Goal: Task Accomplishment & Management: Manage account settings

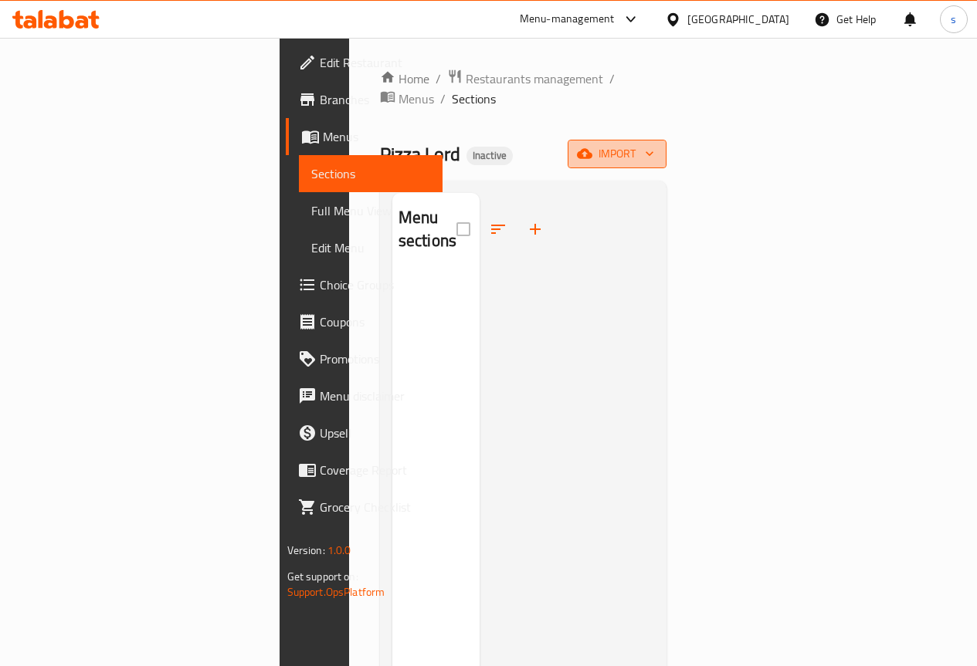
click at [654, 144] on span "import" at bounding box center [617, 153] width 74 height 19
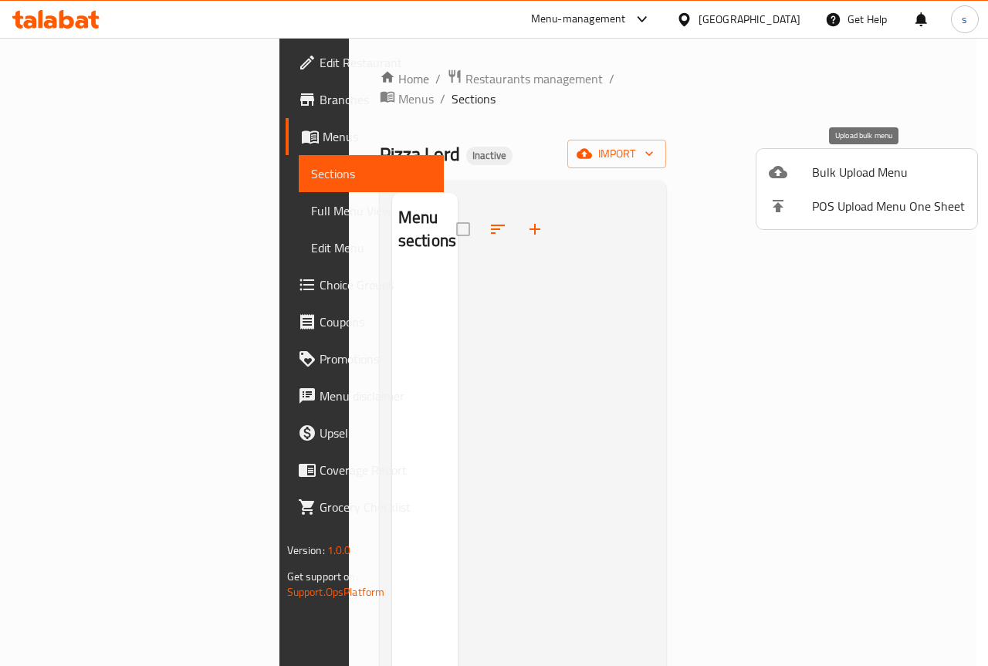
click at [822, 164] on span "Bulk Upload Menu" at bounding box center [888, 172] width 153 height 19
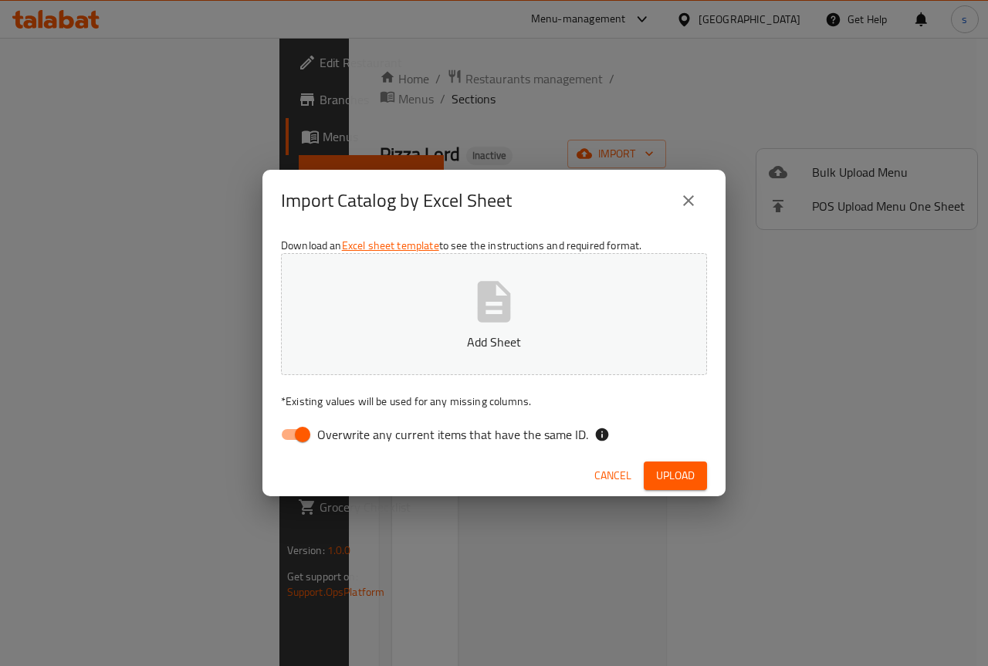
click at [352, 436] on span "Overwrite any current items that have the same ID." at bounding box center [452, 434] width 271 height 19
click at [347, 436] on input "Overwrite any current items that have the same ID." at bounding box center [303, 434] width 88 height 29
checkbox input "false"
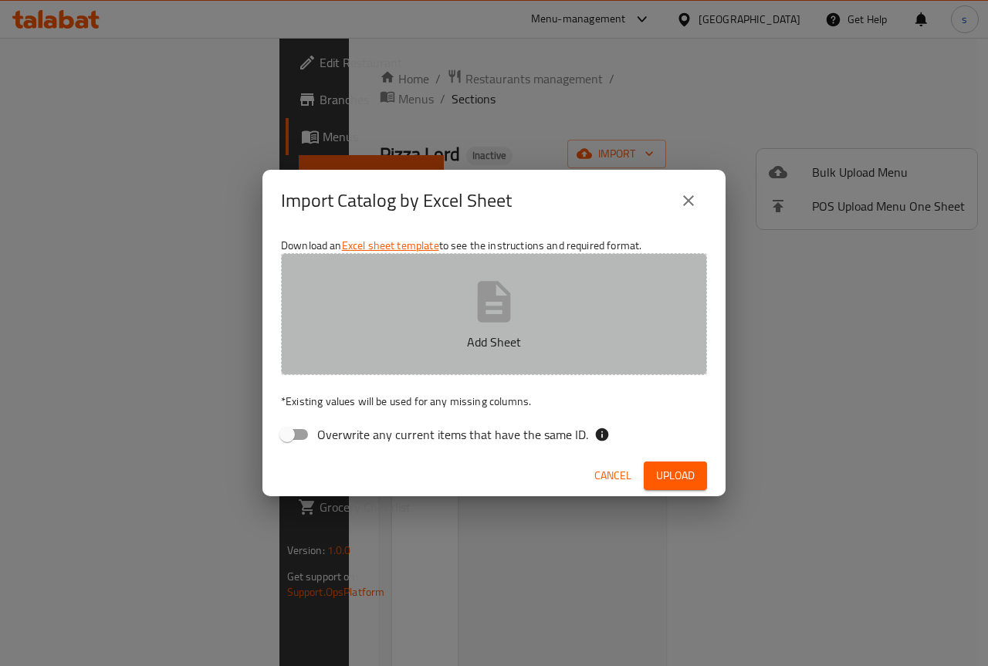
click at [422, 345] on p "Add Sheet" at bounding box center [494, 342] width 378 height 19
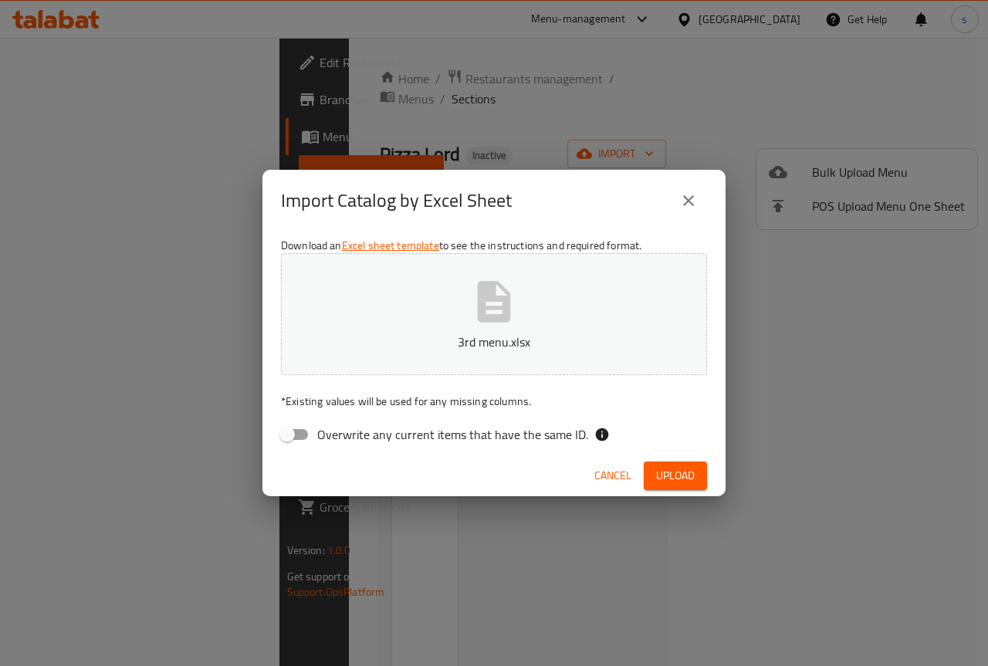
click at [687, 484] on span "Upload" at bounding box center [675, 475] width 39 height 19
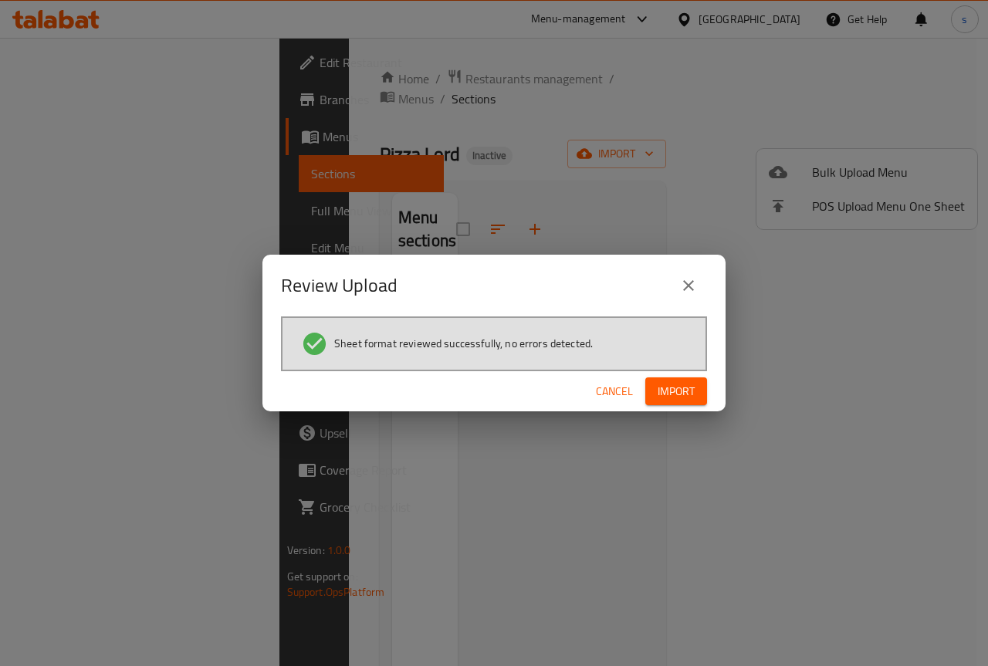
click at [673, 384] on span "Import" at bounding box center [676, 391] width 37 height 19
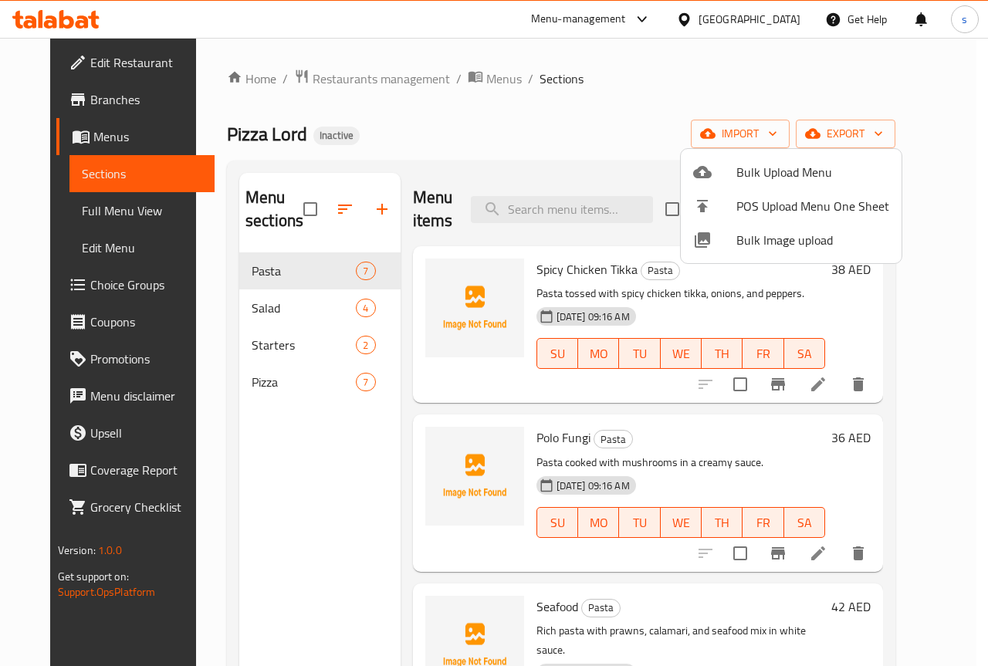
click at [299, 314] on div at bounding box center [494, 333] width 988 height 666
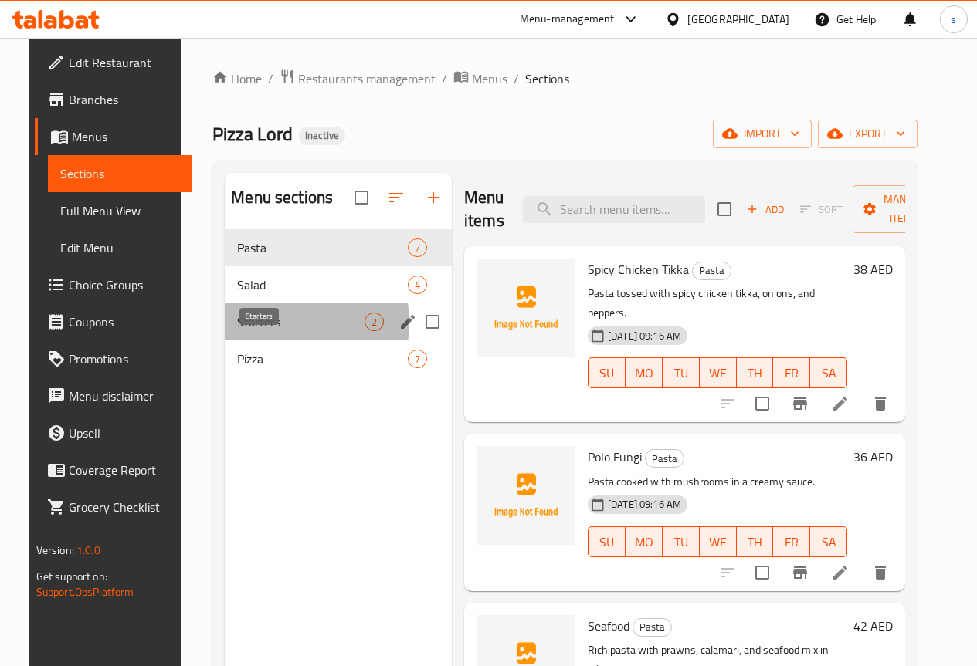
click at [256, 331] on span "Starters" at bounding box center [300, 322] width 127 height 19
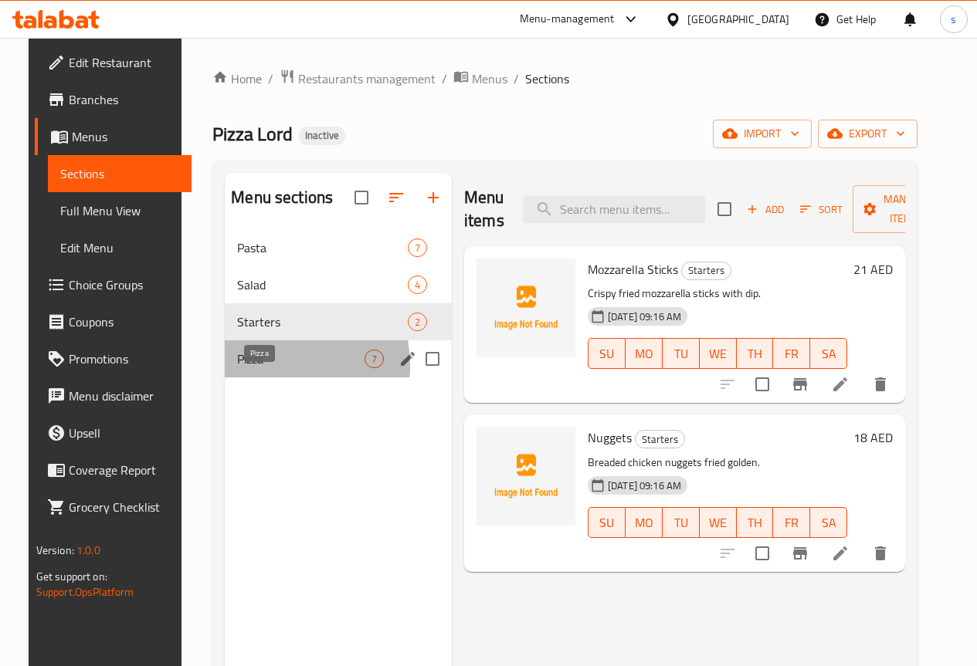
click at [251, 368] on span "Pizza" at bounding box center [300, 359] width 127 height 19
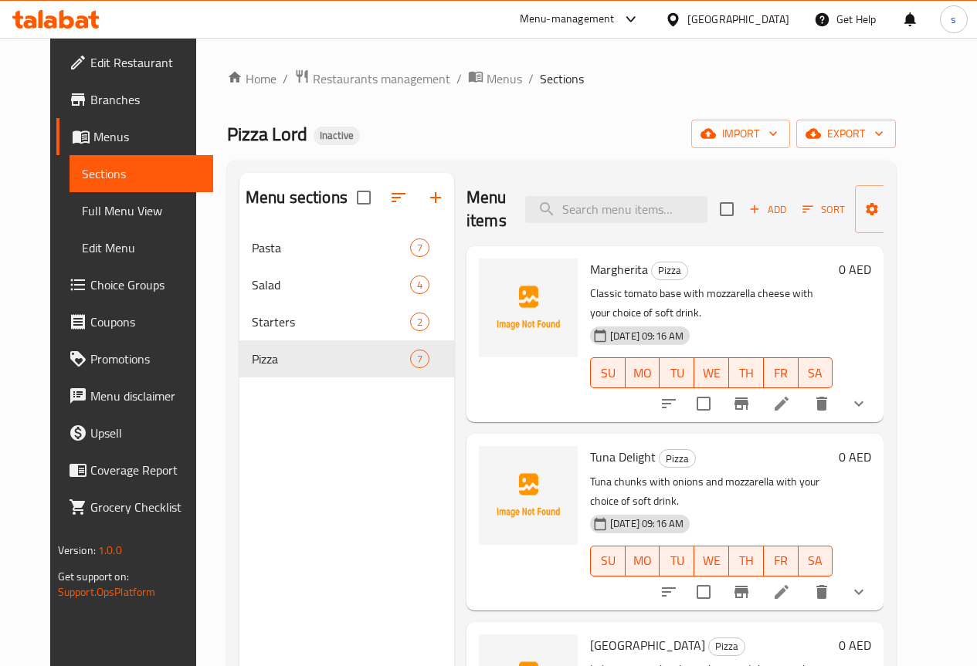
click at [82, 217] on span "Full Menu View" at bounding box center [141, 211] width 119 height 19
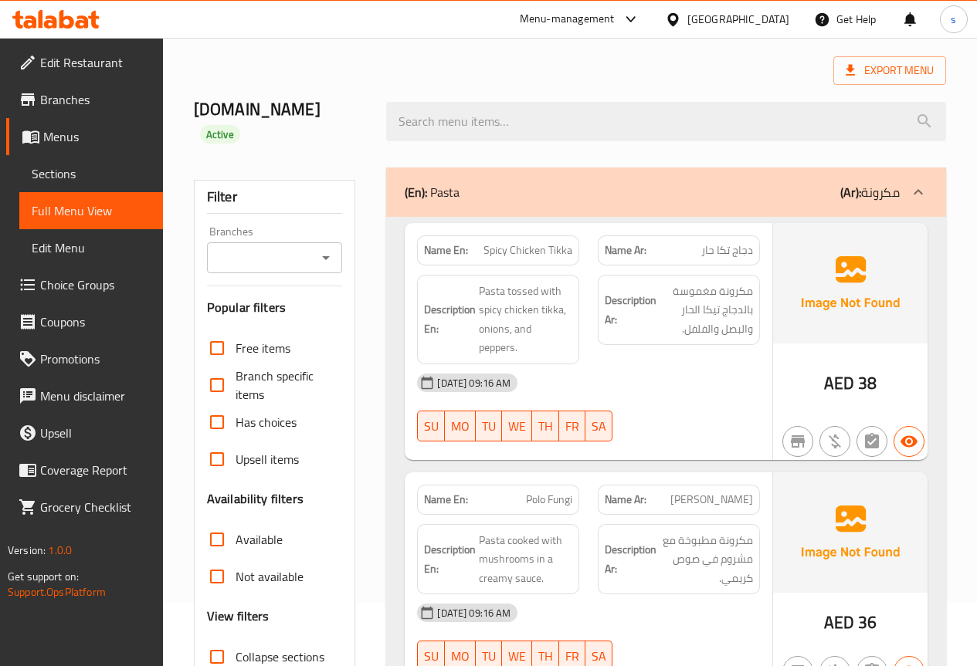
scroll to position [154, 0]
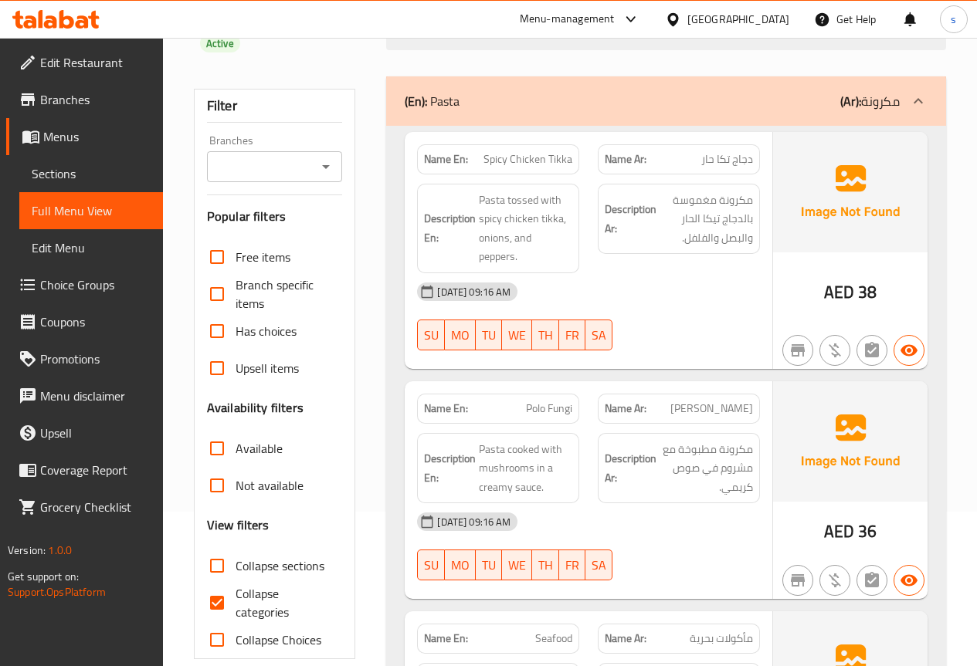
click at [235, 584] on input "Collapse categories" at bounding box center [216, 602] width 37 height 37
checkbox input "false"
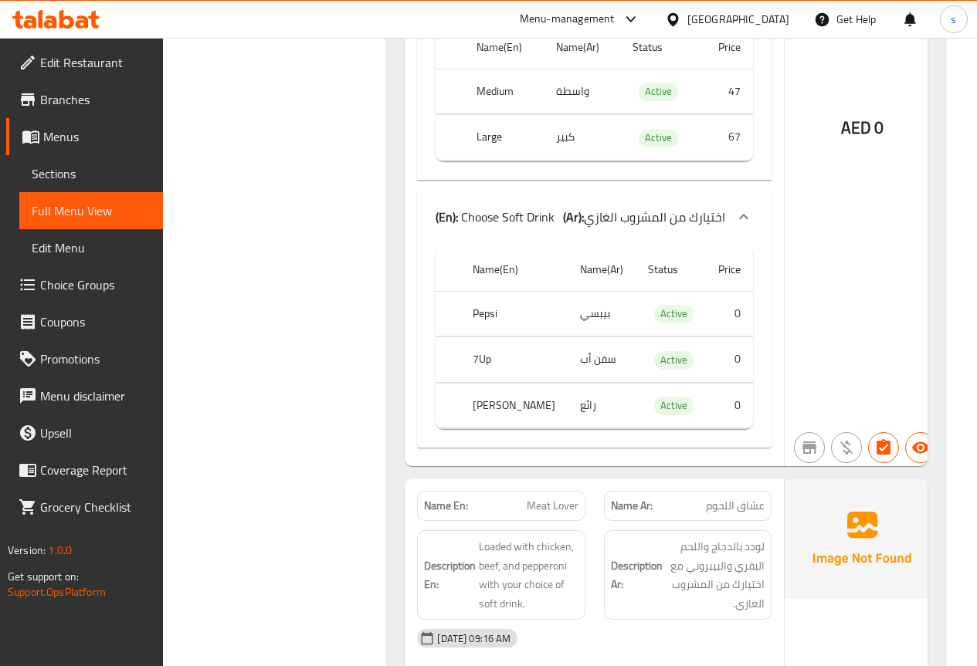
scroll to position [6858, 0]
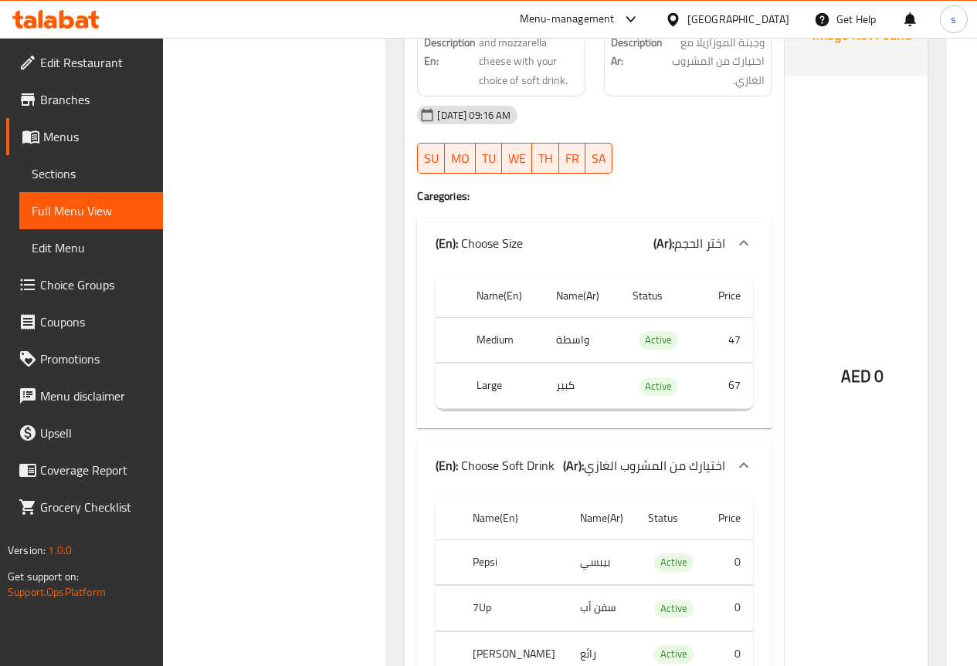
click at [86, 137] on span "Menus" at bounding box center [96, 136] width 107 height 19
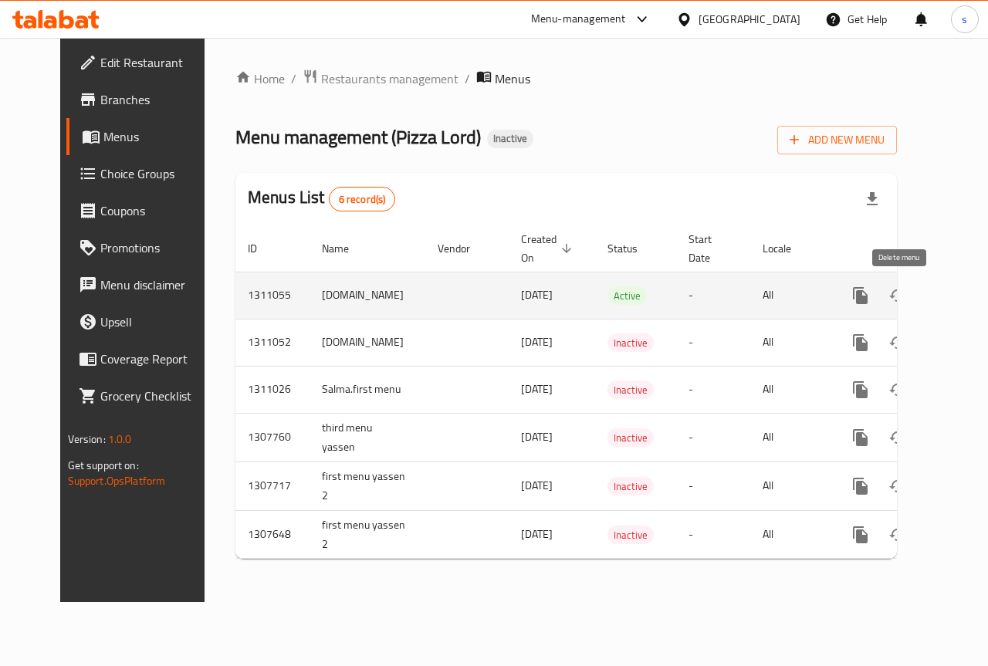
click at [926, 293] on icon "enhanced table" at bounding box center [935, 295] width 19 height 19
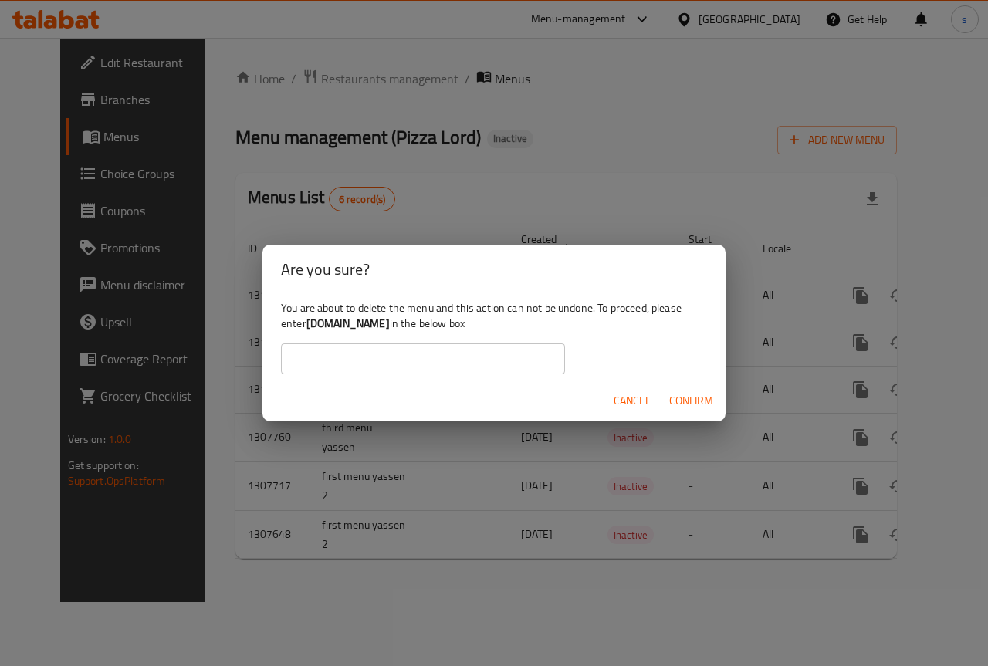
drag, startPoint x: 309, startPoint y: 322, endPoint x: 381, endPoint y: 325, distance: 72.6
click at [381, 325] on b "[DOMAIN_NAME]" at bounding box center [348, 323] width 83 height 20
copy b "[DOMAIN_NAME]"
click at [409, 366] on input "text" at bounding box center [423, 359] width 284 height 31
paste input "[DOMAIN_NAME]"
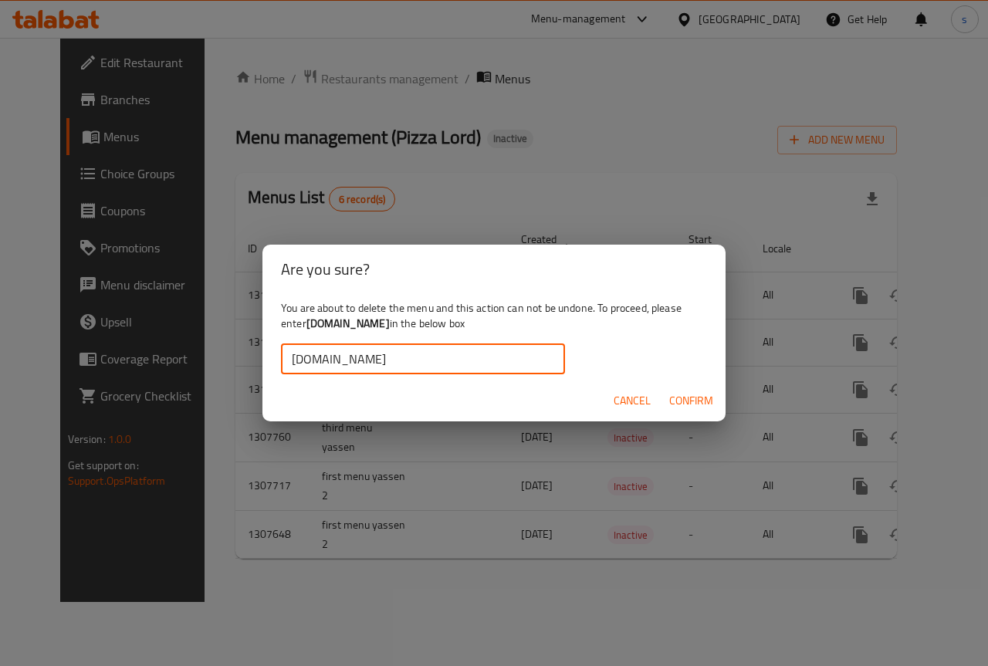
type input "[DOMAIN_NAME]"
click at [702, 405] on span "Confirm" at bounding box center [691, 400] width 44 height 19
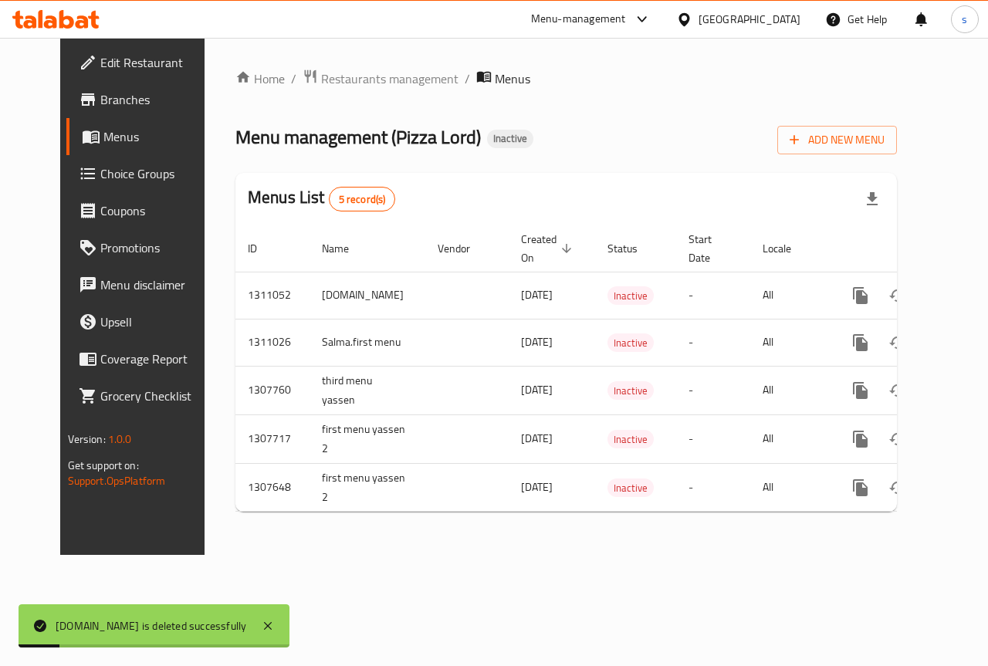
click at [897, 161] on div "Home / Restaurants management / Menus Menu management ( Pizza Lord ) Inactive A…" at bounding box center [566, 297] width 662 height 456
click at [885, 144] on span "Add New Menu" at bounding box center [837, 139] width 95 height 19
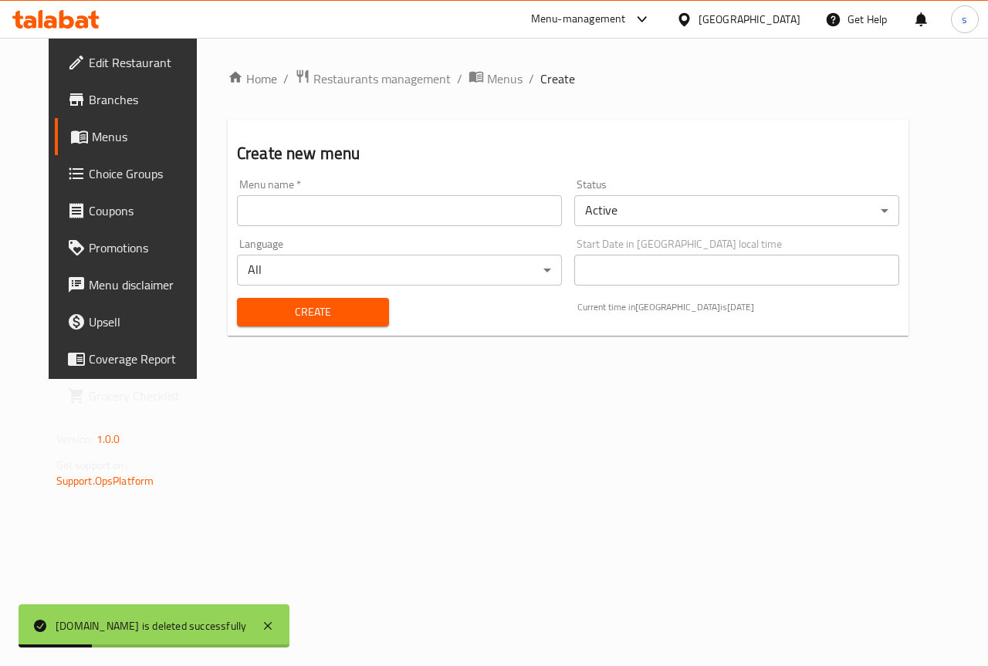
click at [382, 204] on input "text" at bounding box center [399, 210] width 325 height 31
paste input "[DOMAIN_NAME]"
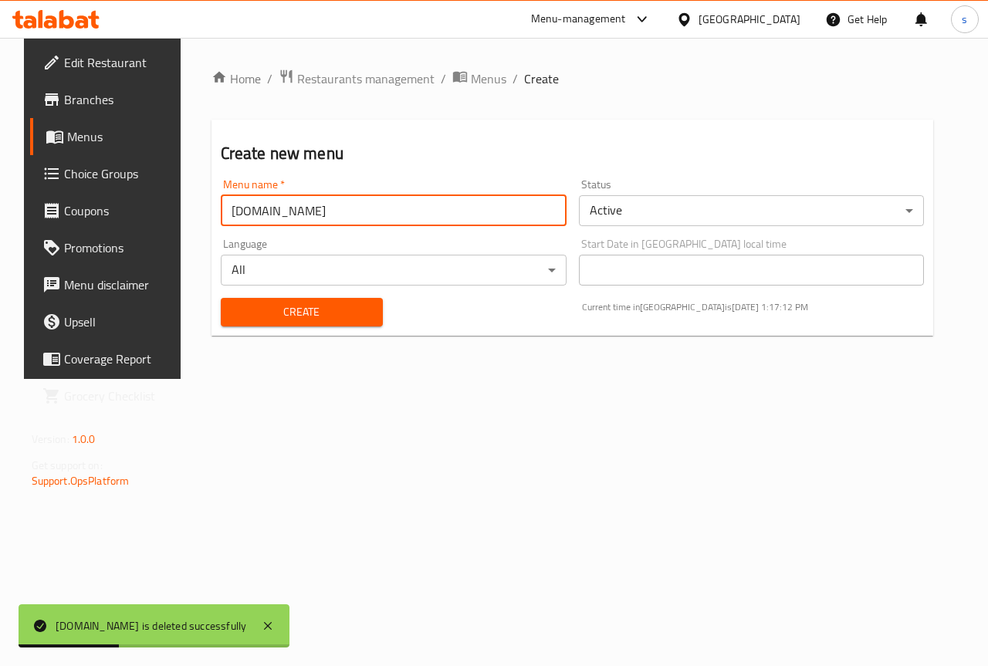
type input "[DOMAIN_NAME]"
click at [334, 321] on span "Create" at bounding box center [301, 312] width 137 height 19
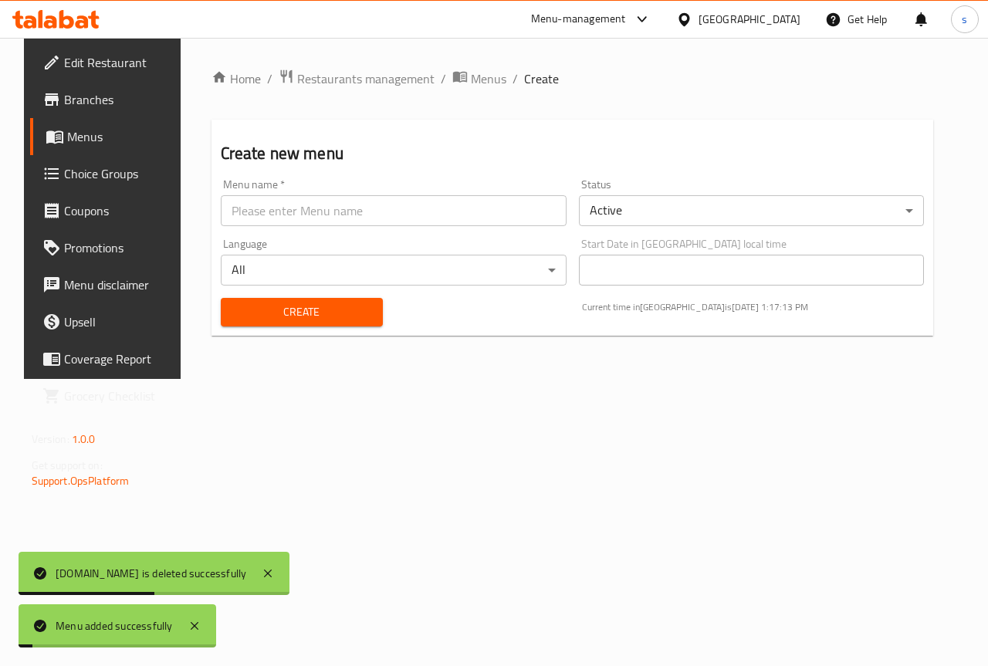
click at [86, 124] on link "Menus" at bounding box center [109, 136] width 159 height 37
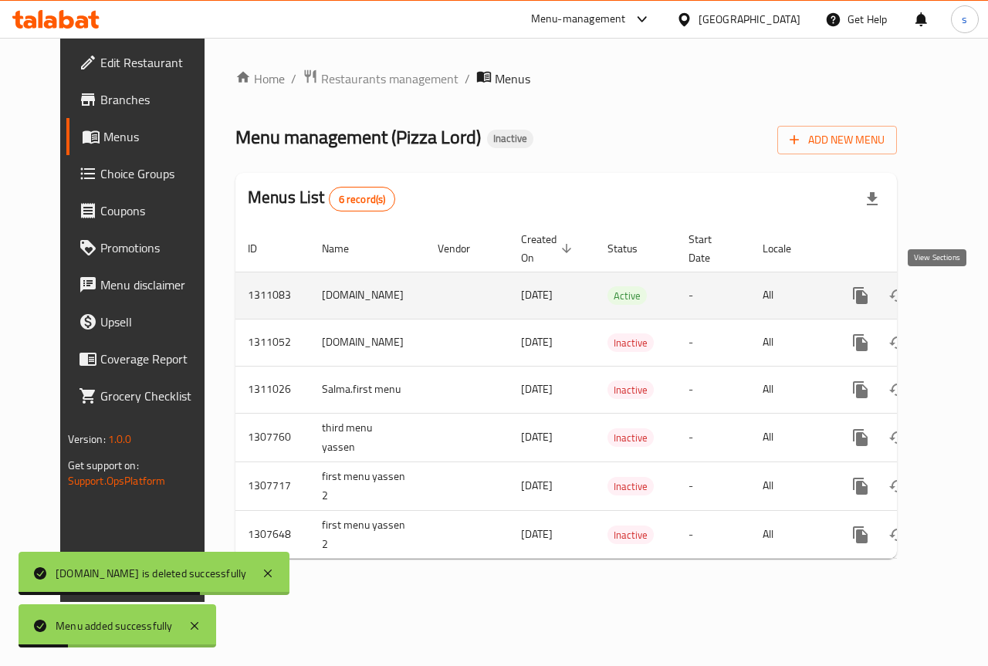
click at [963, 291] on icon "enhanced table" at bounding box center [972, 295] width 19 height 19
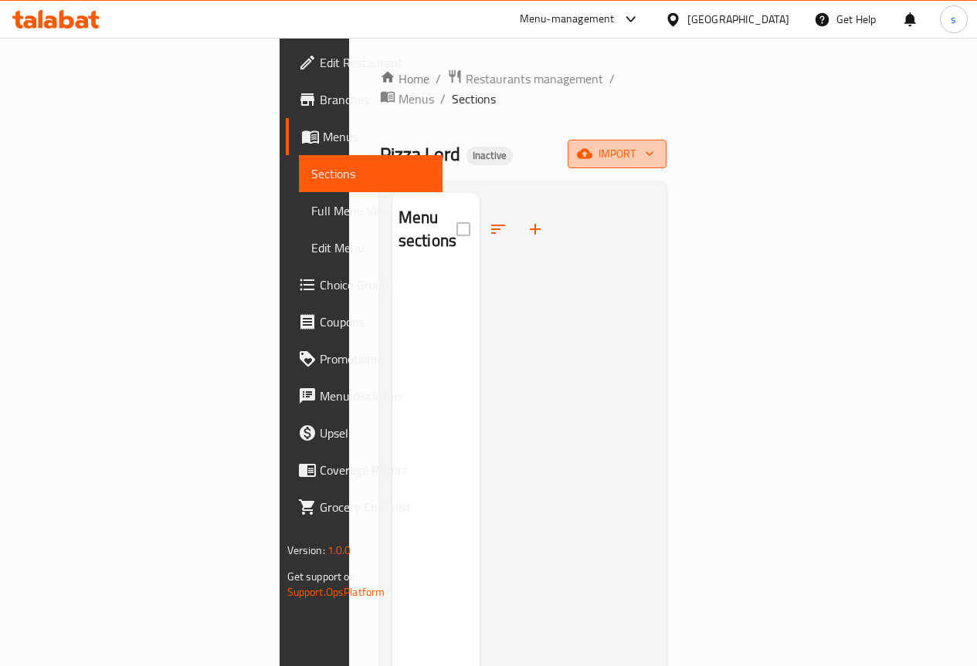
click at [657, 146] on icon "button" at bounding box center [649, 153] width 15 height 15
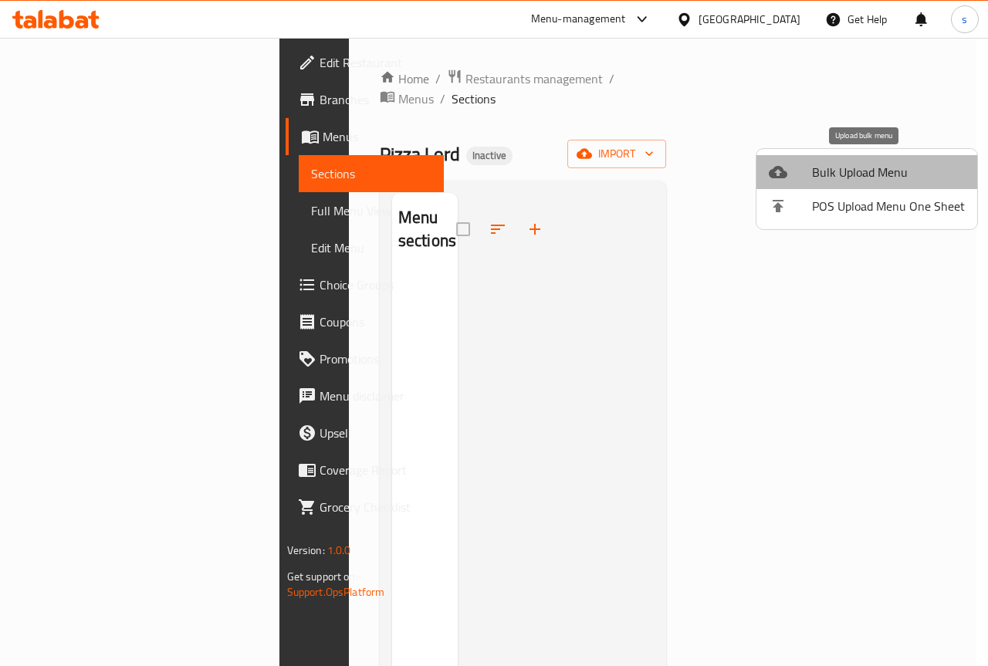
click at [879, 175] on span "Bulk Upload Menu" at bounding box center [888, 172] width 153 height 19
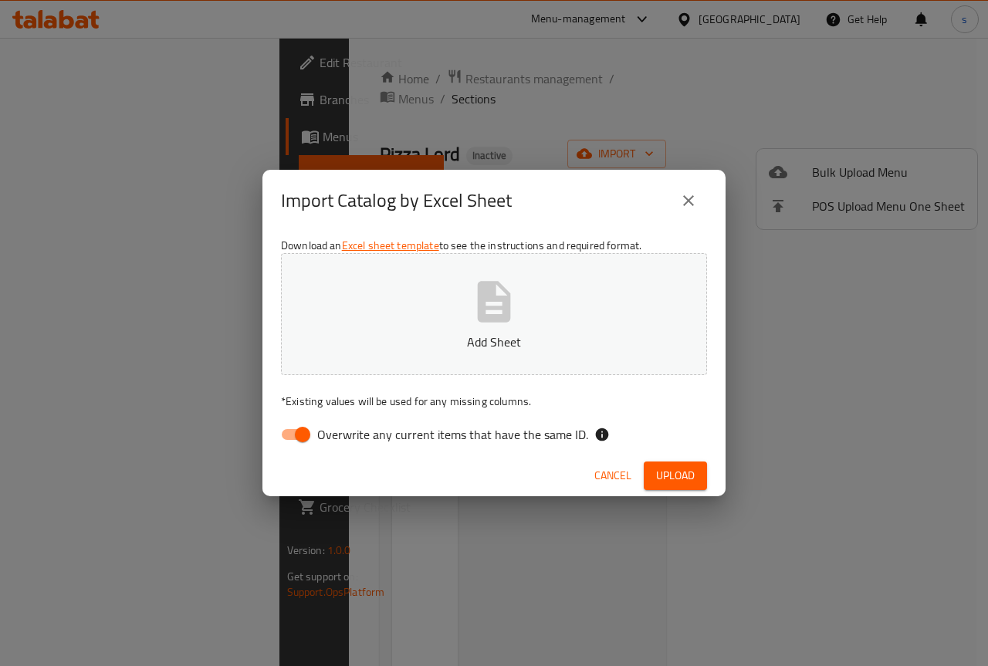
click at [327, 434] on span "Overwrite any current items that have the same ID." at bounding box center [452, 434] width 271 height 19
click at [327, 434] on input "Overwrite any current items that have the same ID." at bounding box center [303, 434] width 88 height 29
checkbox input "false"
click at [488, 305] on icon "button" at bounding box center [493, 301] width 49 height 49
click at [670, 477] on span "Upload" at bounding box center [675, 475] width 39 height 19
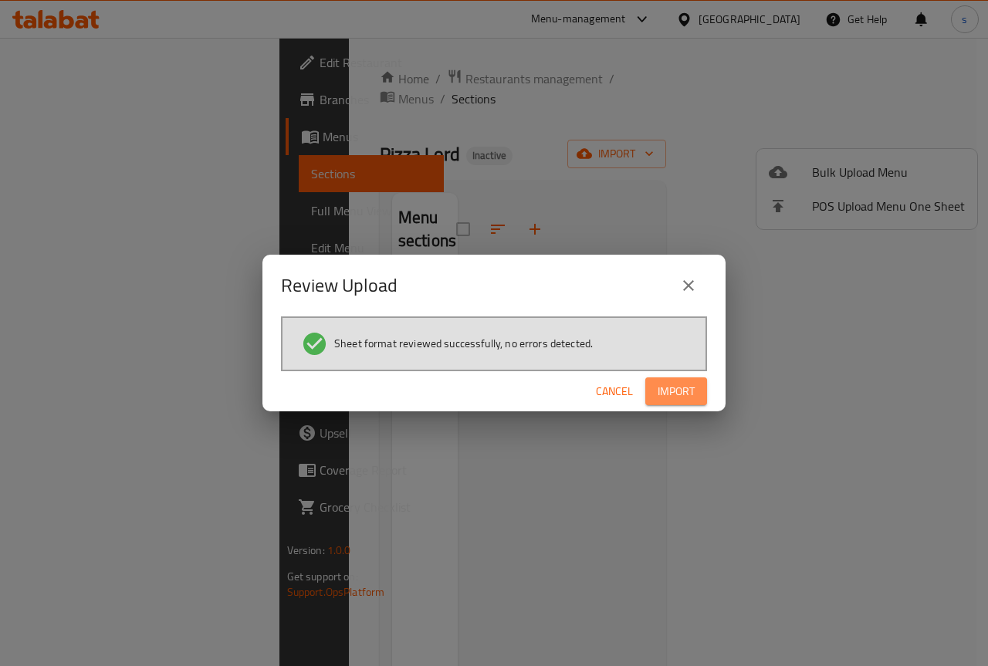
click at [673, 391] on span "Import" at bounding box center [676, 391] width 37 height 19
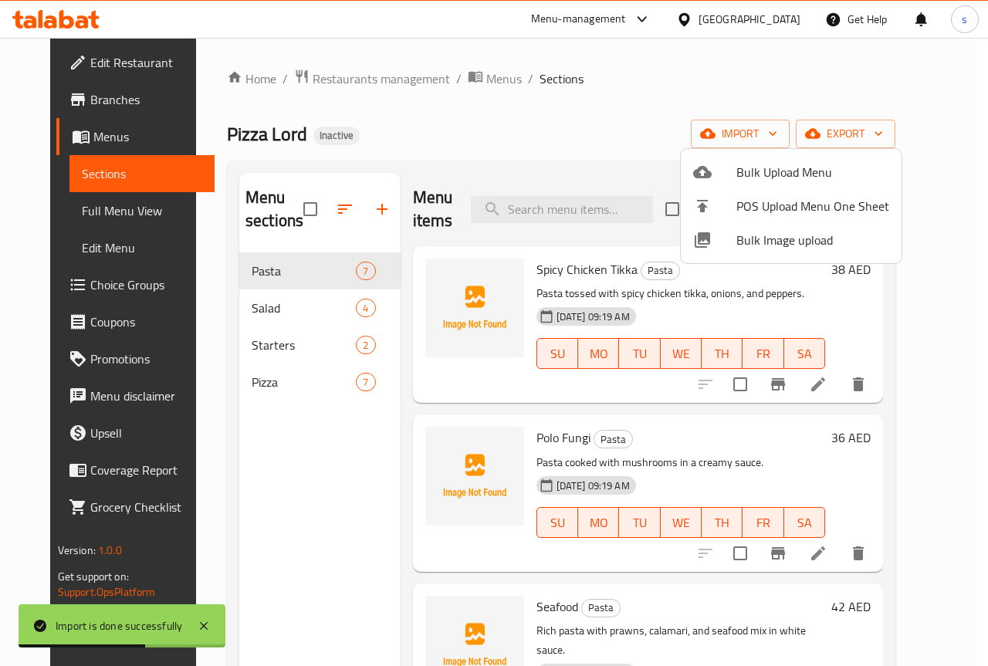
click at [96, 201] on div at bounding box center [494, 333] width 988 height 666
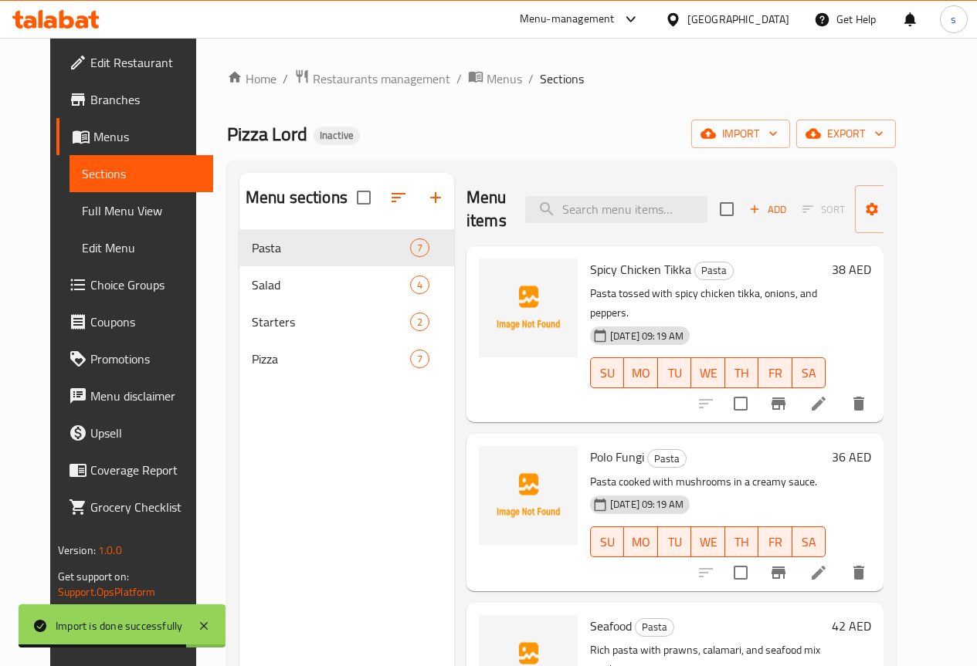
click at [100, 209] on span "Full Menu View" at bounding box center [141, 211] width 119 height 19
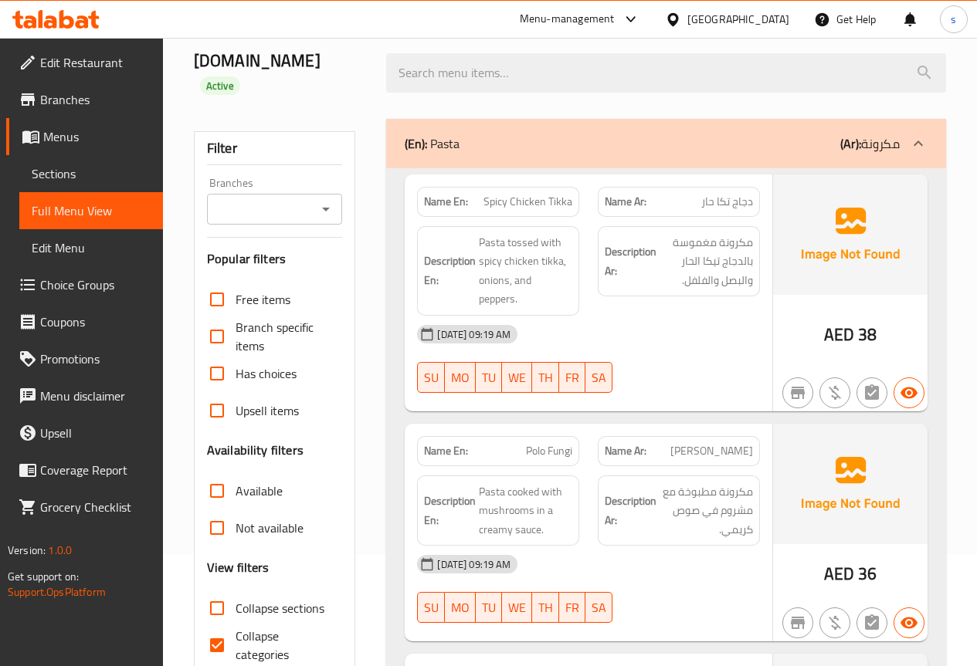
scroll to position [309, 0]
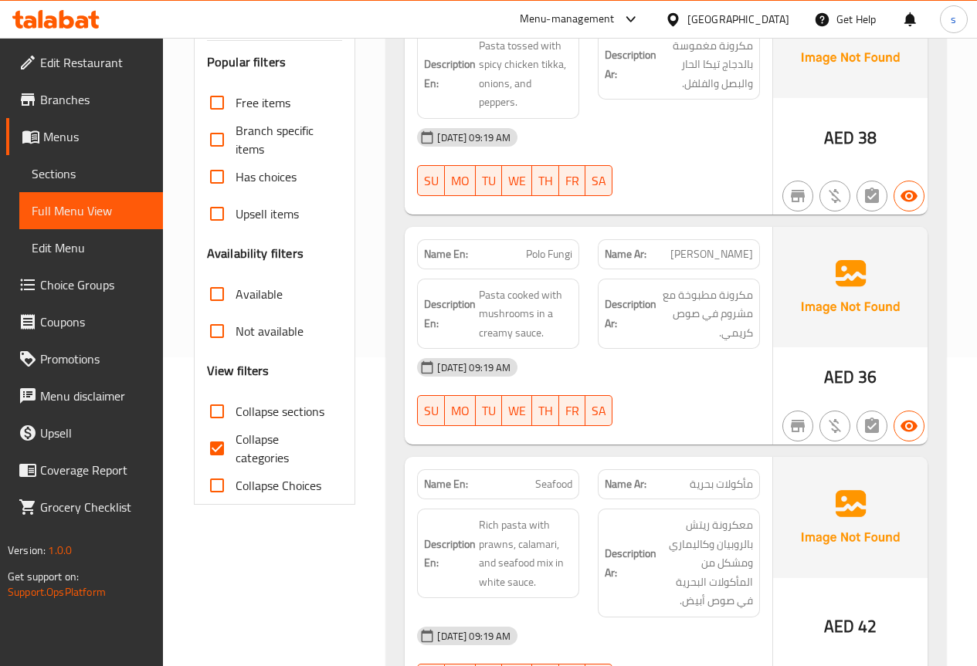
click at [246, 430] on span "Collapse categories" at bounding box center [282, 448] width 95 height 37
click at [235, 430] on input "Collapse categories" at bounding box center [216, 448] width 37 height 37
checkbox input "false"
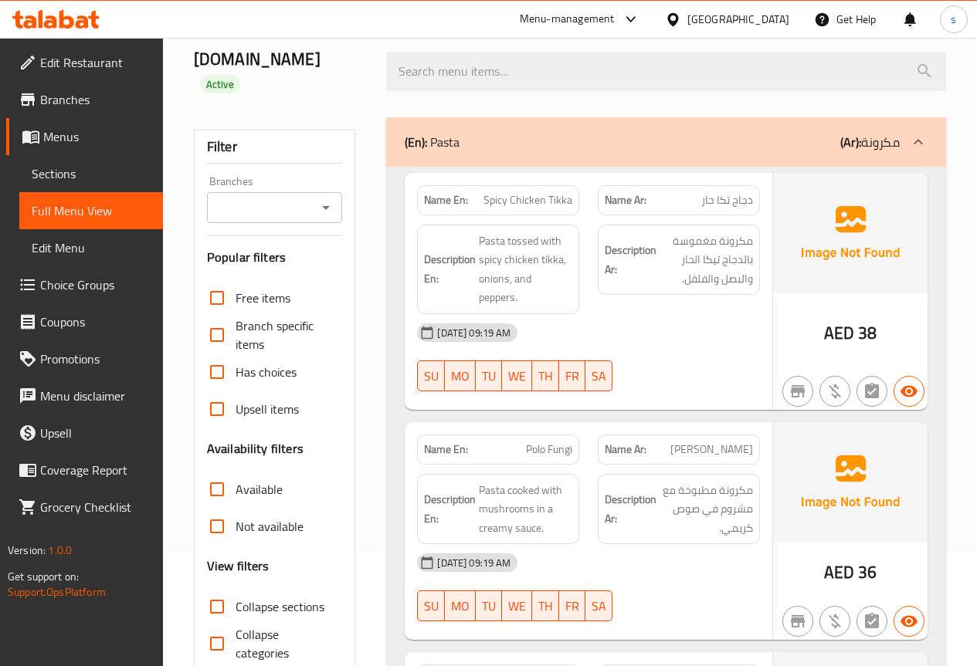
scroll to position [0, 0]
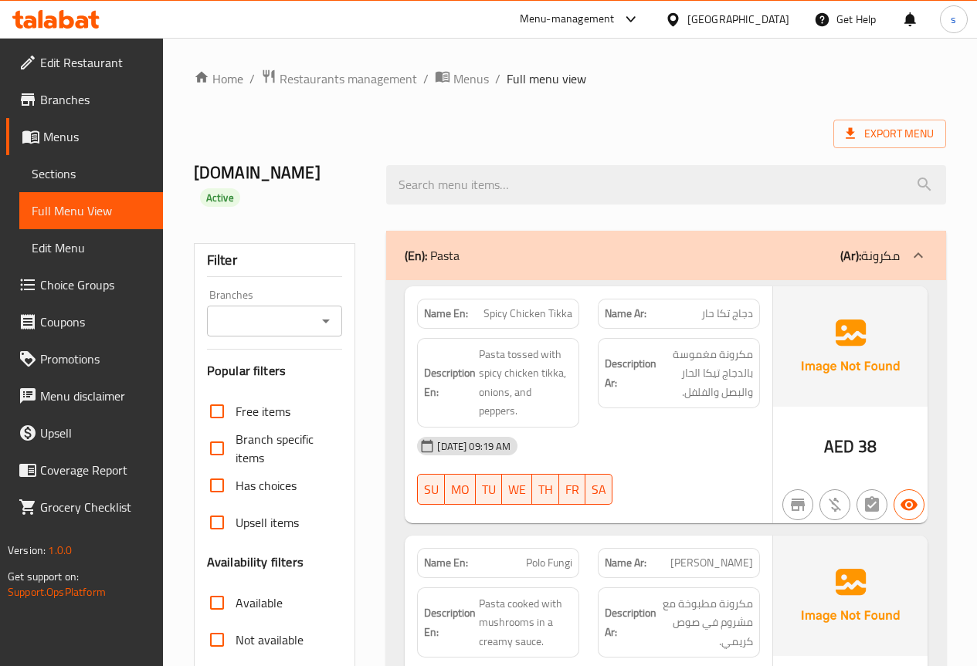
click at [405, 137] on div "Export Menu" at bounding box center [570, 134] width 752 height 29
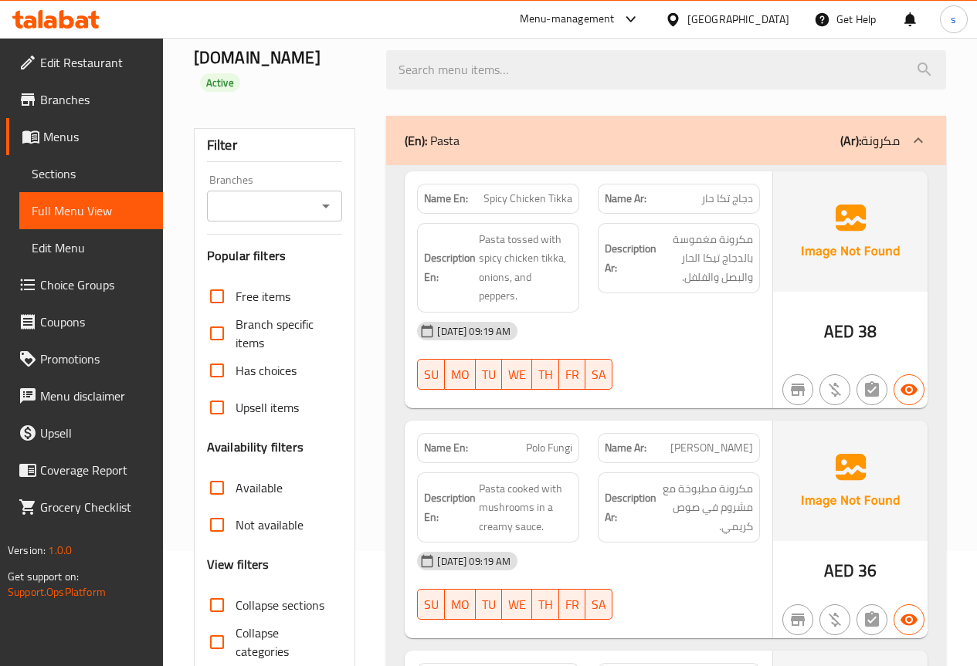
scroll to position [77, 0]
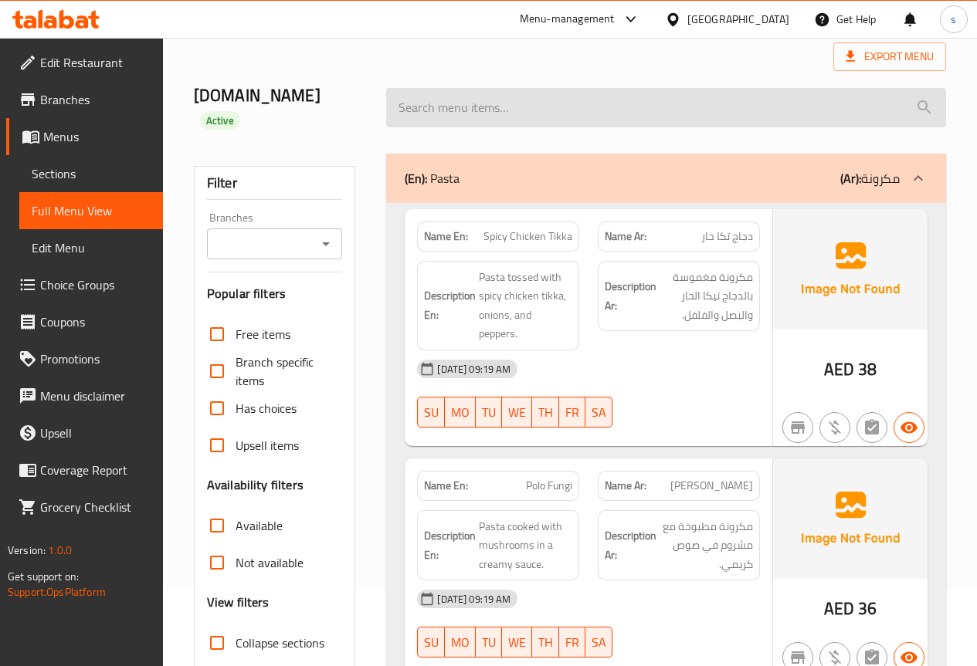
click at [671, 110] on input "search" at bounding box center [666, 107] width 560 height 39
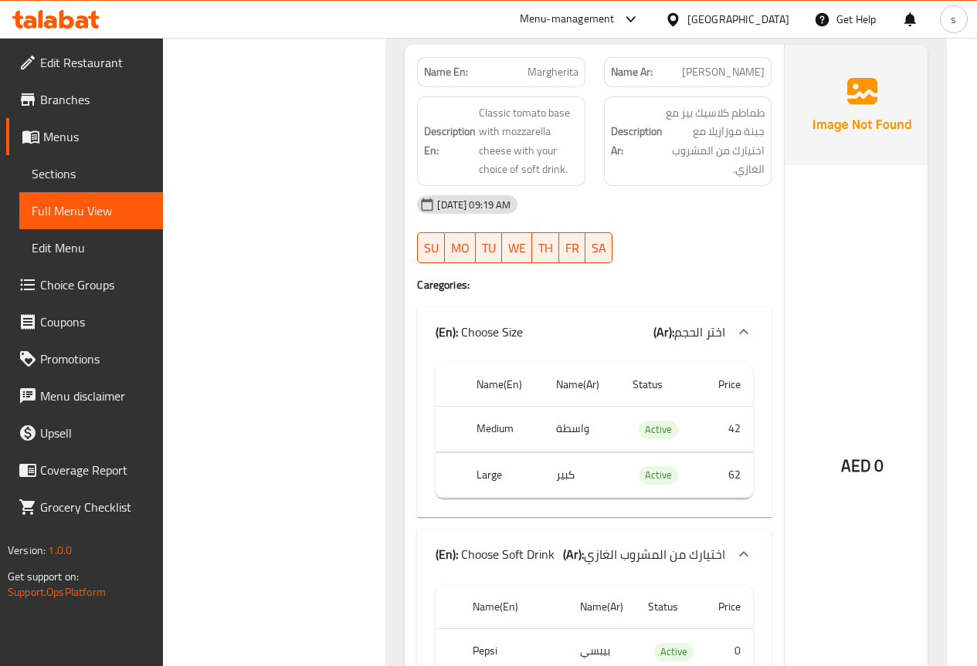
scroll to position [3739, 0]
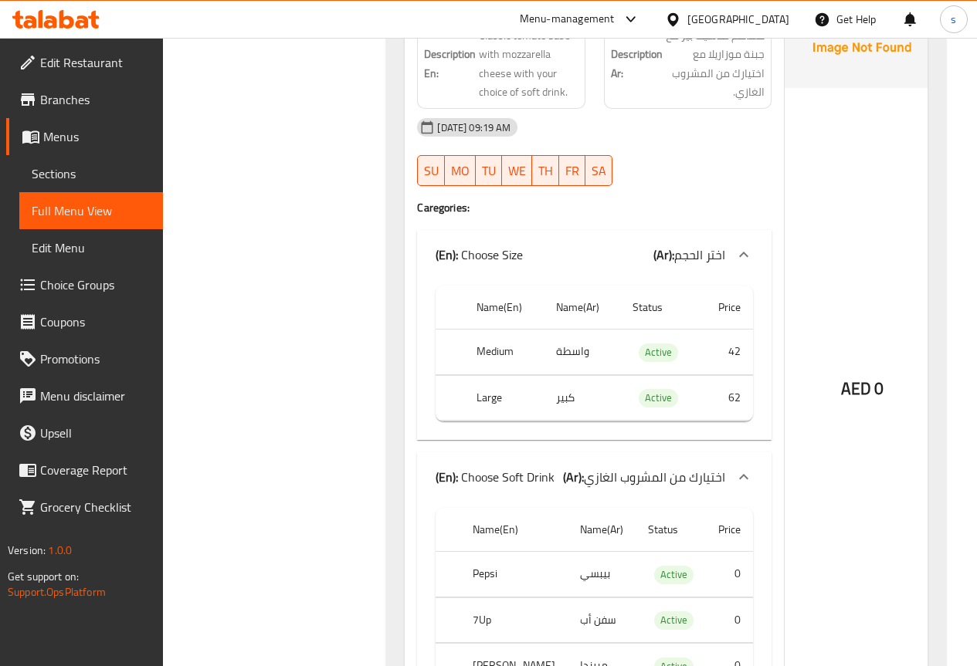
click at [571, 331] on td "واسطة" at bounding box center [582, 353] width 77 height 46
click at [581, 335] on td "واسطة" at bounding box center [582, 353] width 77 height 46
click at [557, 340] on td "واسطة" at bounding box center [582, 353] width 77 height 46
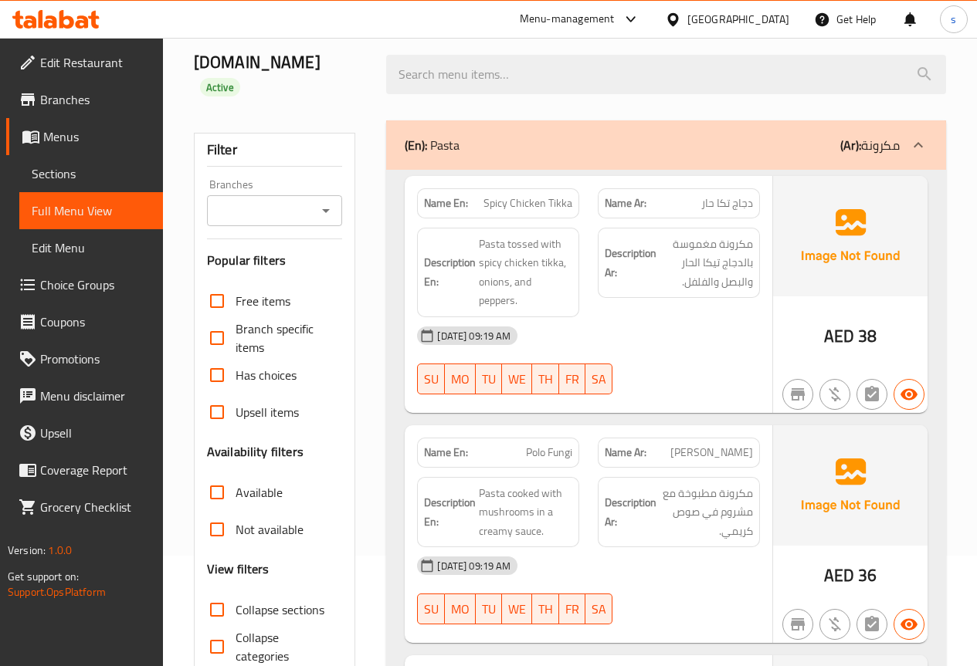
scroll to position [0, 0]
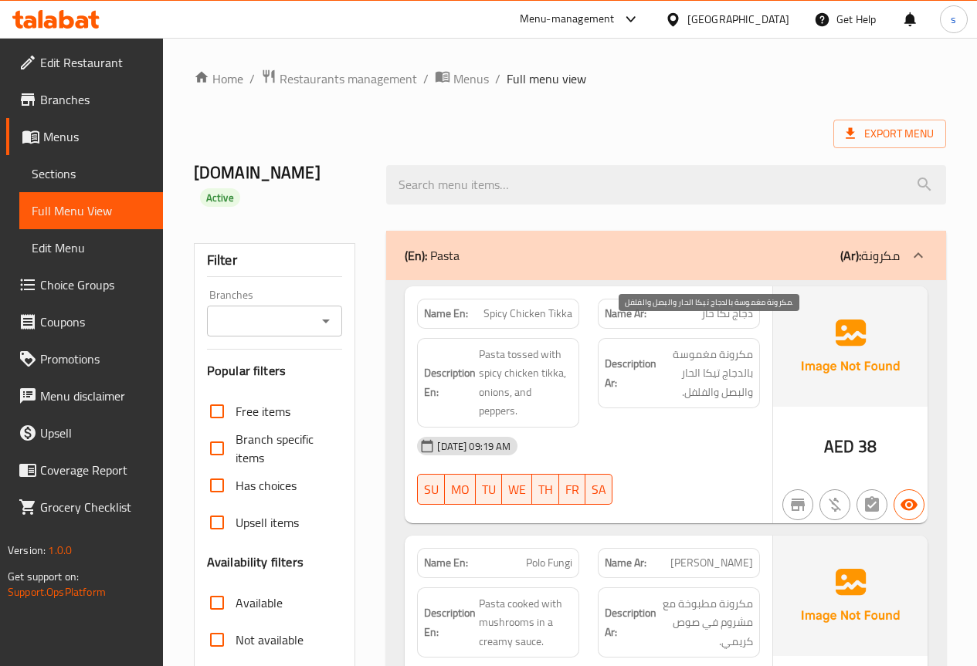
click at [716, 345] on span "مكرونة مغموسة بالدجاج تيكا الحار والبصل والفلفل." at bounding box center [705, 373] width 93 height 57
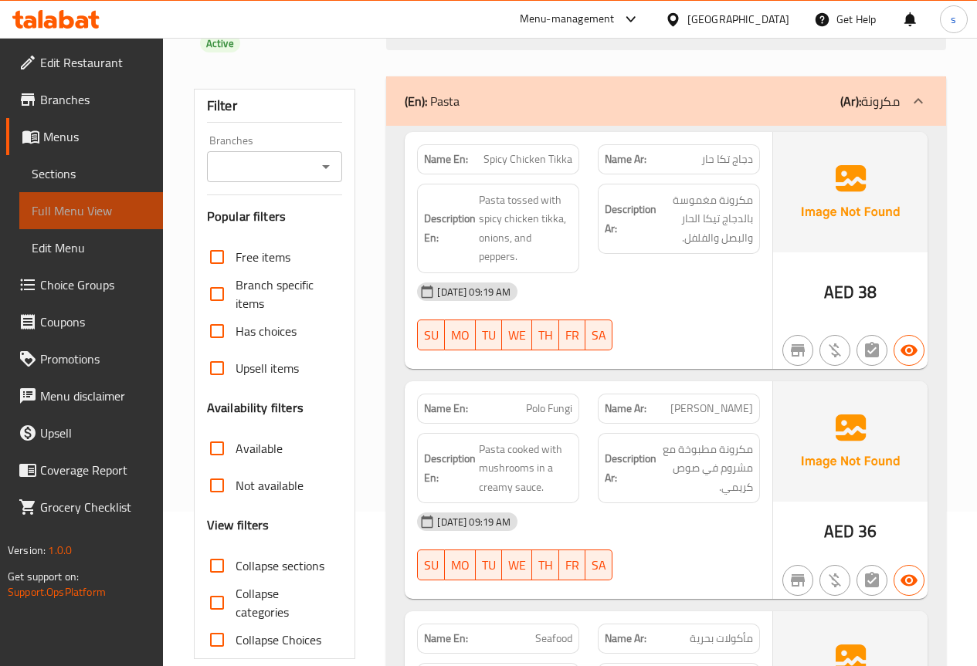
click at [113, 215] on span "Full Menu View" at bounding box center [91, 211] width 119 height 19
click at [77, 213] on span "Full Menu View" at bounding box center [91, 211] width 119 height 19
click at [90, 176] on span "Sections" at bounding box center [91, 173] width 119 height 19
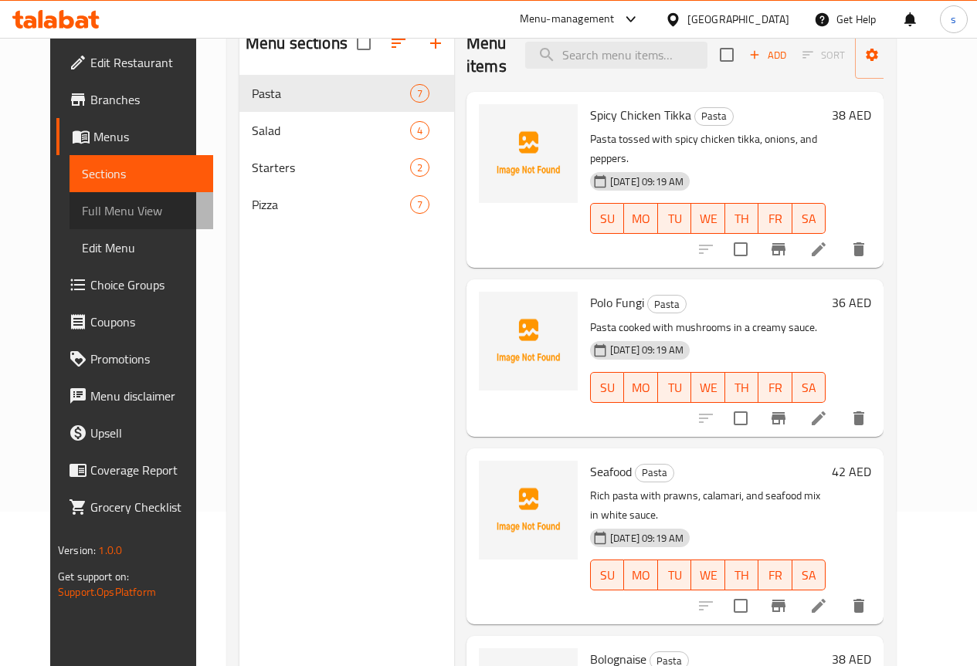
click at [92, 204] on span "Full Menu View" at bounding box center [141, 211] width 119 height 19
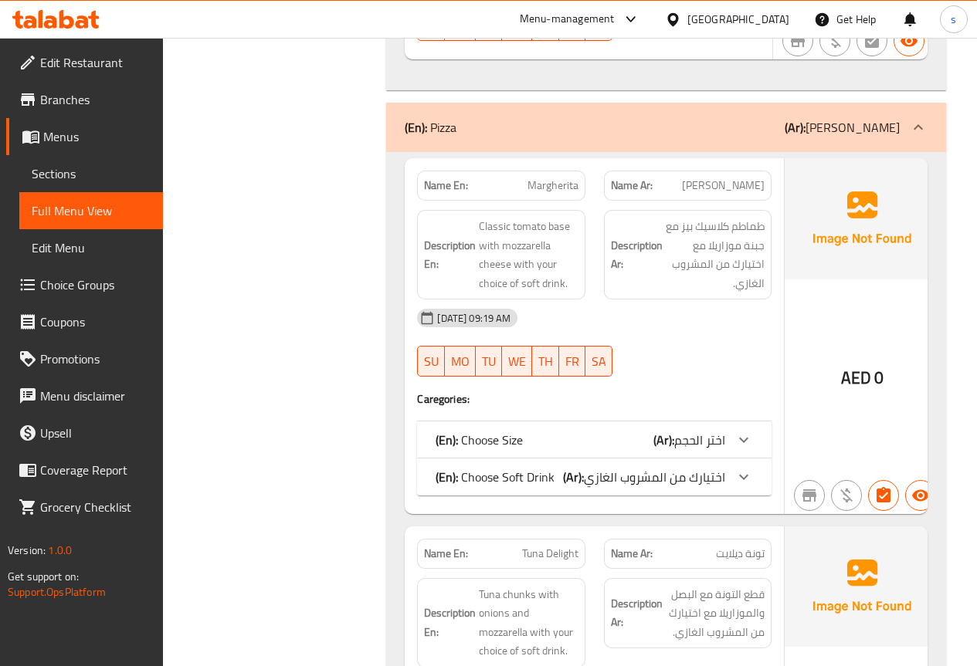
scroll to position [3601, 0]
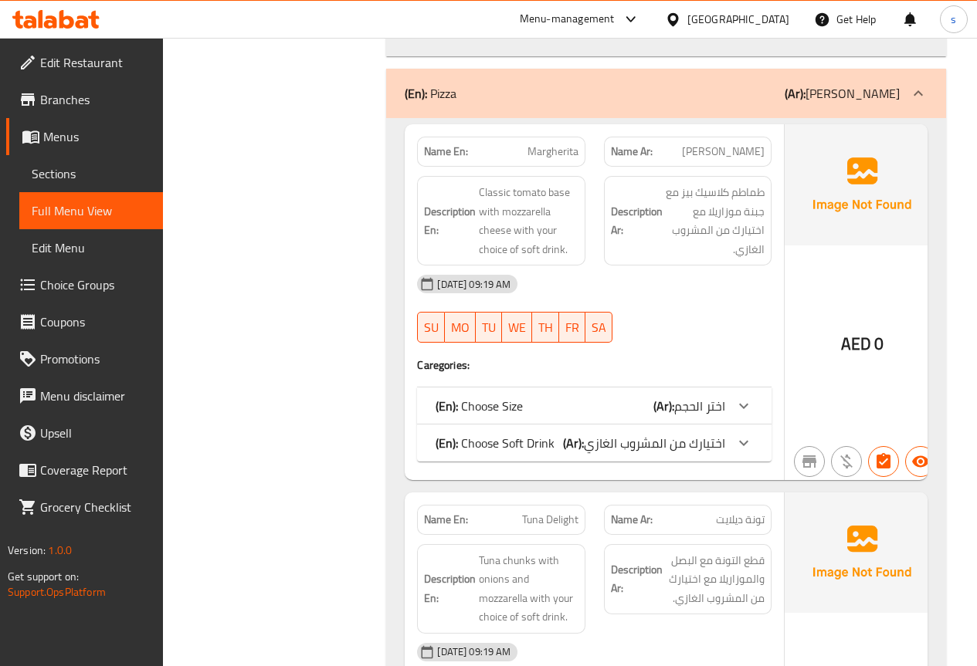
click at [734, 397] on icon at bounding box center [743, 406] width 19 height 19
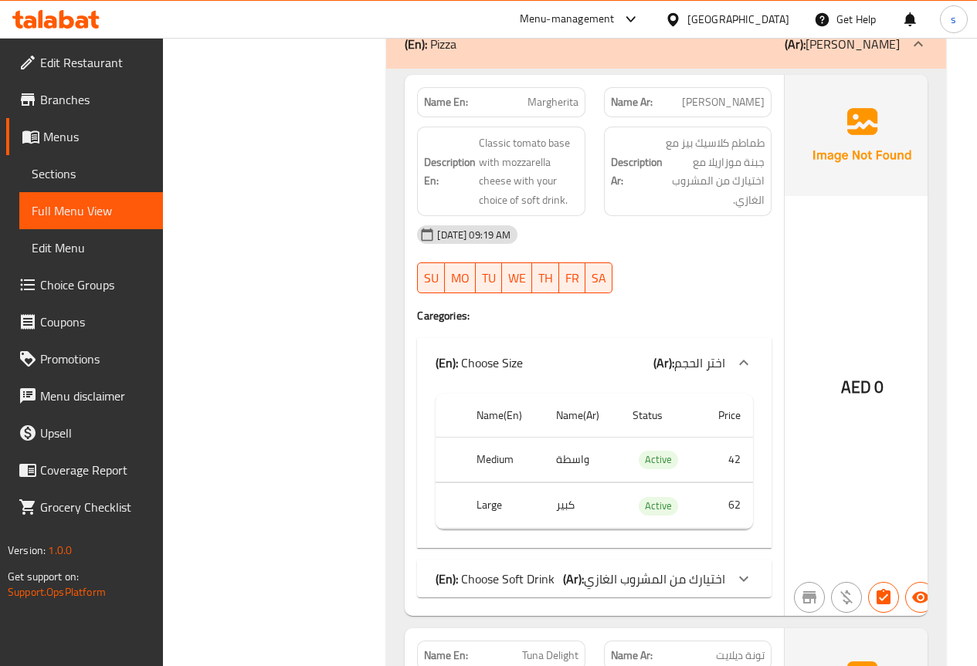
scroll to position [3678, 0]
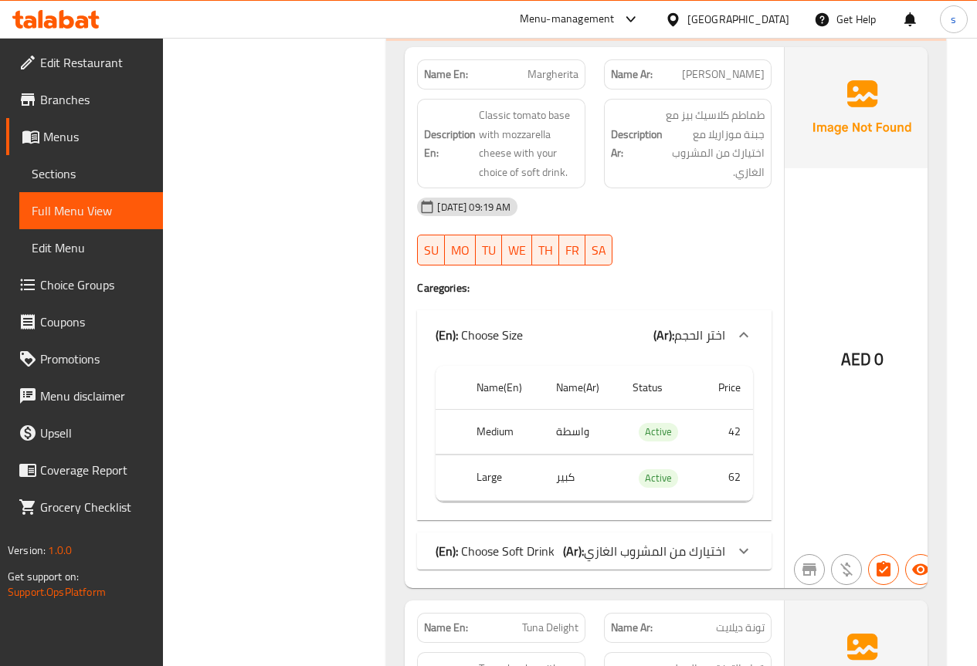
click at [735, 542] on icon at bounding box center [743, 551] width 19 height 19
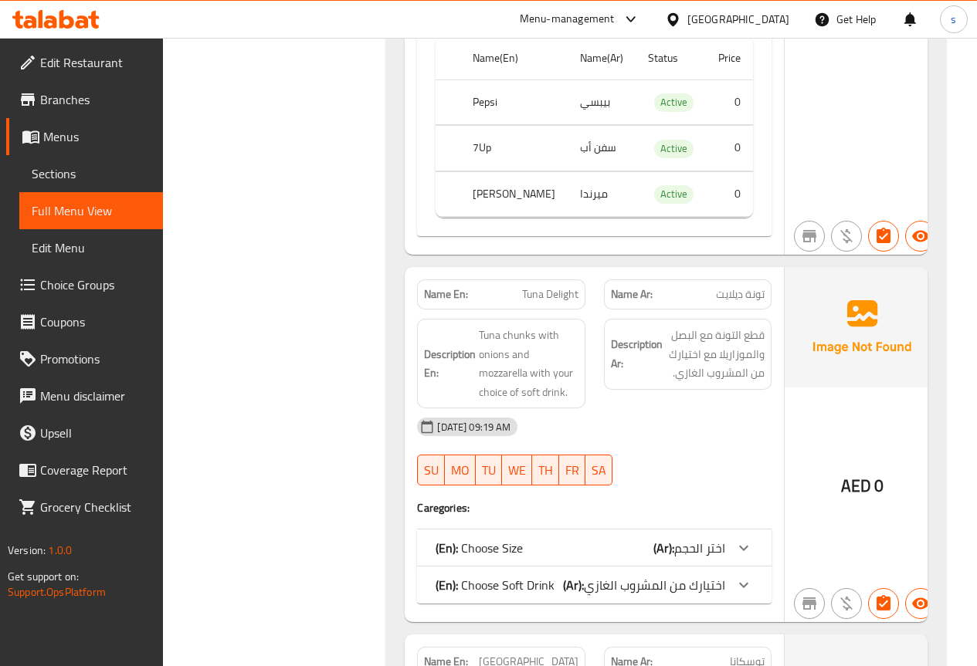
scroll to position [4450, 0]
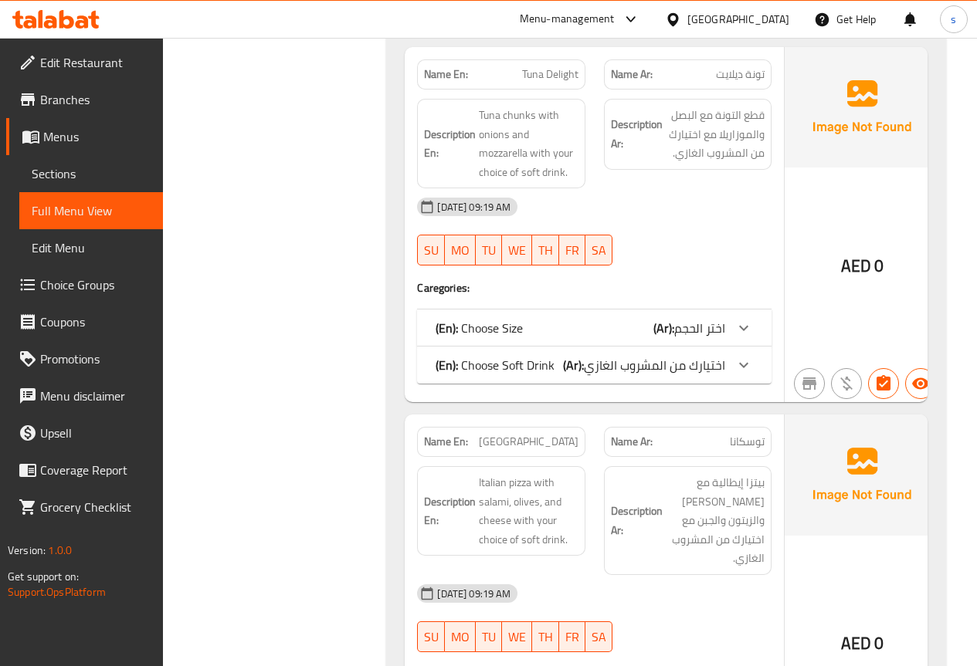
click at [697, 327] on span "اختر الحجم" at bounding box center [699, 328] width 51 height 23
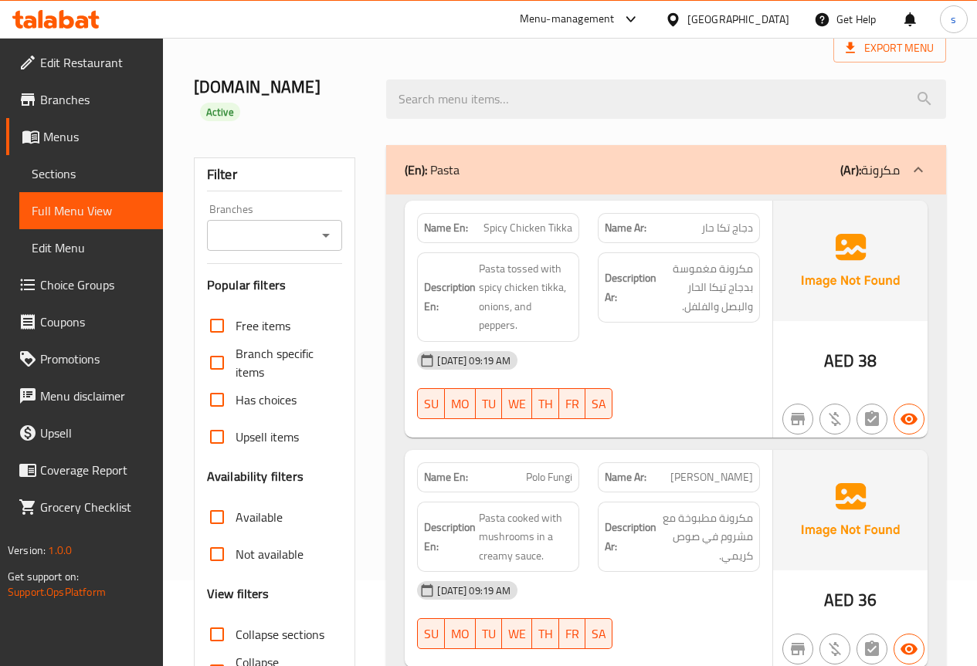
scroll to position [232, 0]
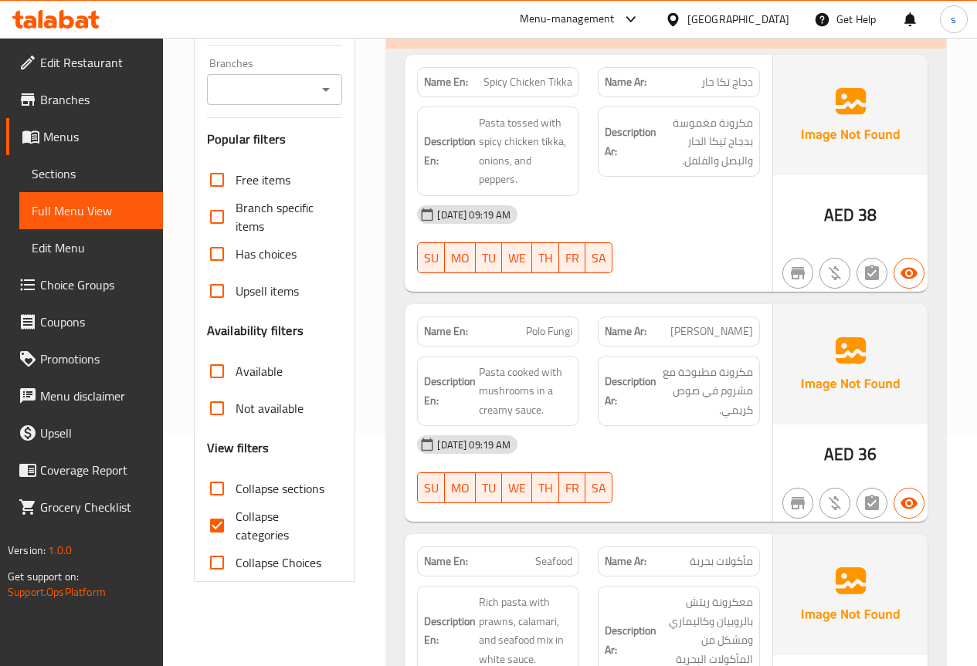
click at [257, 510] on span "Collapse categories" at bounding box center [282, 525] width 95 height 37
click at [235, 510] on input "Collapse categories" at bounding box center [216, 525] width 37 height 37
checkbox input "false"
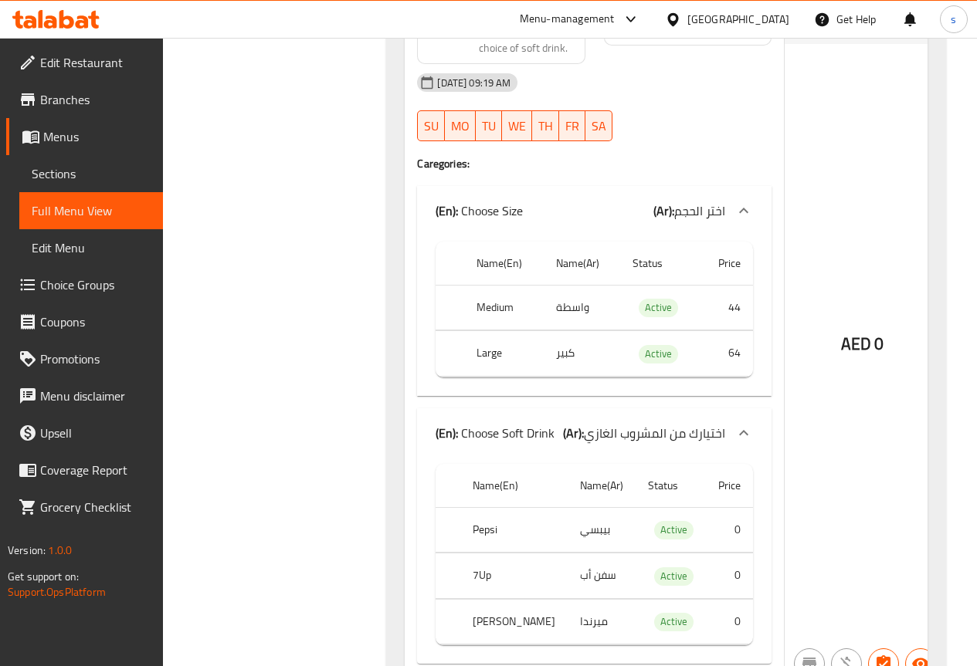
scroll to position [8637, 0]
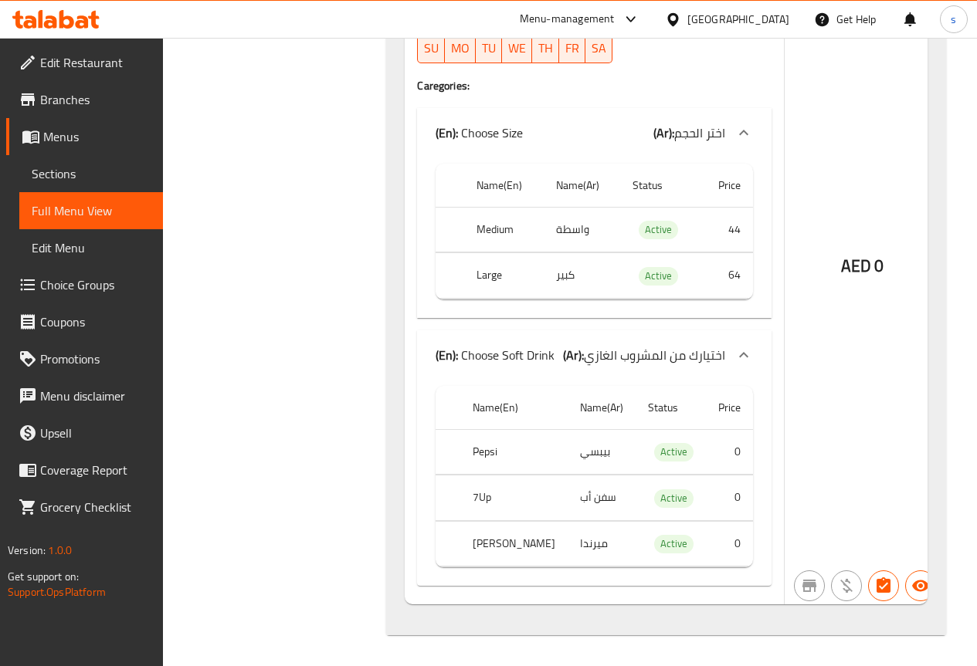
click at [435, 344] on b "(En):" at bounding box center [446, 355] width 22 height 23
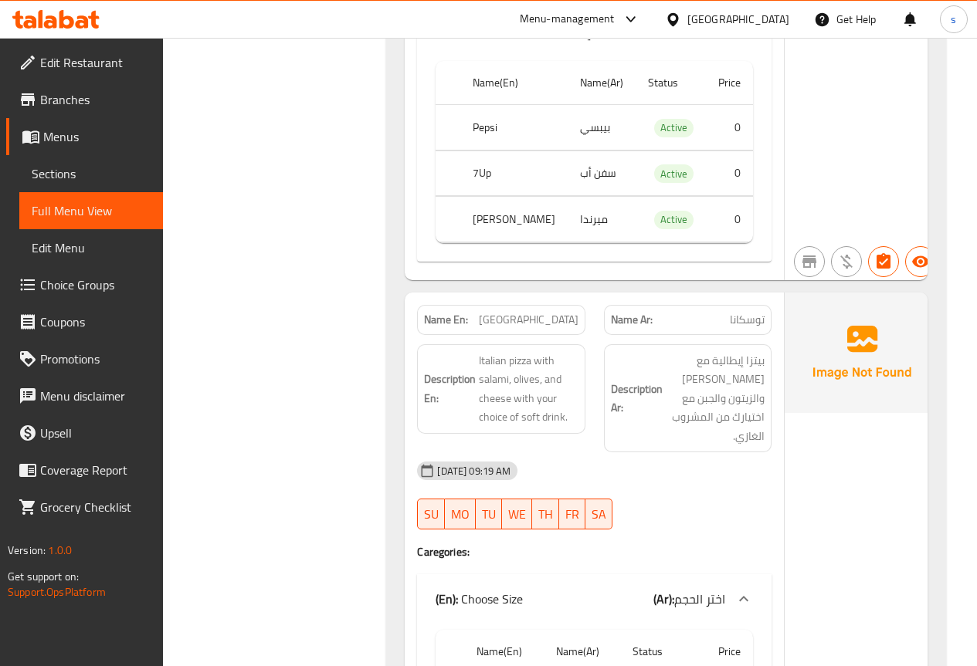
scroll to position [21, 0]
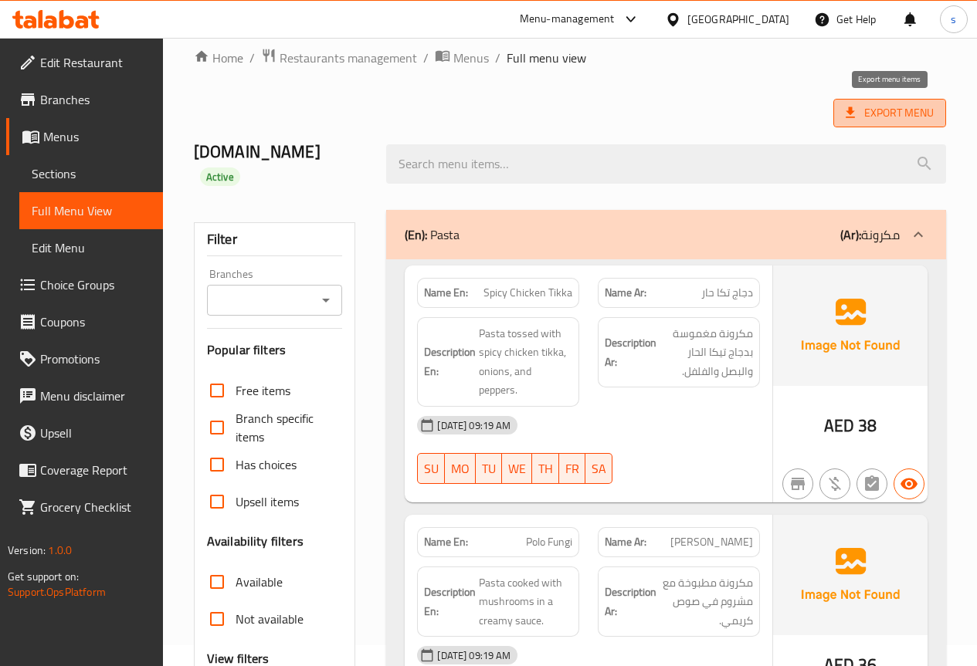
click at [909, 114] on span "Export Menu" at bounding box center [889, 112] width 88 height 19
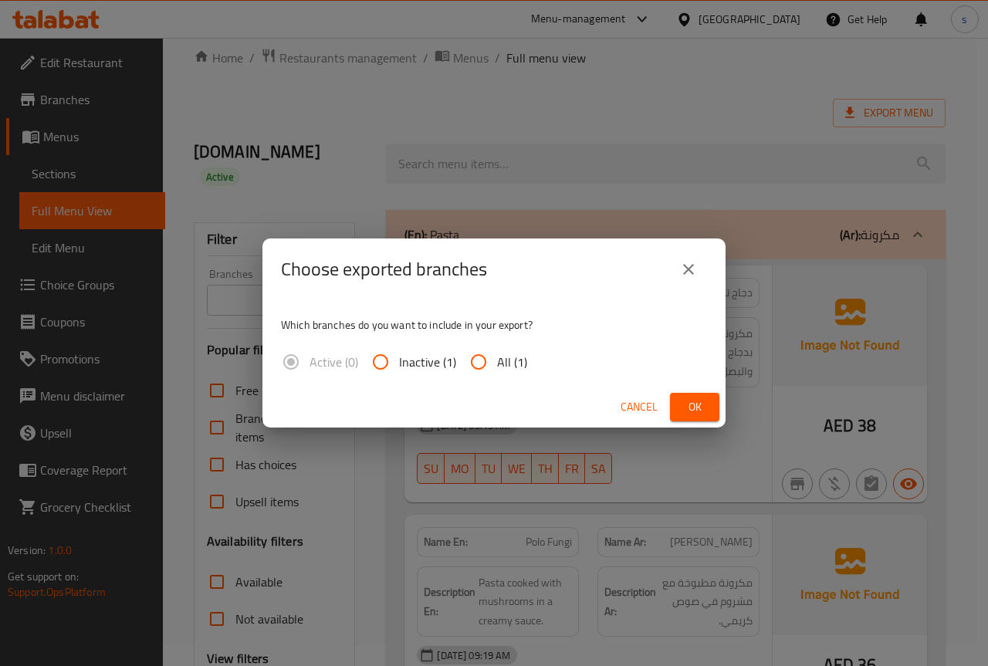
click at [493, 359] on input "All (1)" at bounding box center [478, 362] width 37 height 37
radio input "true"
click at [695, 263] on icon "close" at bounding box center [688, 269] width 19 height 19
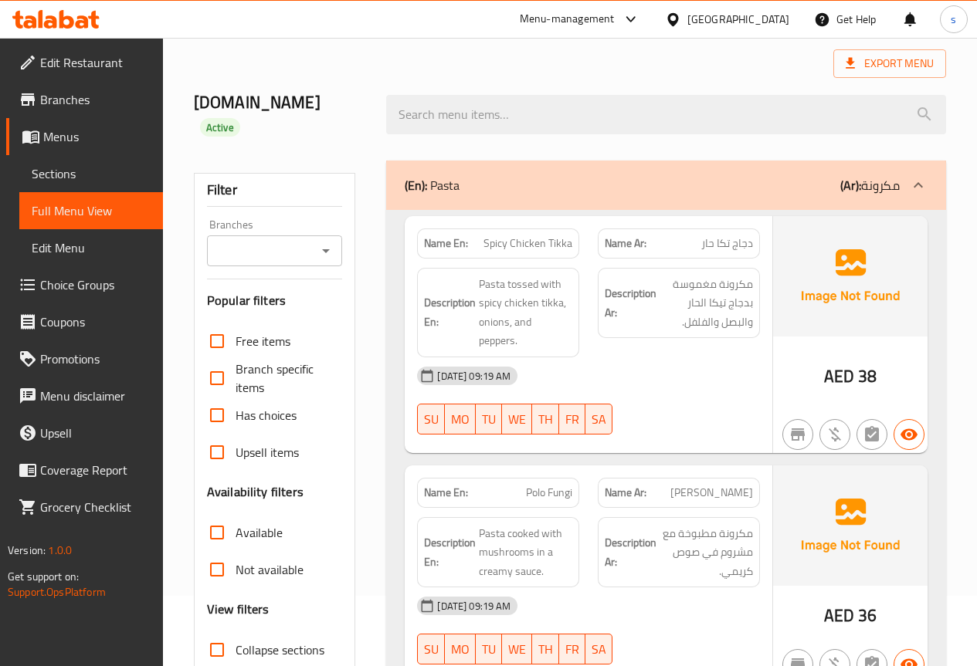
scroll to position [98, 0]
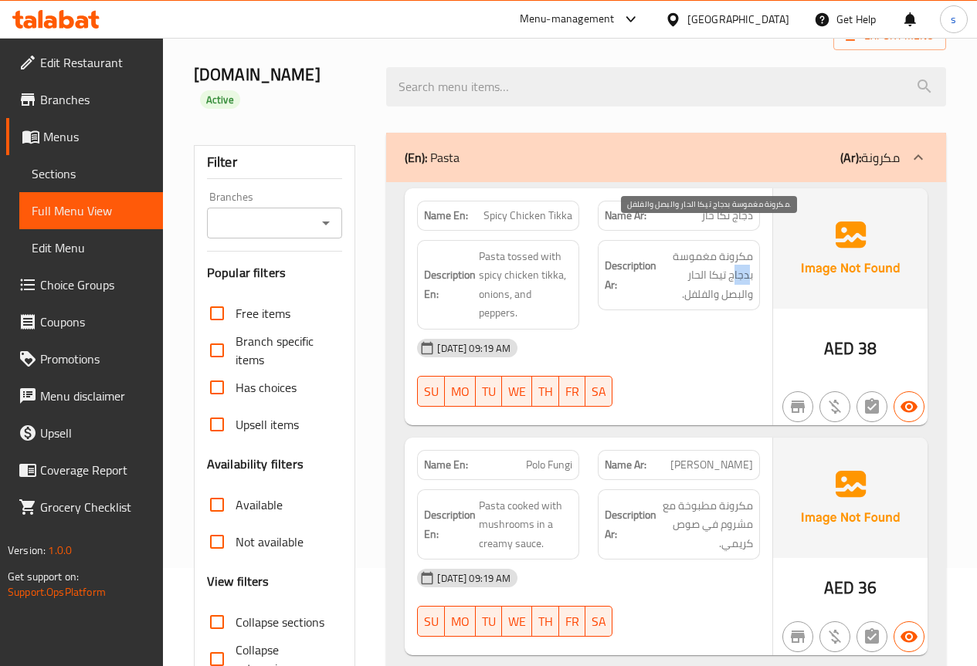
drag, startPoint x: 749, startPoint y: 256, endPoint x: 735, endPoint y: 256, distance: 13.9
click at [735, 256] on span "مكرونة مغموسة بدجاج تيكا الحار والبصل والفلفل." at bounding box center [705, 275] width 93 height 57
click at [752, 252] on span "مكرونة مغموسة بدجاج تيكا الحار والبصل والفلفل." at bounding box center [705, 275] width 93 height 57
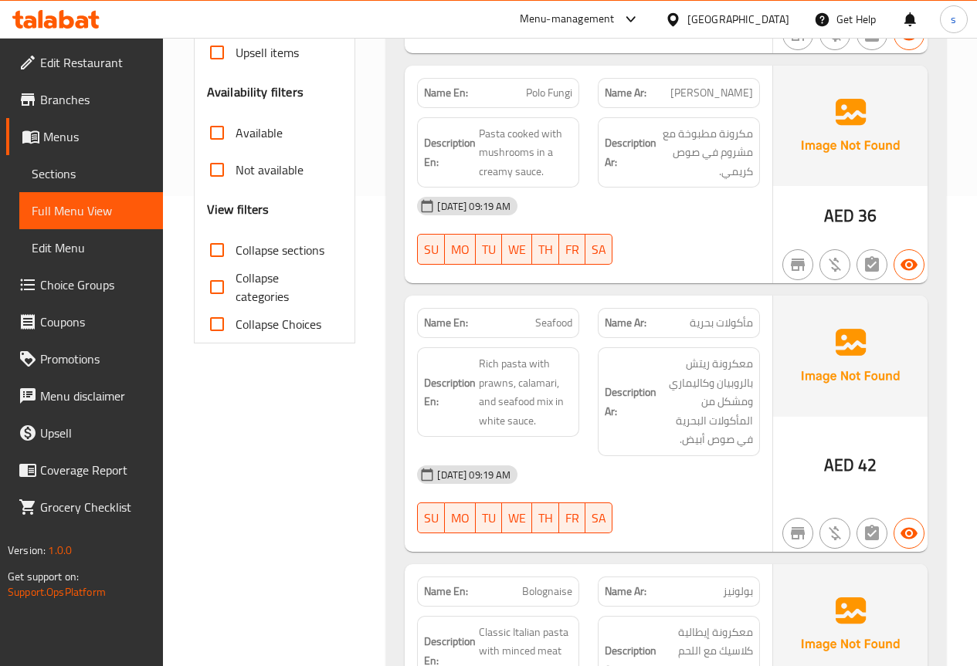
scroll to position [484, 0]
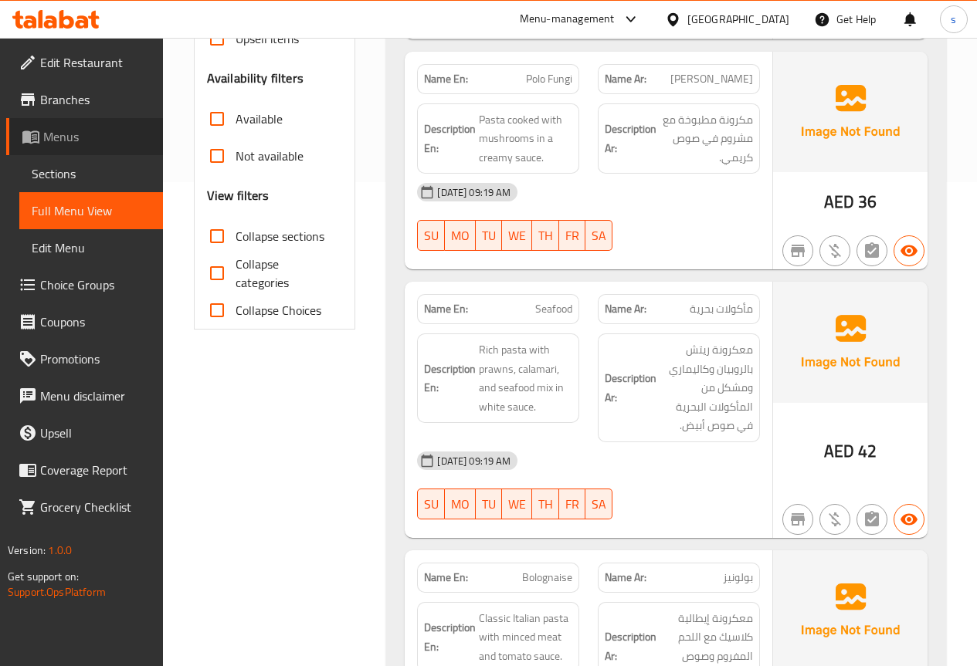
click at [76, 139] on span "Menus" at bounding box center [96, 136] width 107 height 19
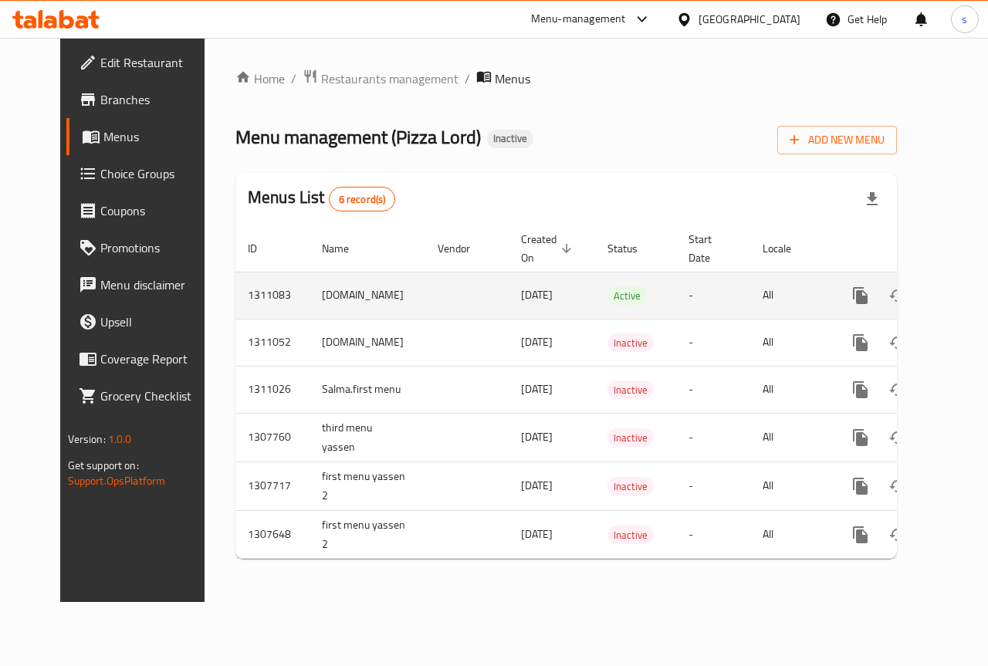
click at [351, 302] on td "[DOMAIN_NAME]" at bounding box center [368, 295] width 116 height 47
click at [322, 302] on td "[DOMAIN_NAME]" at bounding box center [368, 295] width 116 height 47
copy td "[DOMAIN_NAME]"
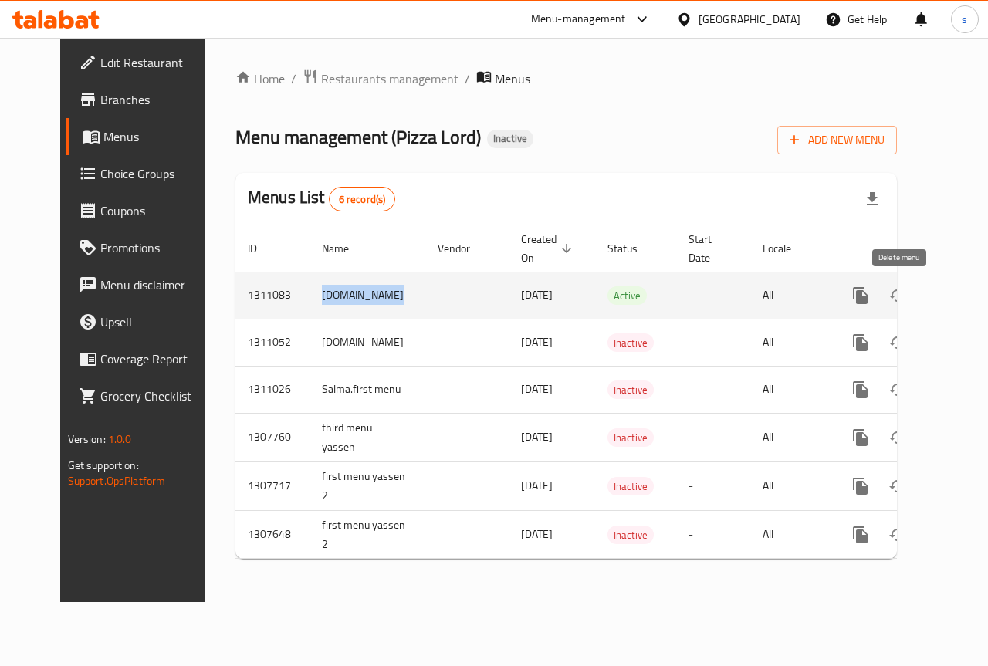
click at [930, 290] on icon "enhanced table" at bounding box center [935, 296] width 11 height 14
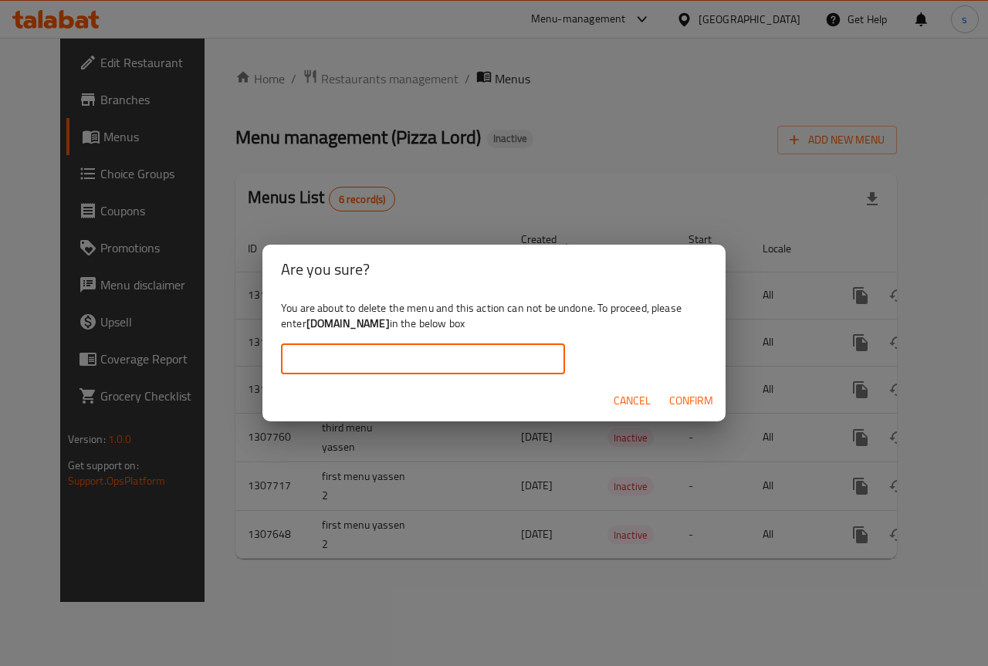
click at [465, 361] on input "text" at bounding box center [423, 359] width 284 height 31
paste input "[DOMAIN_NAME]"
click at [703, 401] on span "Confirm" at bounding box center [691, 400] width 44 height 19
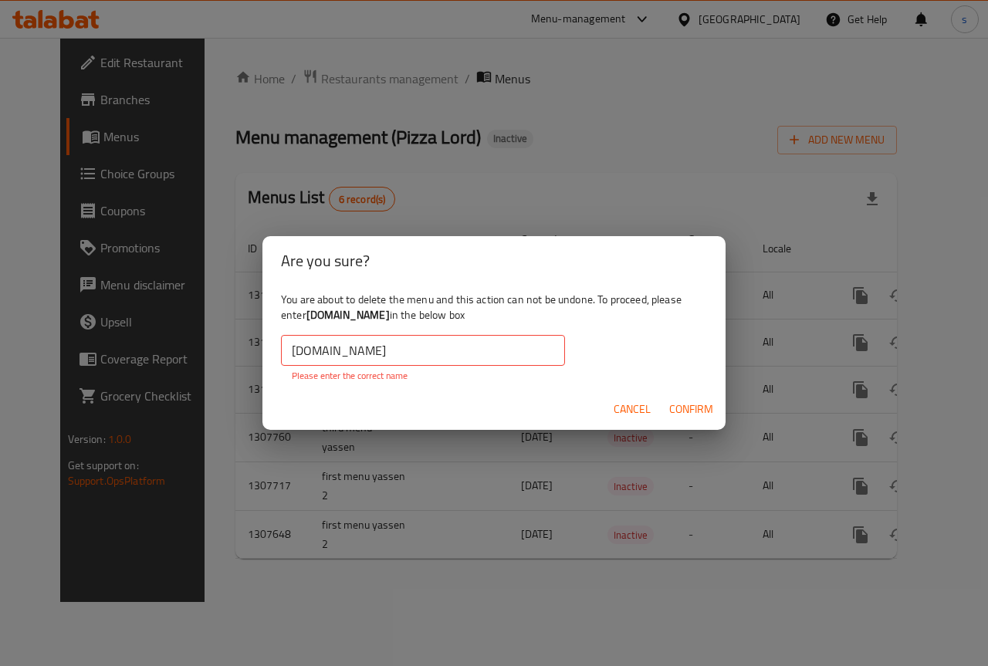
click at [461, 358] on input "[DOMAIN_NAME]" at bounding box center [423, 350] width 284 height 31
click at [288, 349] on input "[DOMAIN_NAME]" at bounding box center [423, 350] width 284 height 31
click at [400, 356] on input "[DOMAIN_NAME]" at bounding box center [423, 350] width 284 height 31
drag, startPoint x: 310, startPoint y: 317, endPoint x: 384, endPoint y: 321, distance: 74.2
click at [384, 322] on div "You are about to delete the menu and this action can not be undone. To proceed,…" at bounding box center [494, 337] width 463 height 103
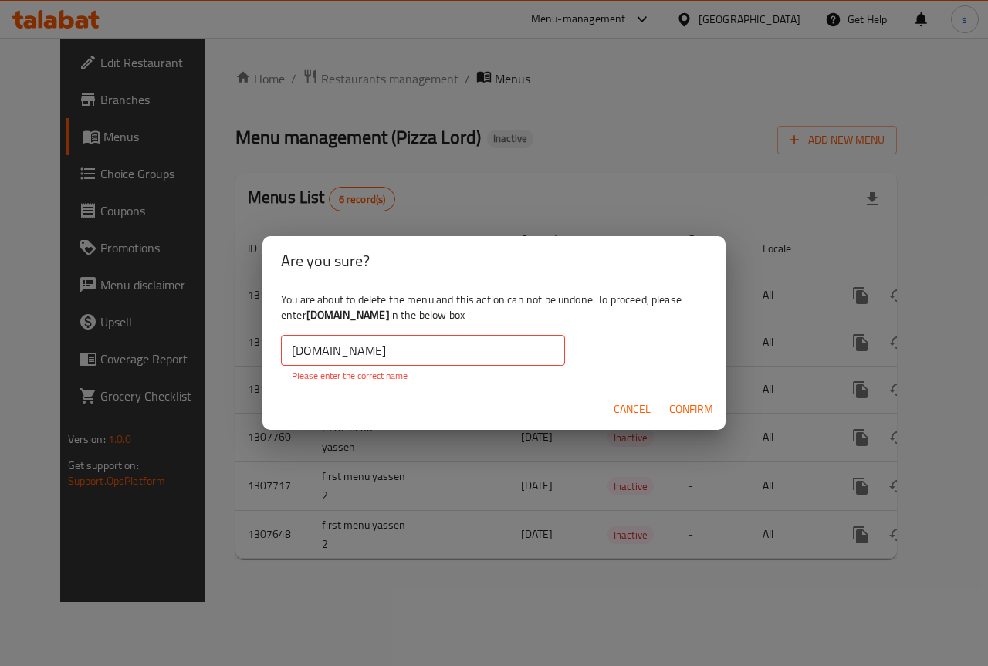
copy b "[DOMAIN_NAME]"
click at [375, 347] on input "[DOMAIN_NAME]" at bounding box center [423, 350] width 284 height 31
paste input "text"
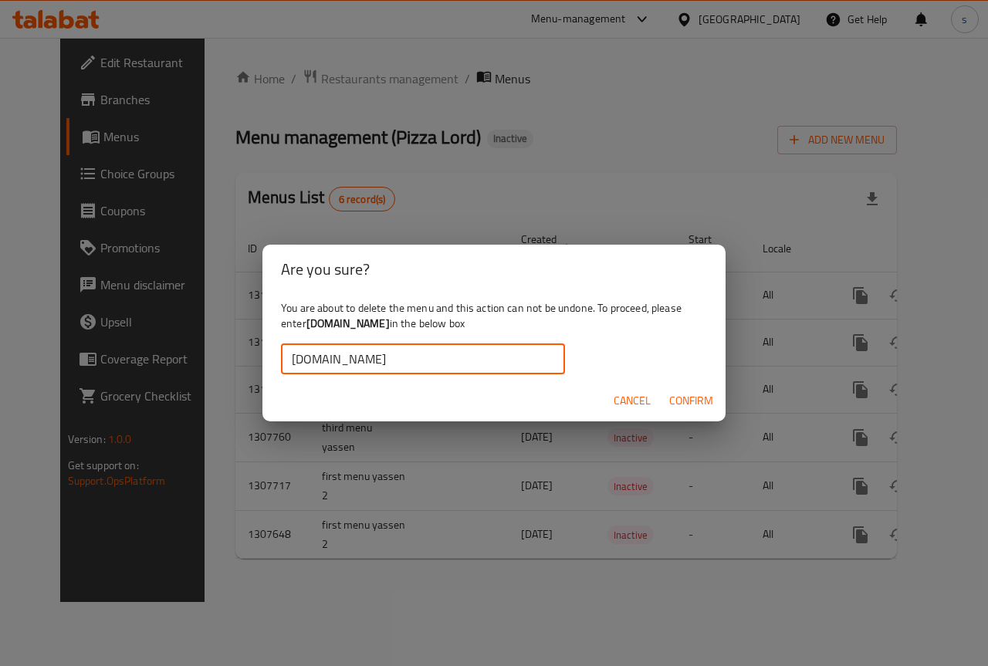
type input "[DOMAIN_NAME]"
click at [689, 400] on span "Confirm" at bounding box center [691, 400] width 44 height 19
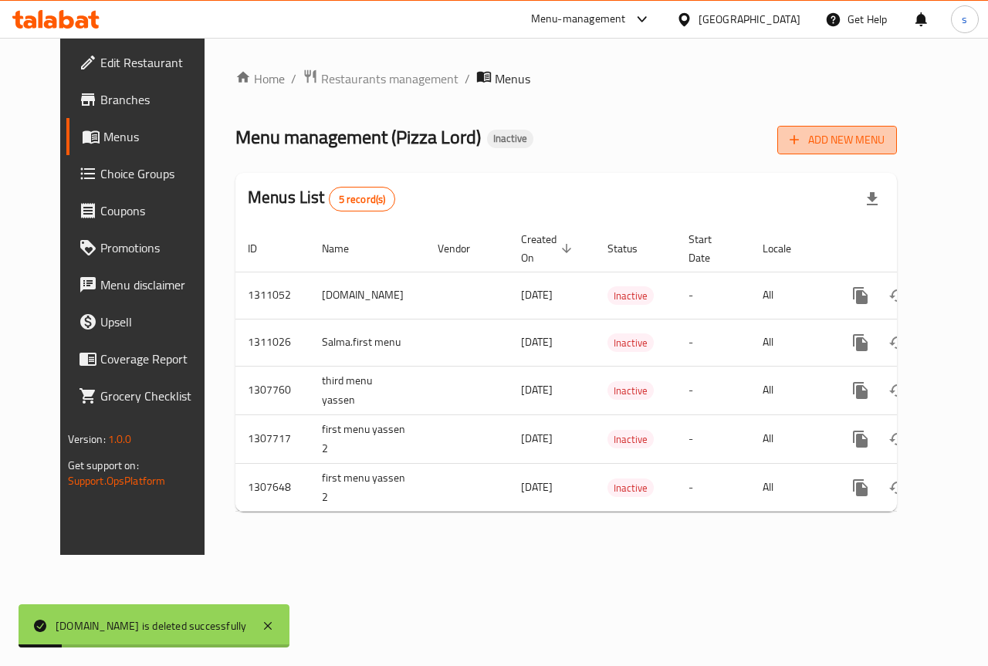
click at [885, 141] on span "Add New Menu" at bounding box center [837, 139] width 95 height 19
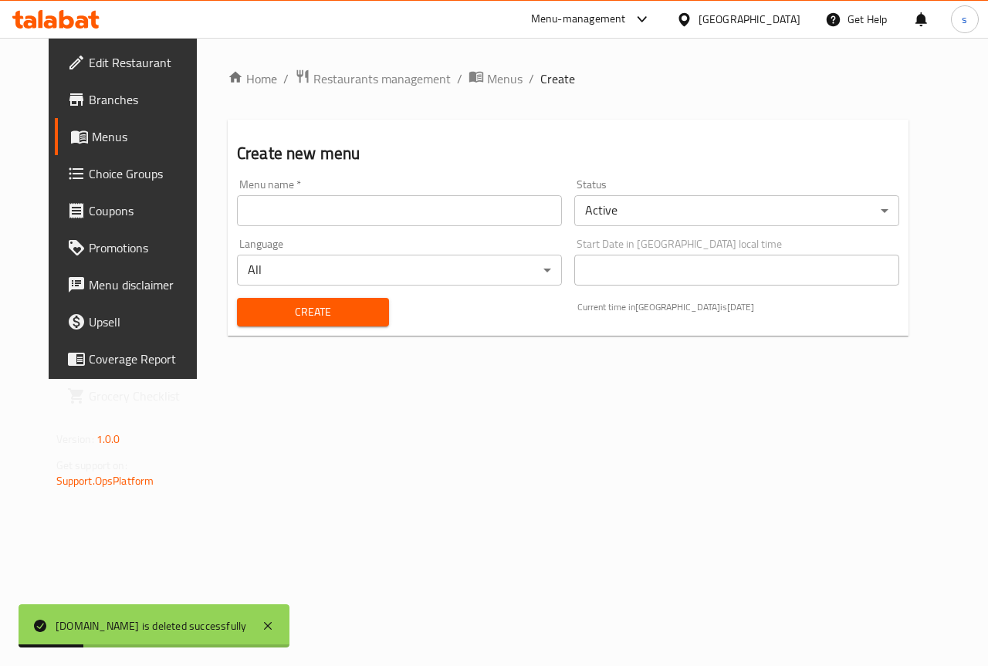
click at [364, 190] on div "Menu name   * Menu name *" at bounding box center [399, 202] width 325 height 47
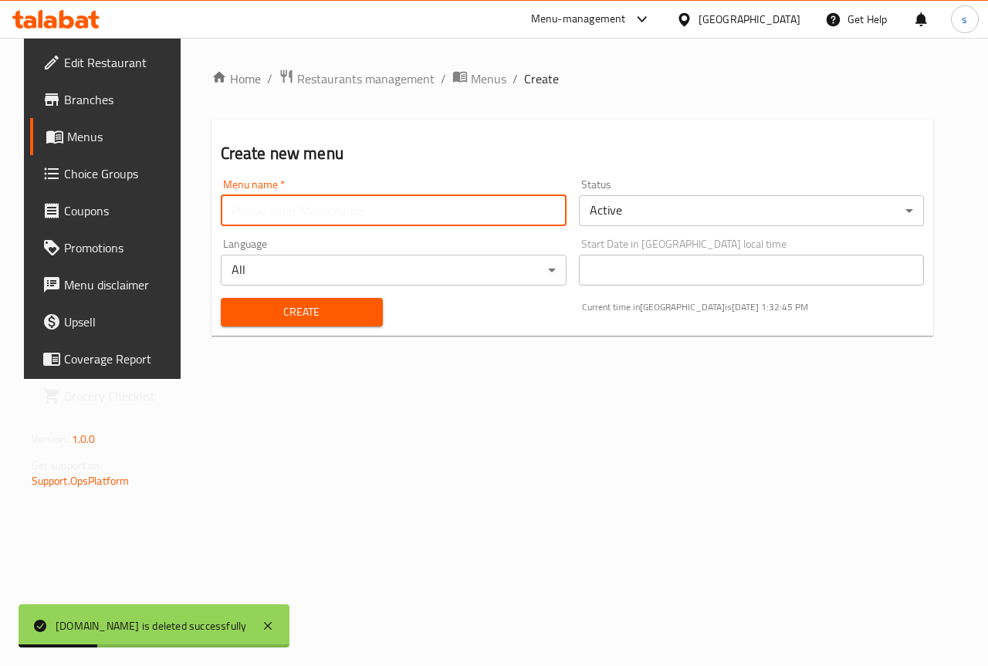
click at [375, 212] on input "text" at bounding box center [394, 210] width 346 height 31
paste input "[DOMAIN_NAME]"
type input "[DOMAIN_NAME]"
click at [337, 304] on span "Create" at bounding box center [301, 312] width 137 height 19
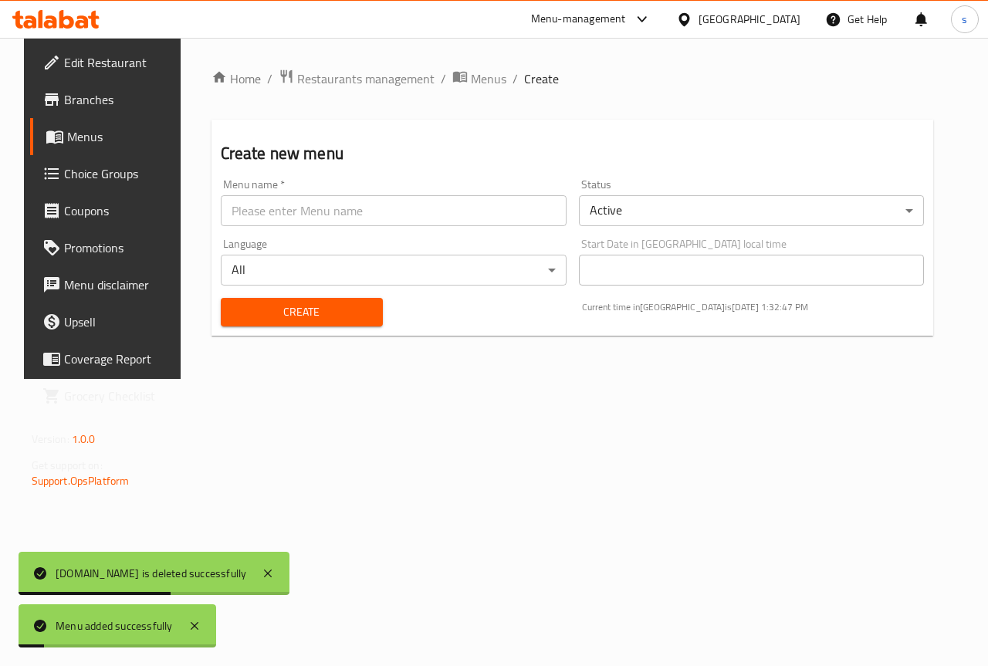
click at [97, 141] on span "Menus" at bounding box center [122, 136] width 110 height 19
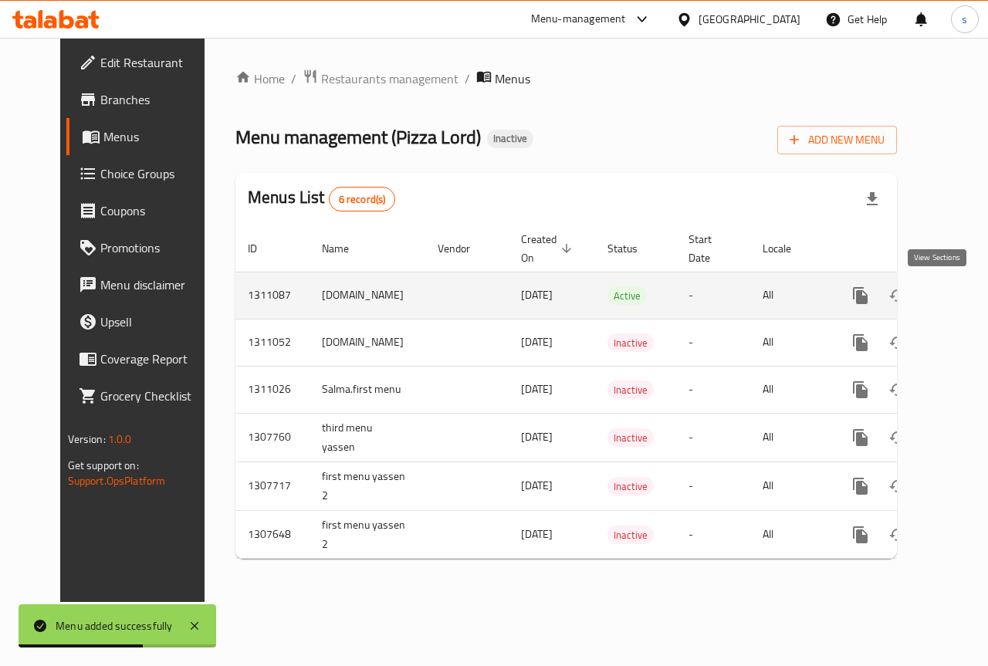
click at [963, 296] on icon "enhanced table" at bounding box center [972, 295] width 19 height 19
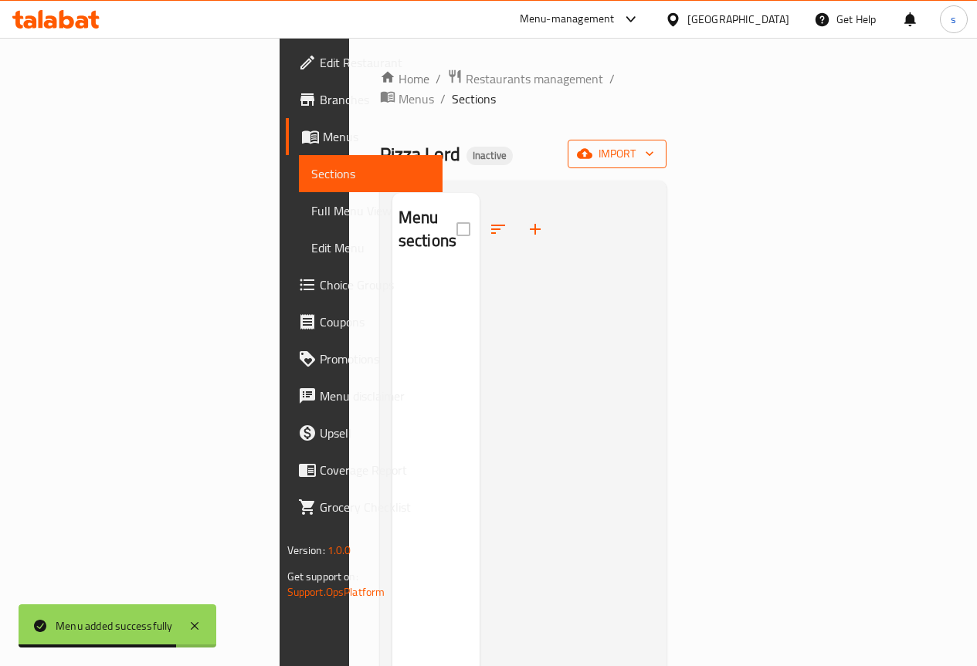
click at [654, 144] on span "import" at bounding box center [617, 153] width 74 height 19
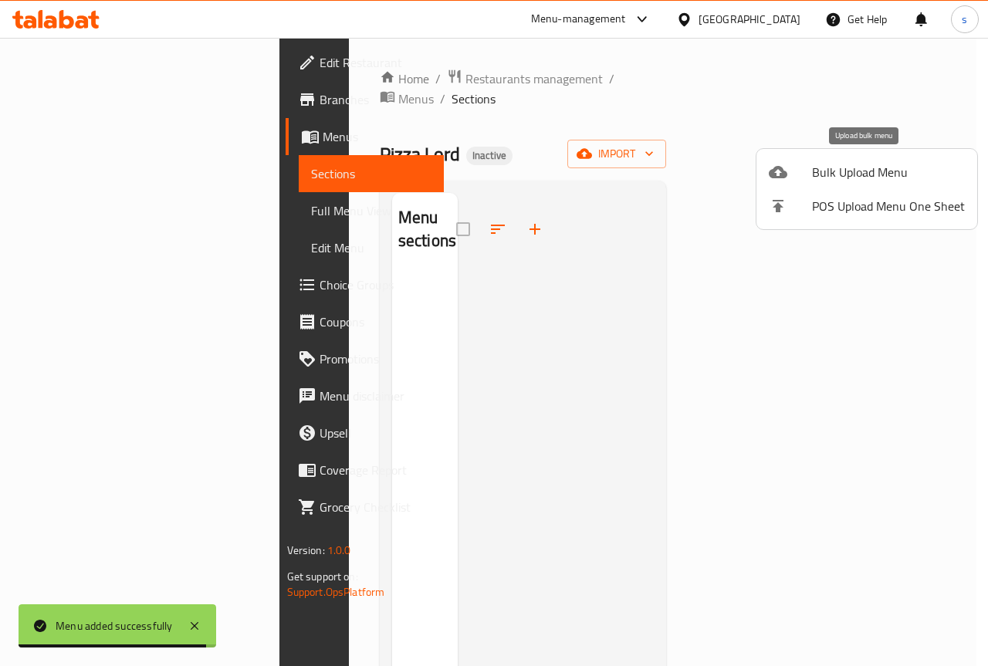
click at [885, 168] on span "Bulk Upload Menu" at bounding box center [888, 172] width 153 height 19
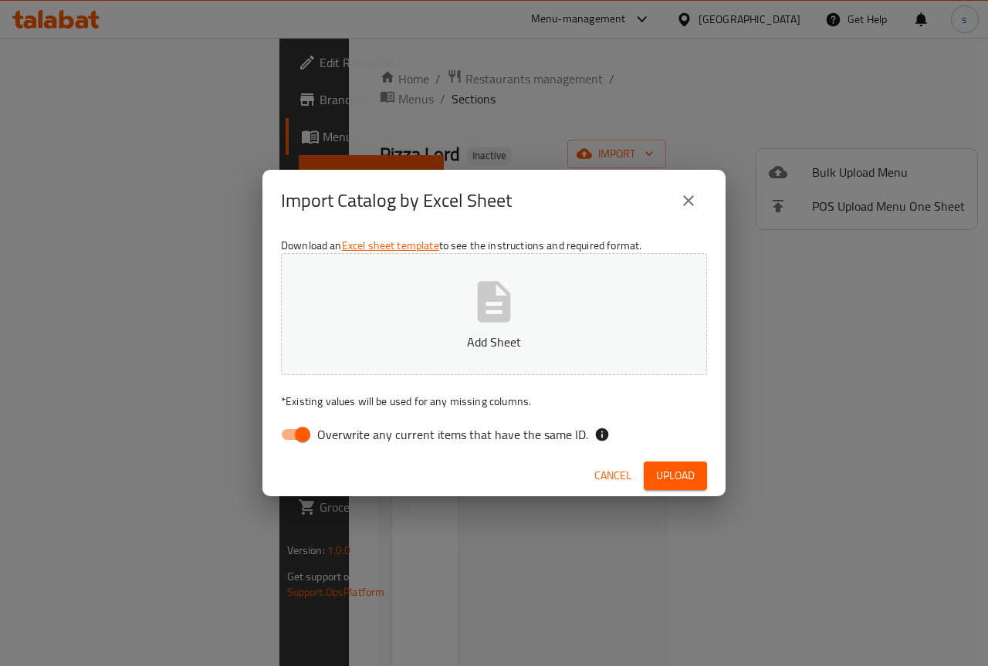
click at [326, 432] on span "Overwrite any current items that have the same ID." at bounding box center [452, 434] width 271 height 19
click at [326, 432] on input "Overwrite any current items that have the same ID." at bounding box center [303, 434] width 88 height 29
checkbox input "false"
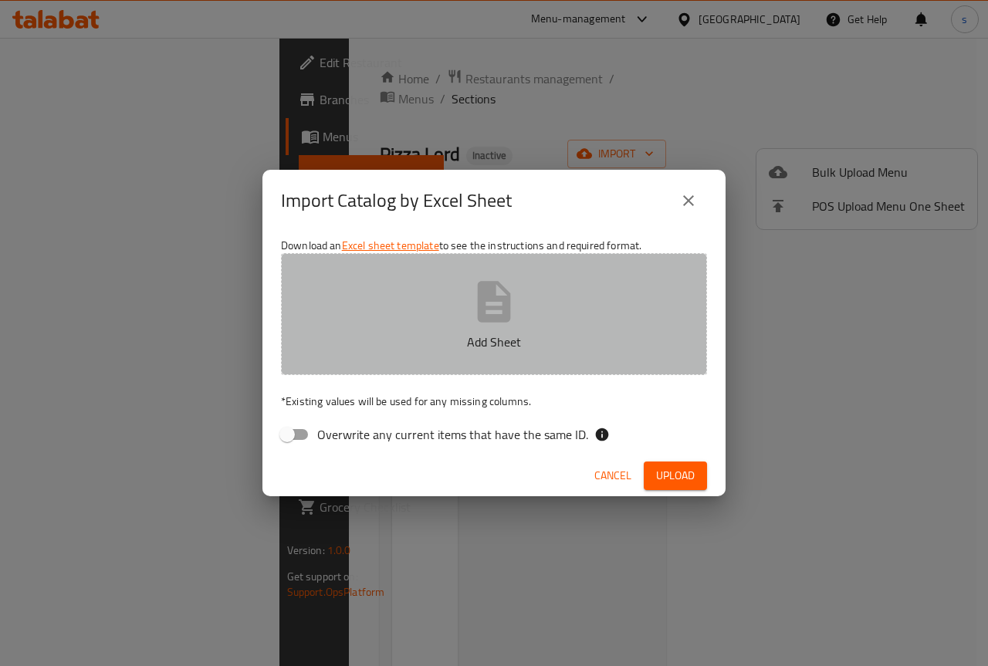
click at [500, 351] on p "Add Sheet" at bounding box center [494, 342] width 378 height 19
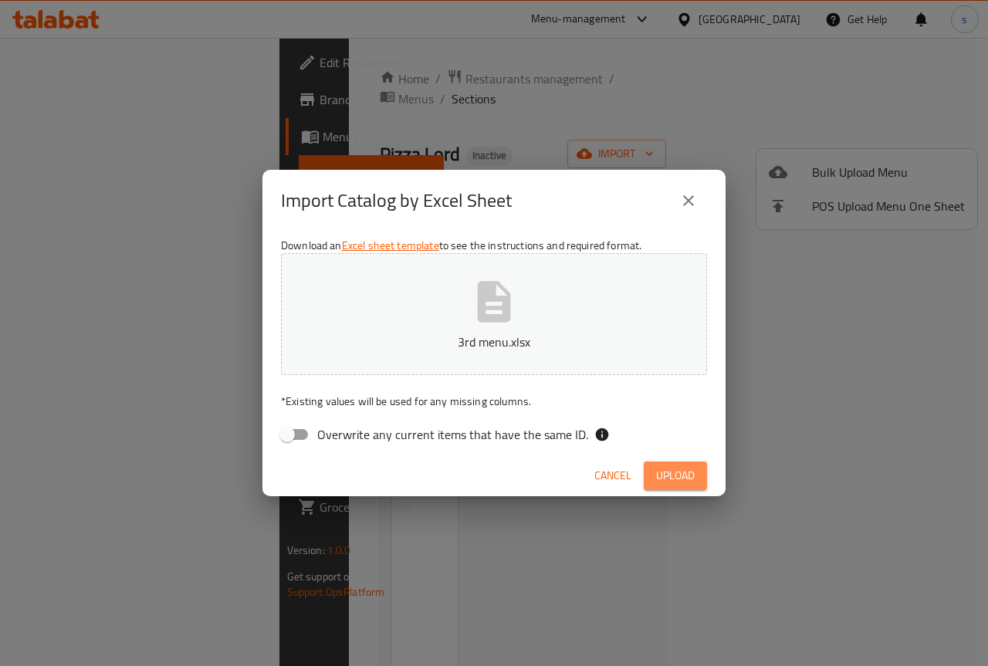
click at [668, 471] on span "Upload" at bounding box center [675, 475] width 39 height 19
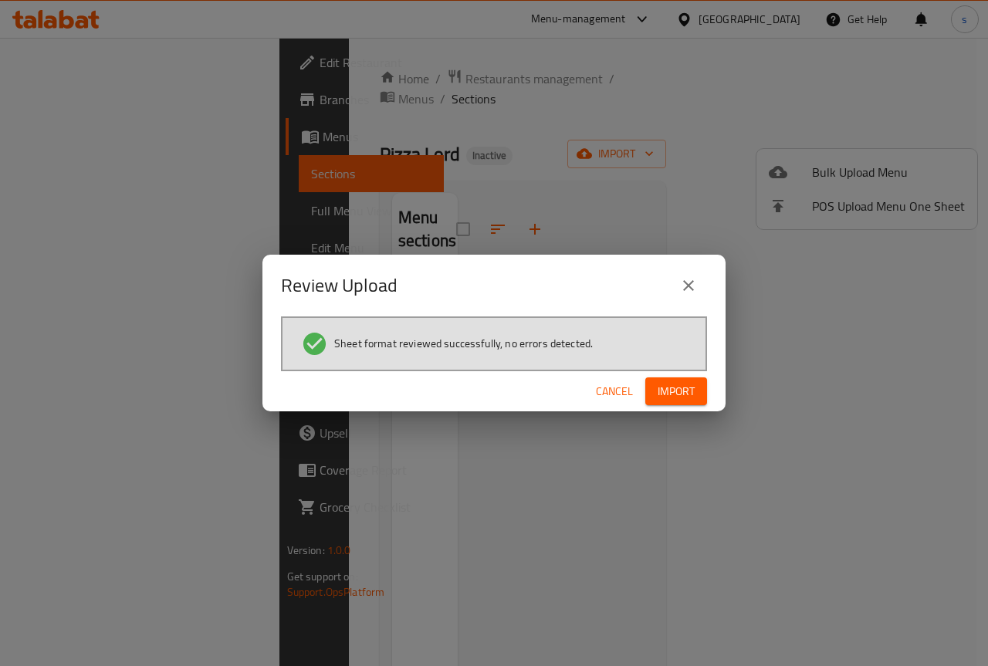
click at [673, 384] on span "Import" at bounding box center [676, 391] width 37 height 19
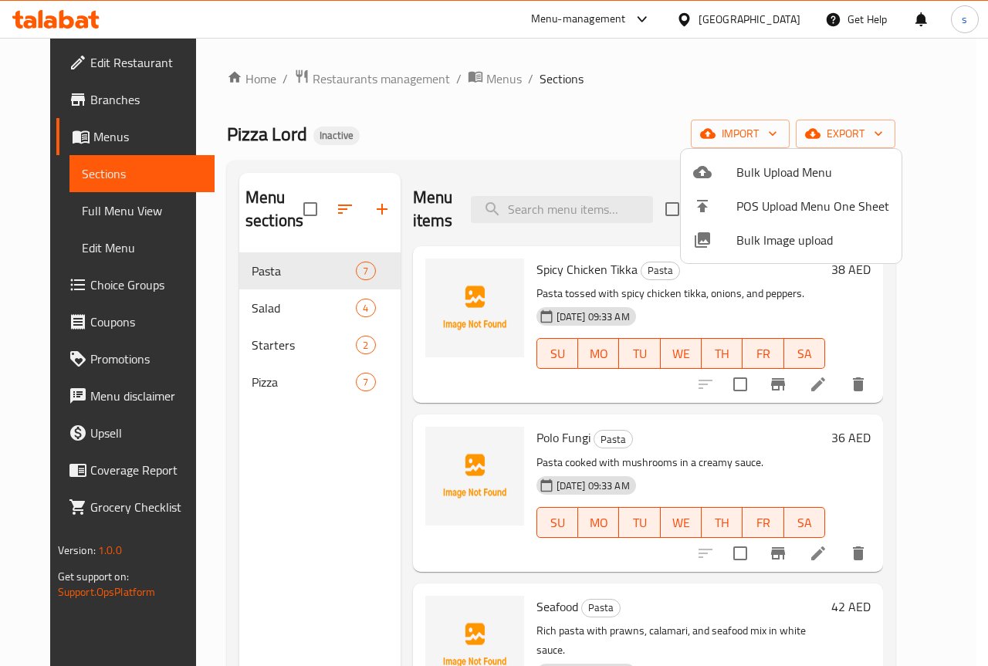
click at [664, 137] on div at bounding box center [494, 333] width 988 height 666
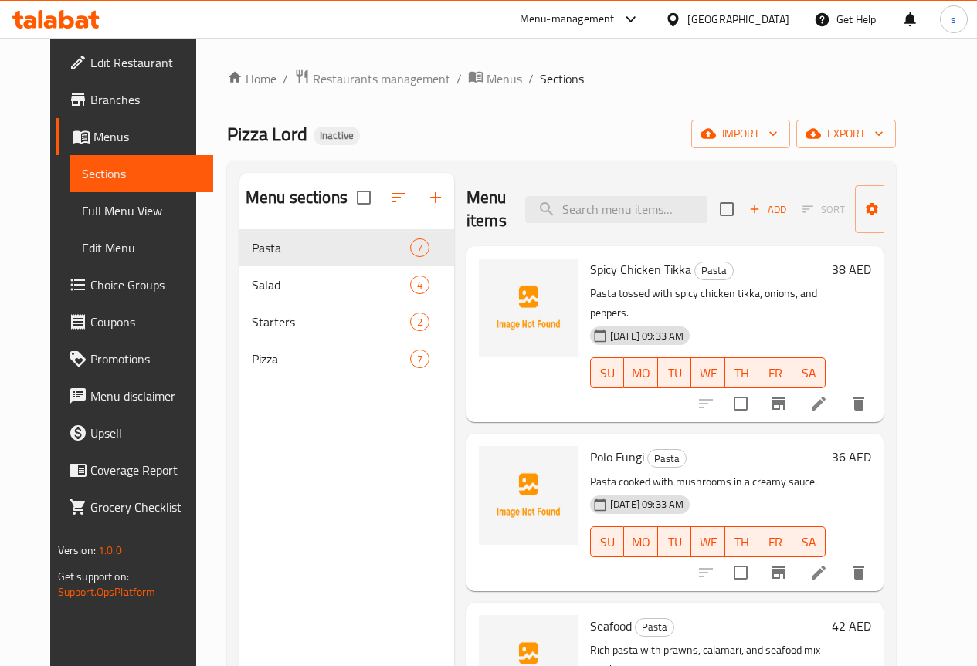
click at [95, 212] on span "Full Menu View" at bounding box center [141, 211] width 119 height 19
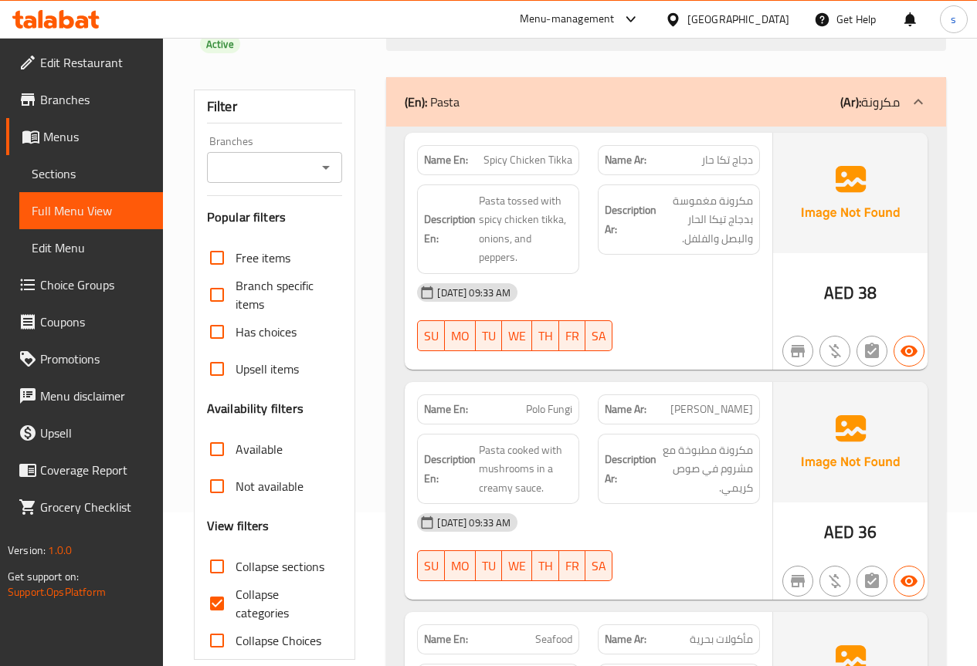
scroll to position [154, 0]
click at [258, 584] on span "Collapse categories" at bounding box center [282, 602] width 95 height 37
click at [235, 584] on input "Collapse categories" at bounding box center [216, 602] width 37 height 37
checkbox input "false"
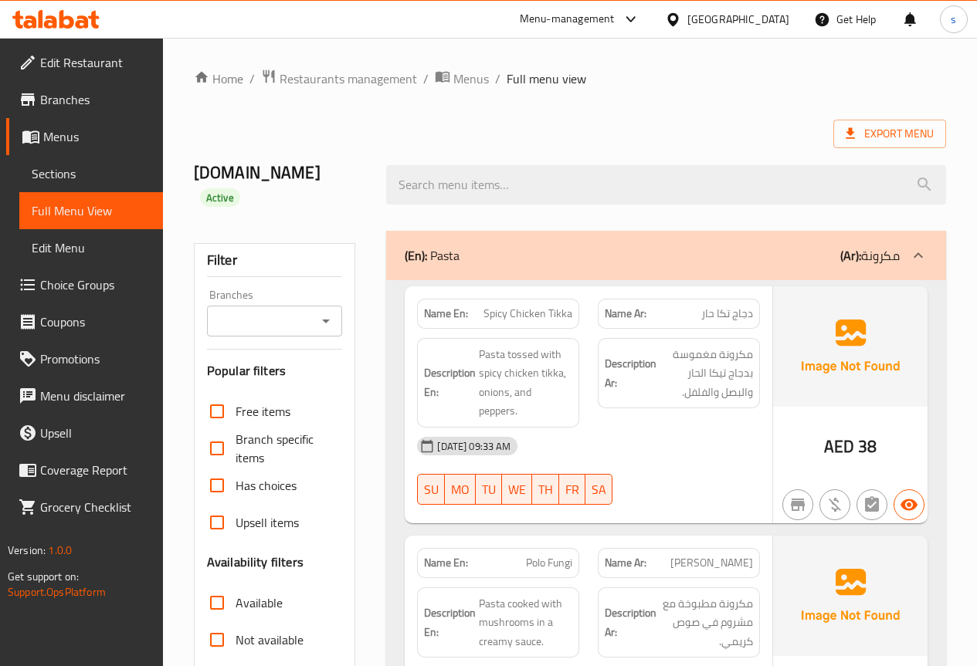
scroll to position [77, 0]
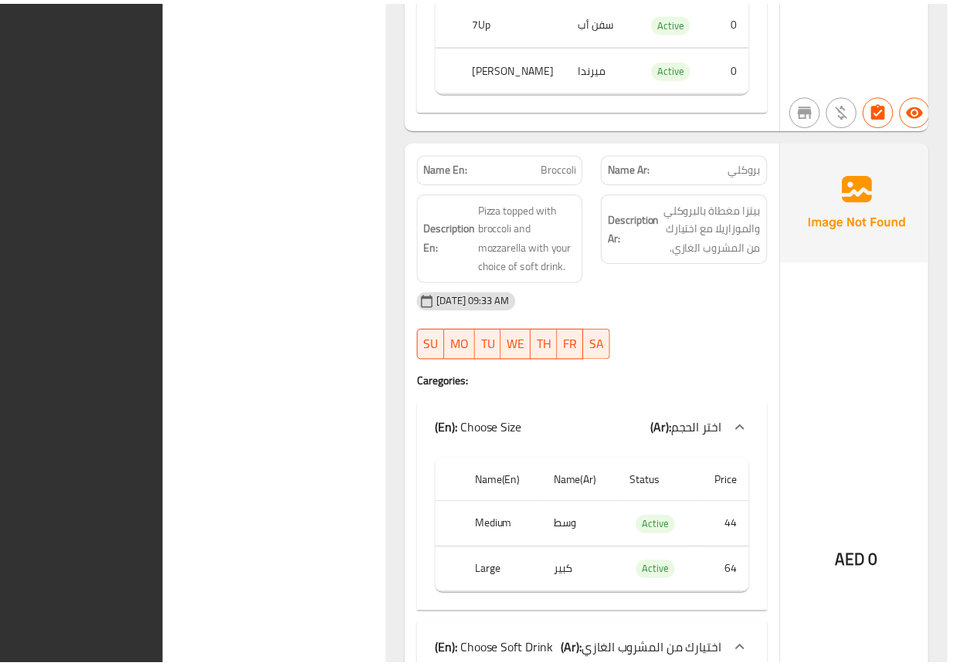
scroll to position [8432, 0]
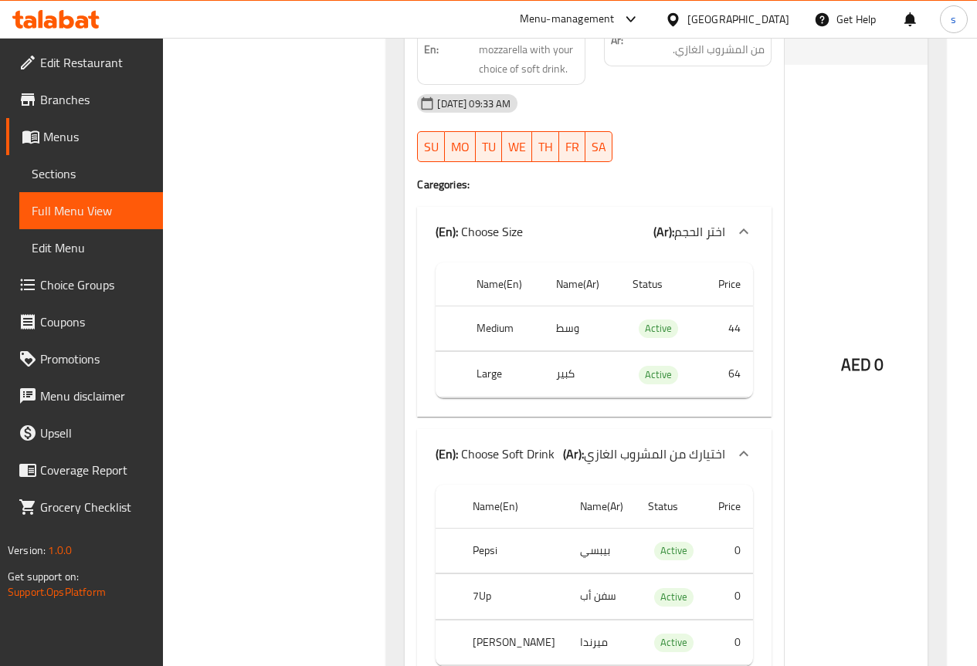
click at [899, 145] on div "AED 0" at bounding box center [861, 324] width 154 height 760
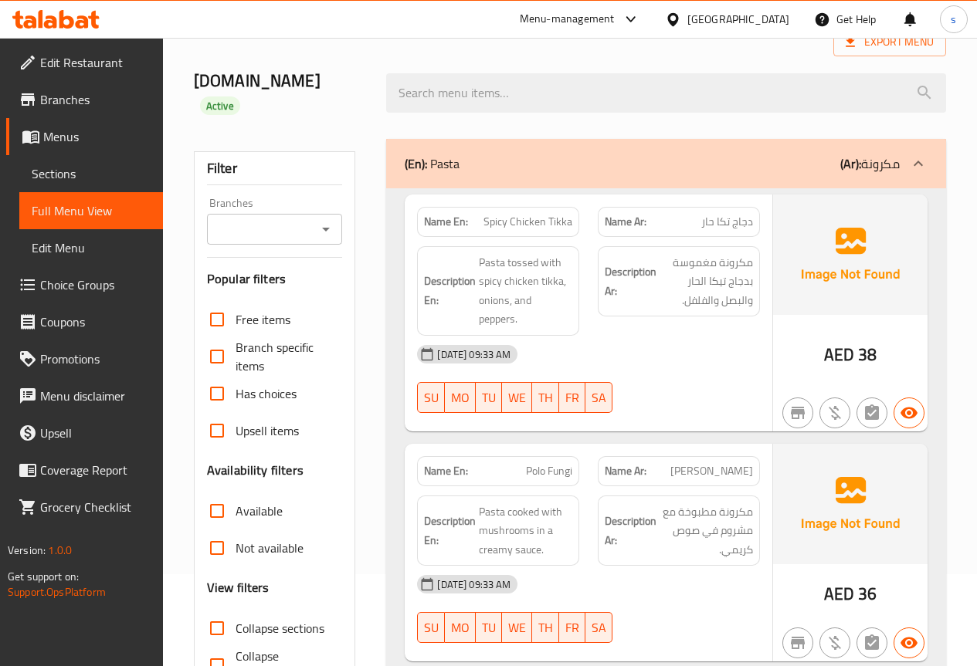
scroll to position [0, 0]
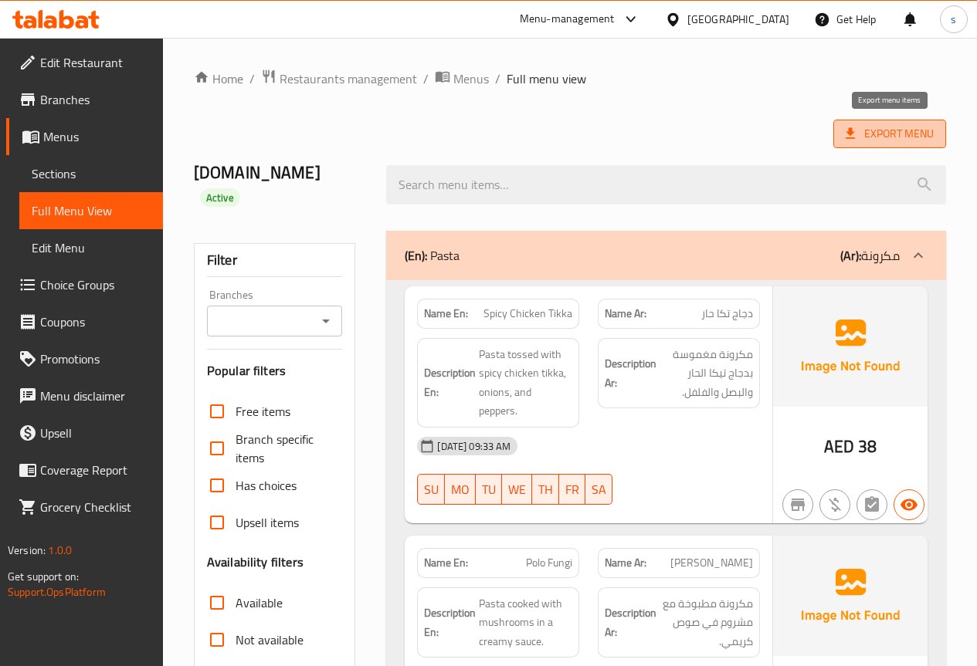
click at [908, 132] on span "Export Menu" at bounding box center [889, 133] width 88 height 19
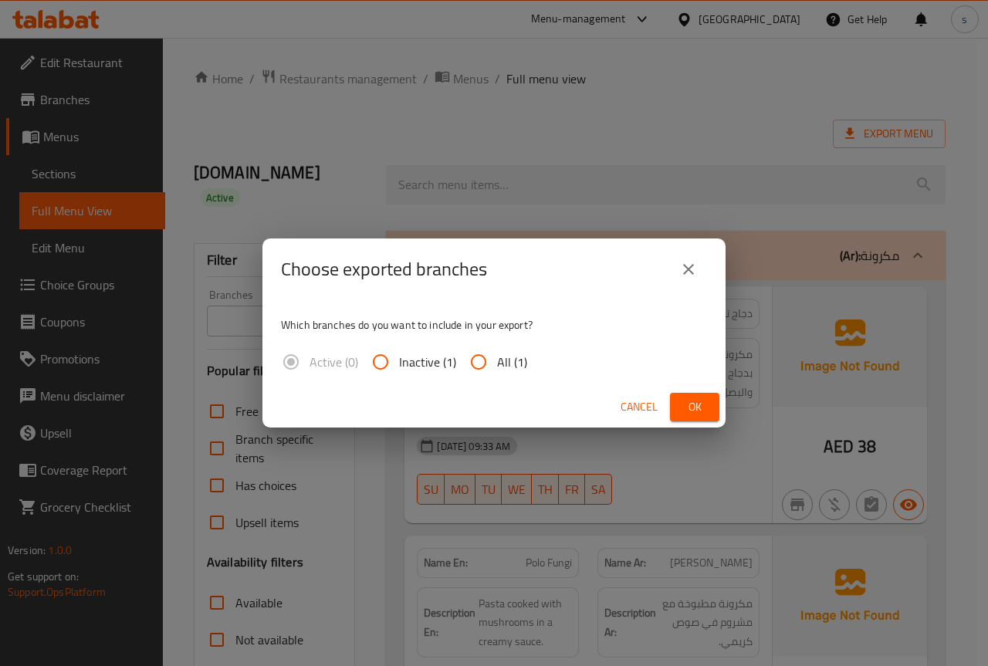
click at [508, 356] on span "All (1)" at bounding box center [512, 362] width 30 height 19
click at [497, 356] on input "All (1)" at bounding box center [478, 362] width 37 height 37
radio input "true"
click at [699, 401] on span "Ok" at bounding box center [695, 407] width 25 height 19
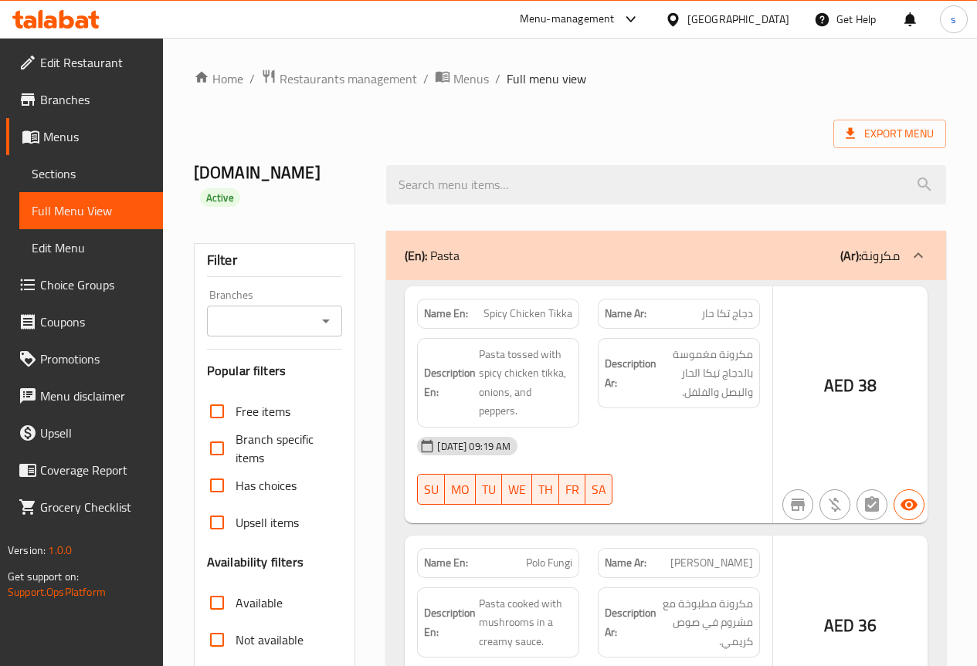
click at [98, 168] on span "Sections" at bounding box center [91, 173] width 119 height 19
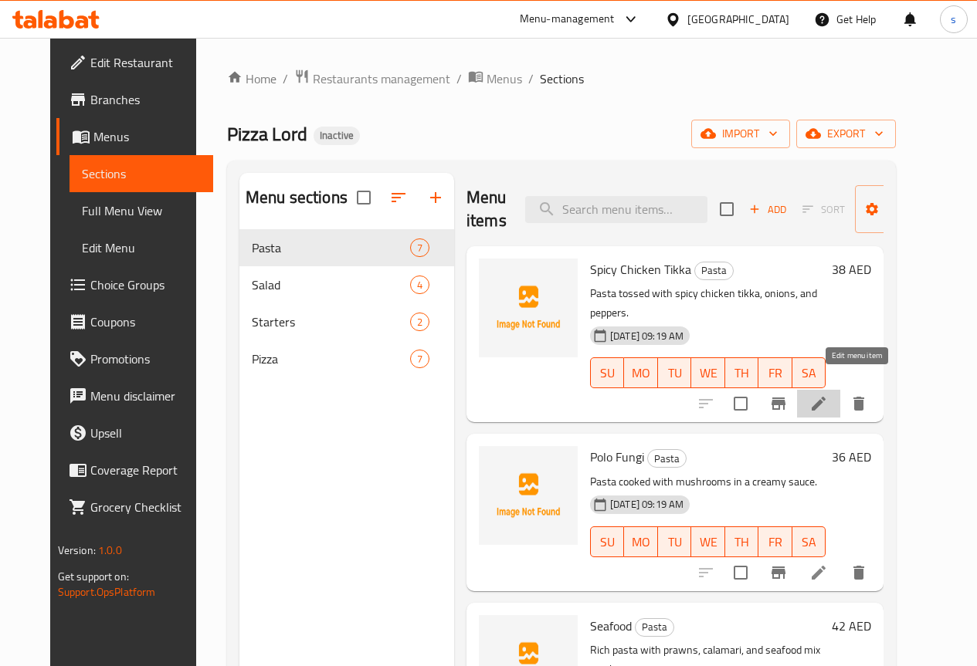
click at [828, 395] on icon at bounding box center [818, 404] width 19 height 19
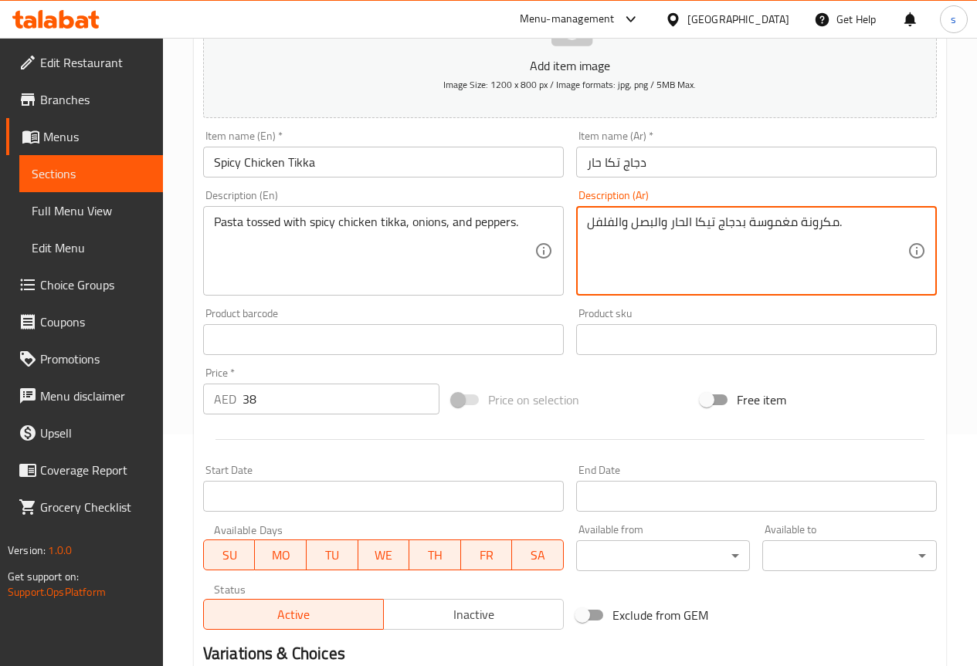
scroll to position [425, 0]
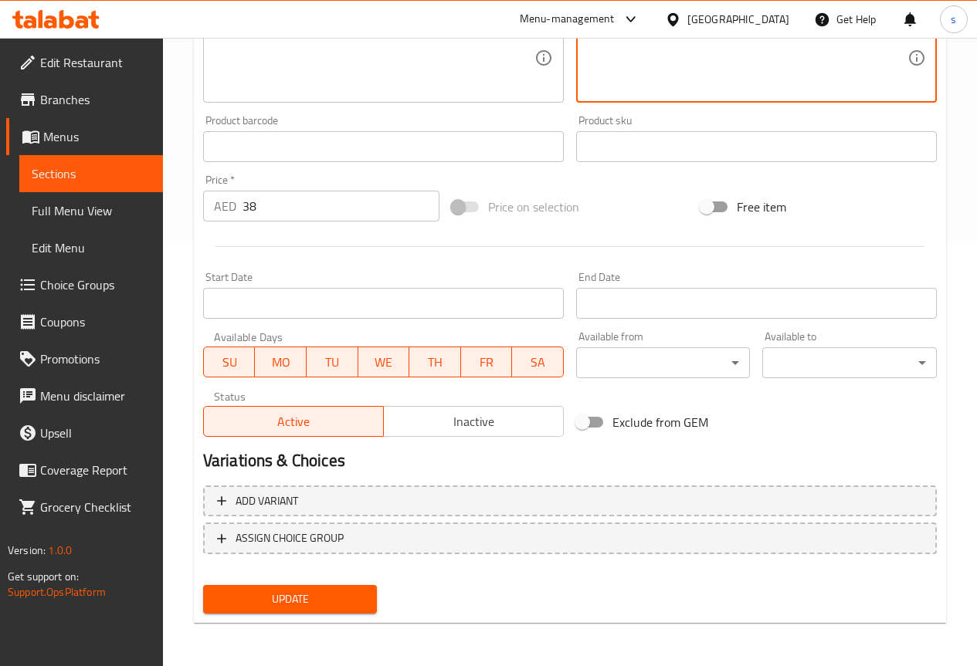
type textarea "مكرونة مغموسة بدجاج تيكا الحار والبصل والفلفل."
click at [334, 601] on span "Update" at bounding box center [290, 599] width 150 height 19
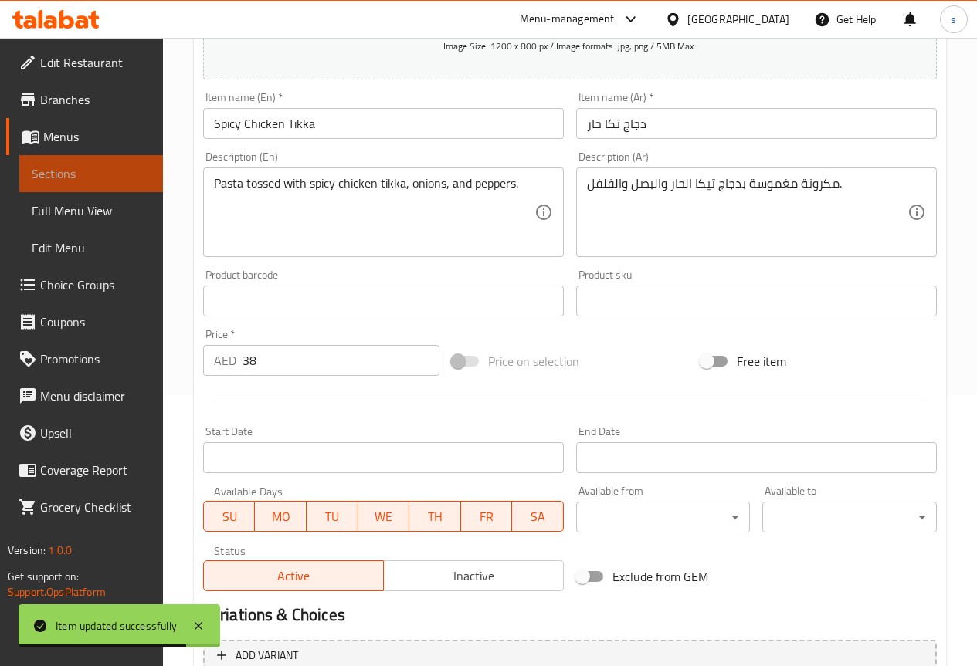
click at [70, 164] on span "Sections" at bounding box center [91, 173] width 119 height 19
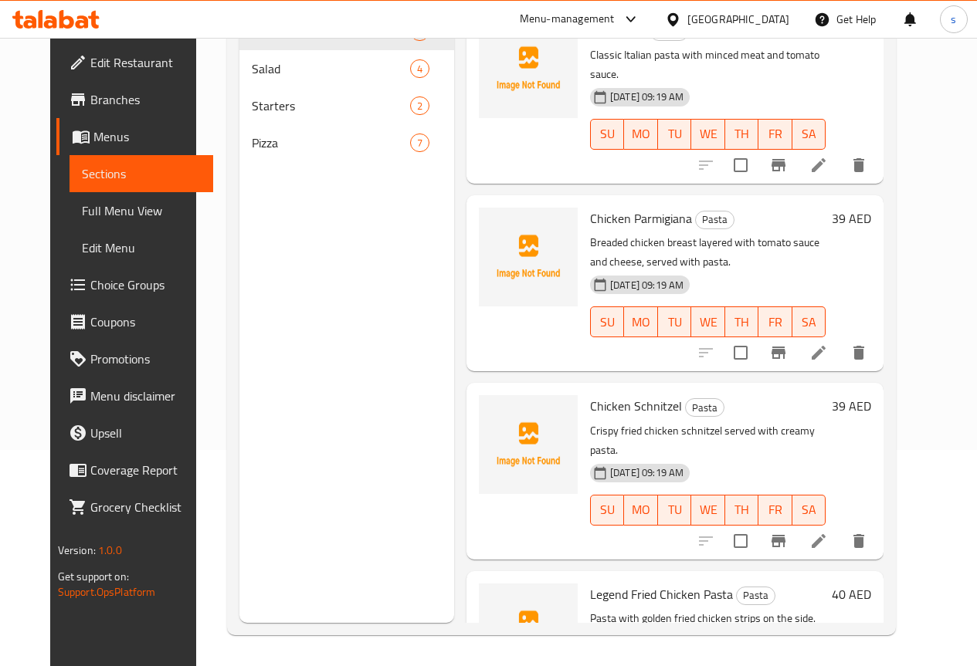
scroll to position [595, 0]
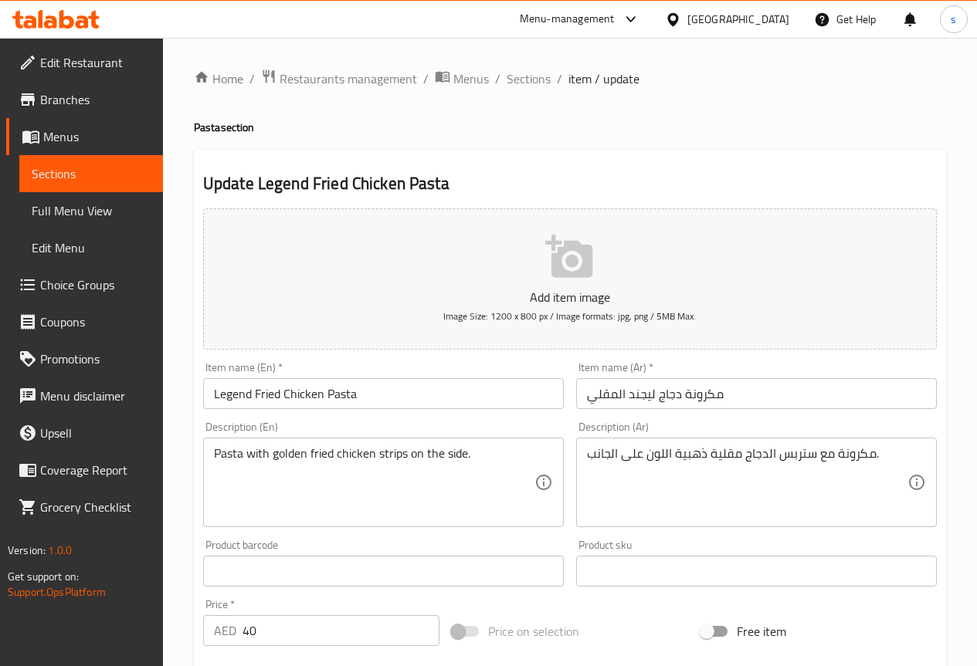
scroll to position [77, 0]
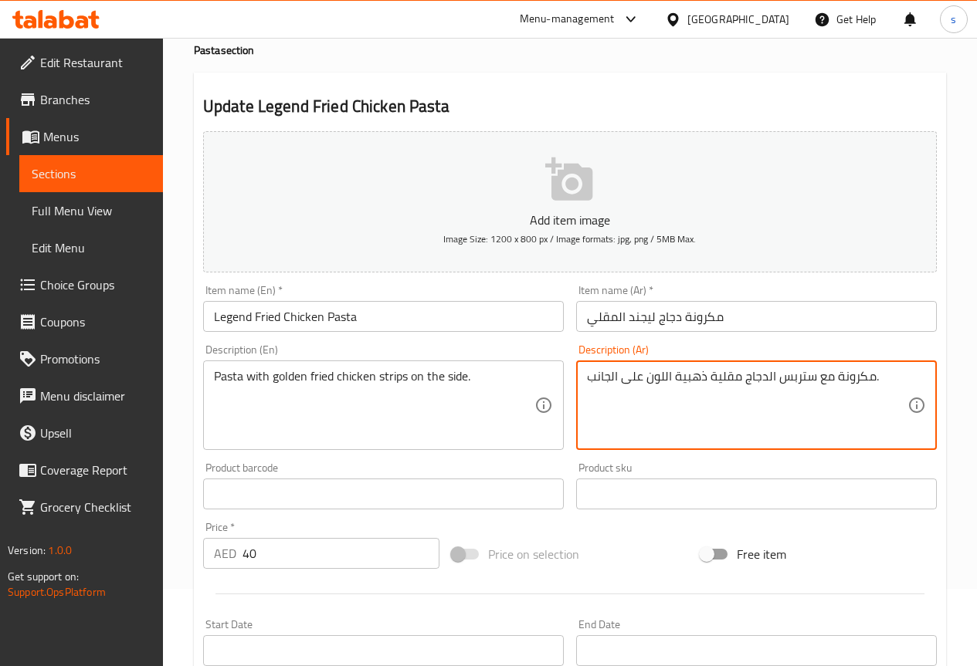
click at [710, 381] on textarea "مكرونة مع ستربس الدجاج مقلية ذهبية اللون على الجانب." at bounding box center [747, 405] width 320 height 73
click at [710, 384] on textarea "مكرونة مع ستربس الدجاج مقلية ذهبية اللون على الجانب." at bounding box center [747, 405] width 320 height 73
click at [675, 376] on textarea "مكرونة مع ستربس الدجاج مقلي ذهبية اللون على الجانب." at bounding box center [747, 405] width 320 height 73
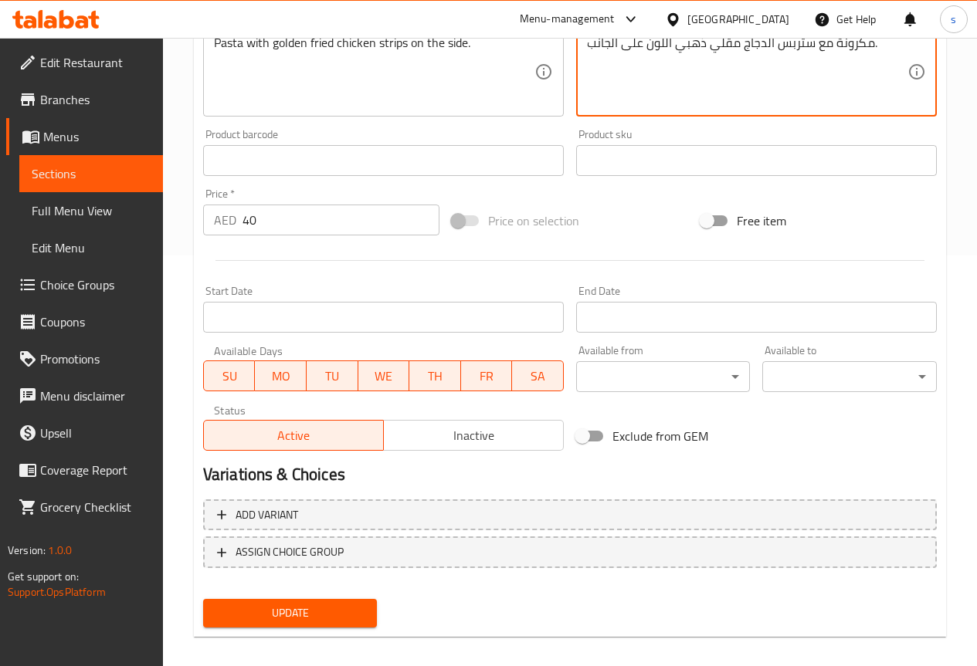
scroll to position [425, 0]
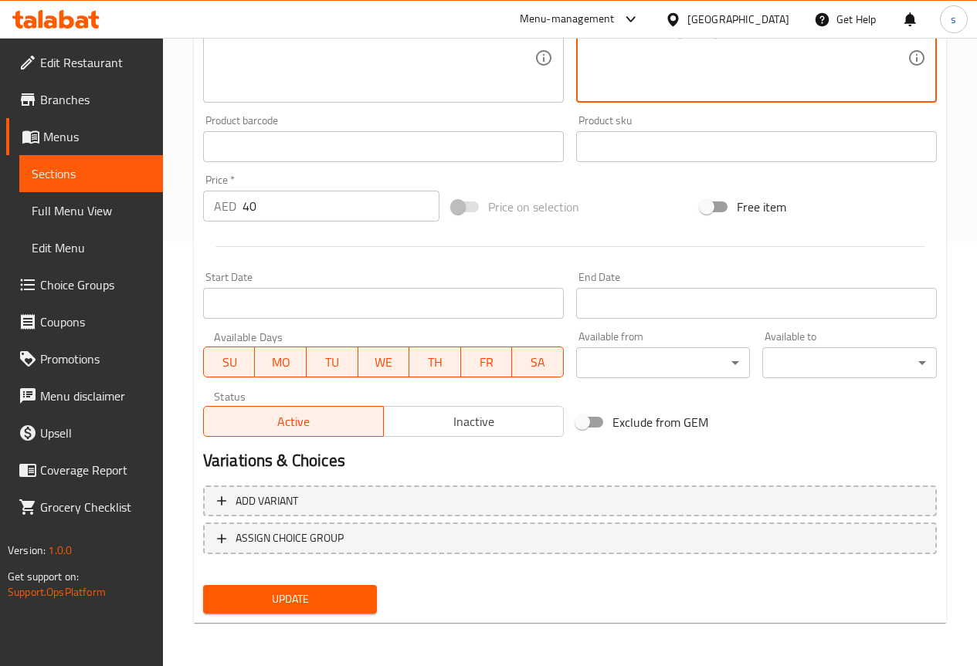
type textarea "مكرونة مع ستربس الدجاج مقلي ذهبي اللون على الجانب."
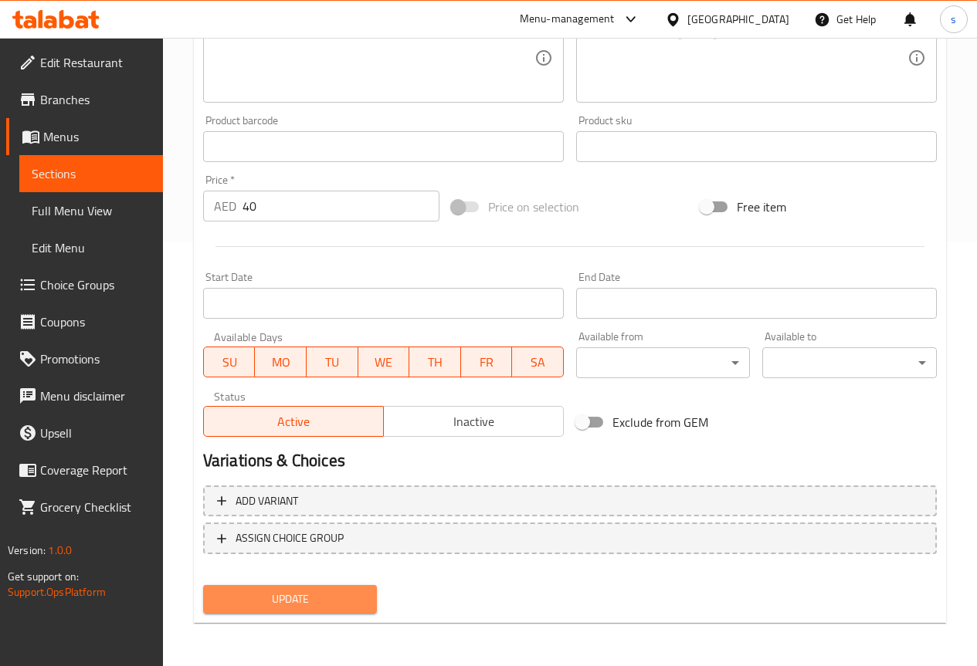
click at [344, 605] on span "Update" at bounding box center [290, 599] width 150 height 19
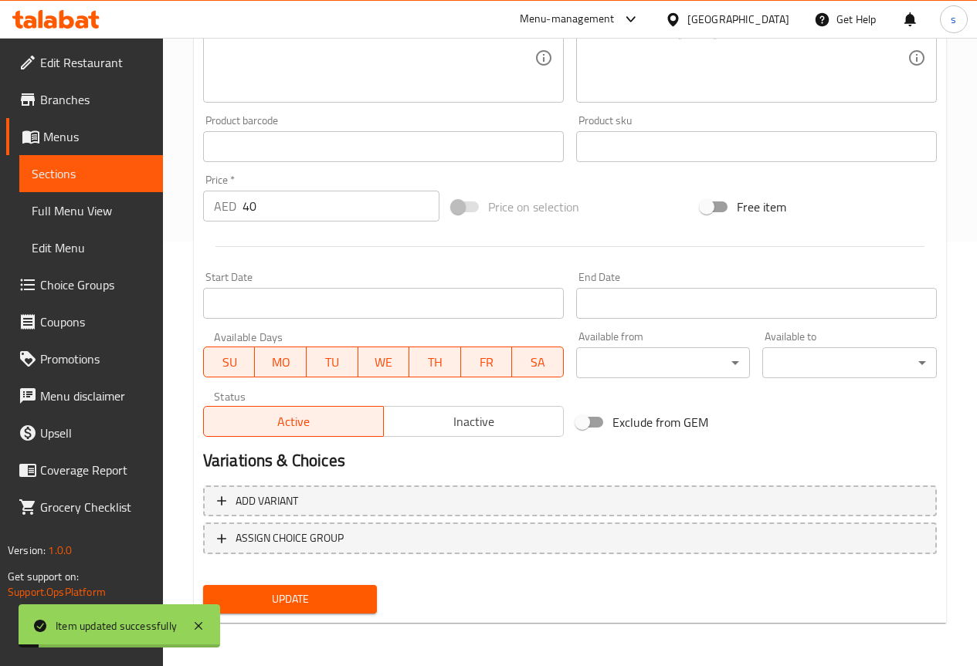
click at [100, 174] on span "Sections" at bounding box center [91, 173] width 119 height 19
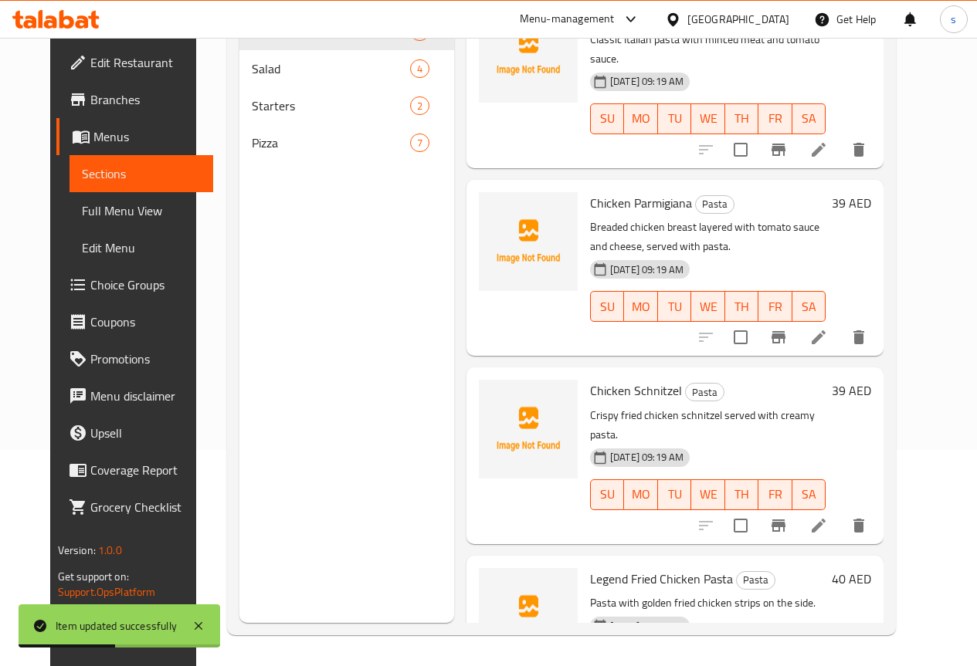
scroll to position [595, 0]
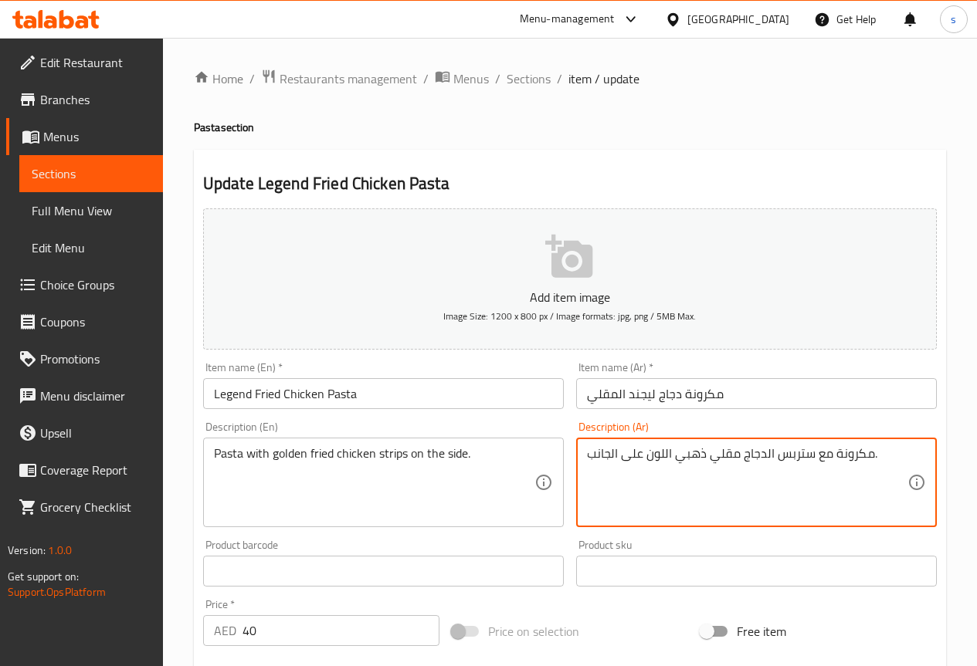
drag, startPoint x: 813, startPoint y: 455, endPoint x: 777, endPoint y: 458, distance: 35.6
click at [777, 458] on textarea "مكرونة مع ستربس الدجاج مقلي ذهبي اللون على الجانب." at bounding box center [747, 482] width 320 height 73
click at [770, 458] on textarea "مكرونة مع الدجاج مقلي ذهبي اللون على الجانب." at bounding box center [747, 482] width 320 height 73
click at [740, 456] on textarea "مكرونة مع دجاج مقلي ذهبي اللون على الجانب." at bounding box center [747, 482] width 320 height 73
paste textarea "ستربس"
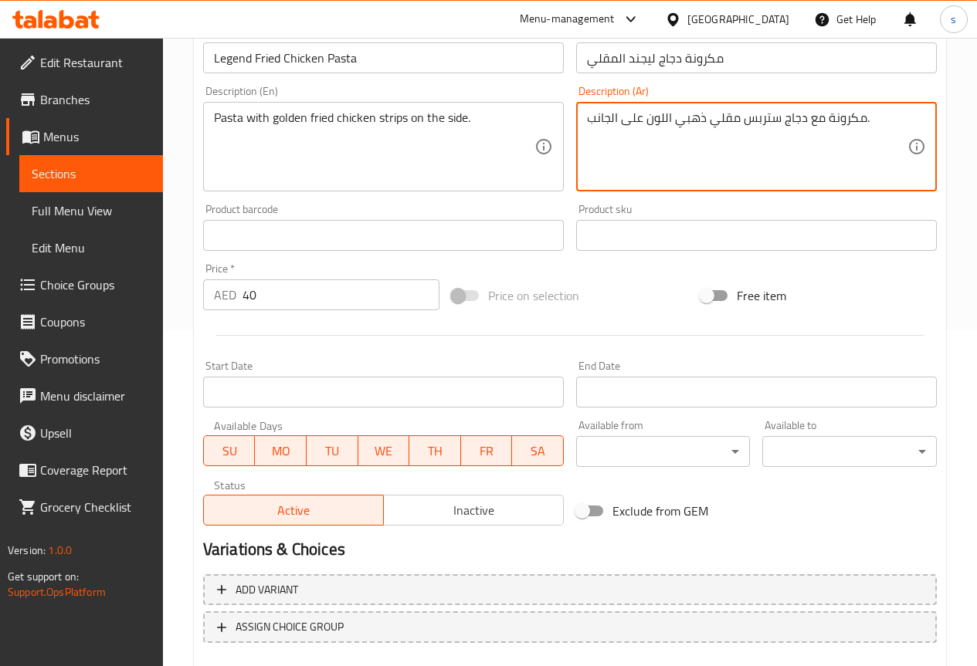
scroll to position [425, 0]
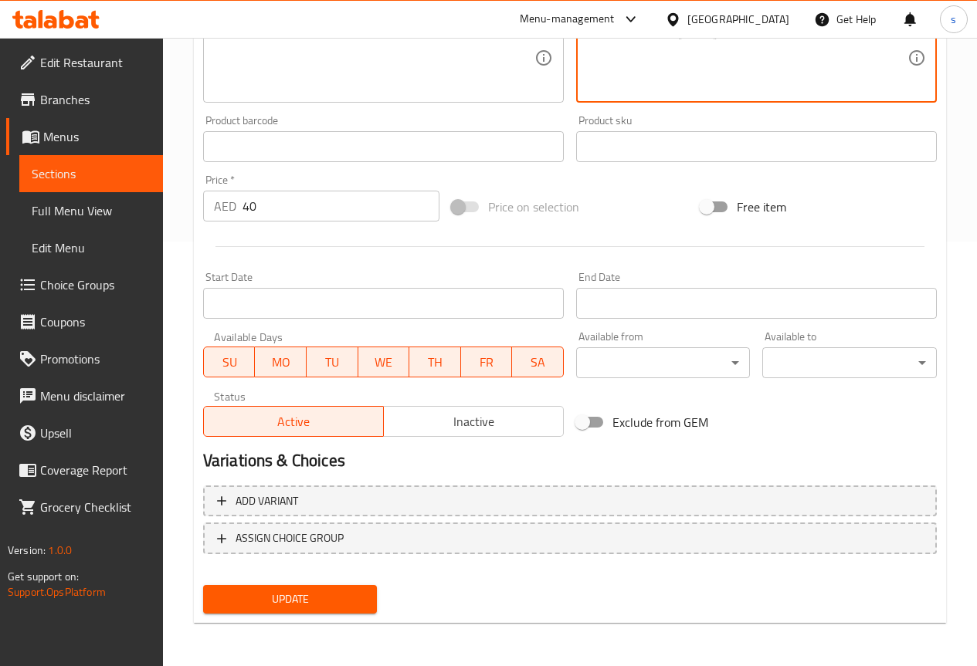
type textarea "مكرونة مع دجاج ستربس مقلي ذهبي اللون على الجانب."
click at [296, 594] on span "Update" at bounding box center [290, 599] width 150 height 19
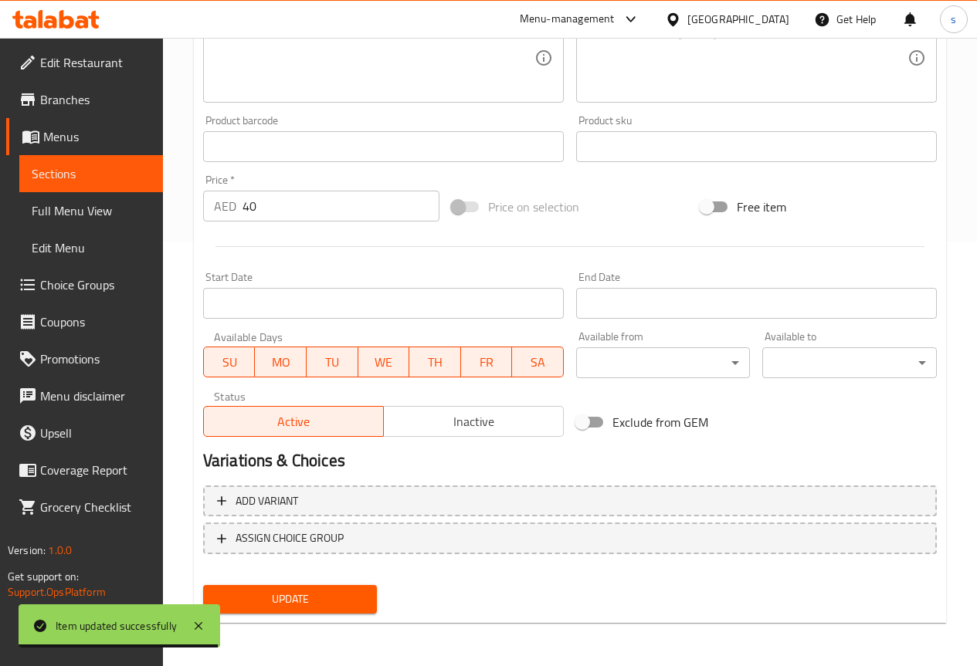
click at [91, 168] on span "Sections" at bounding box center [91, 173] width 119 height 19
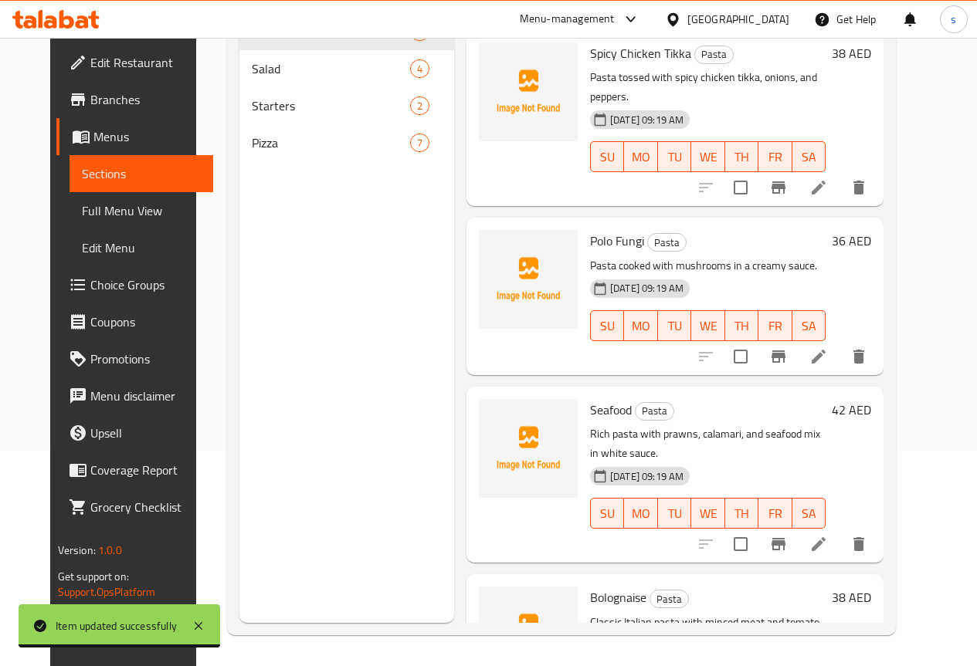
scroll to position [216, 0]
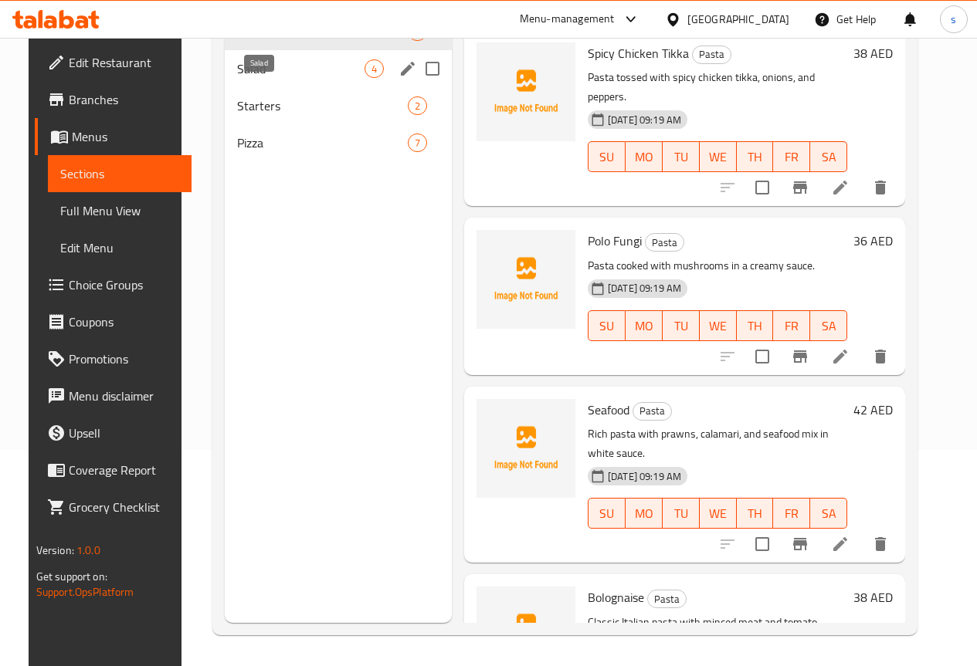
click at [286, 78] on span "Salad" at bounding box center [300, 68] width 127 height 19
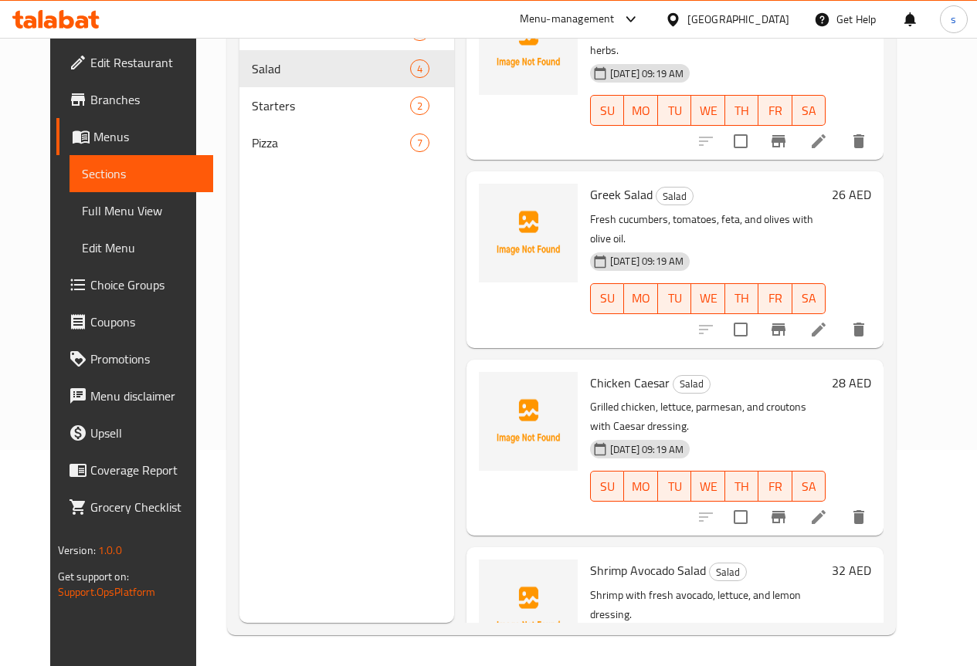
scroll to position [70, 0]
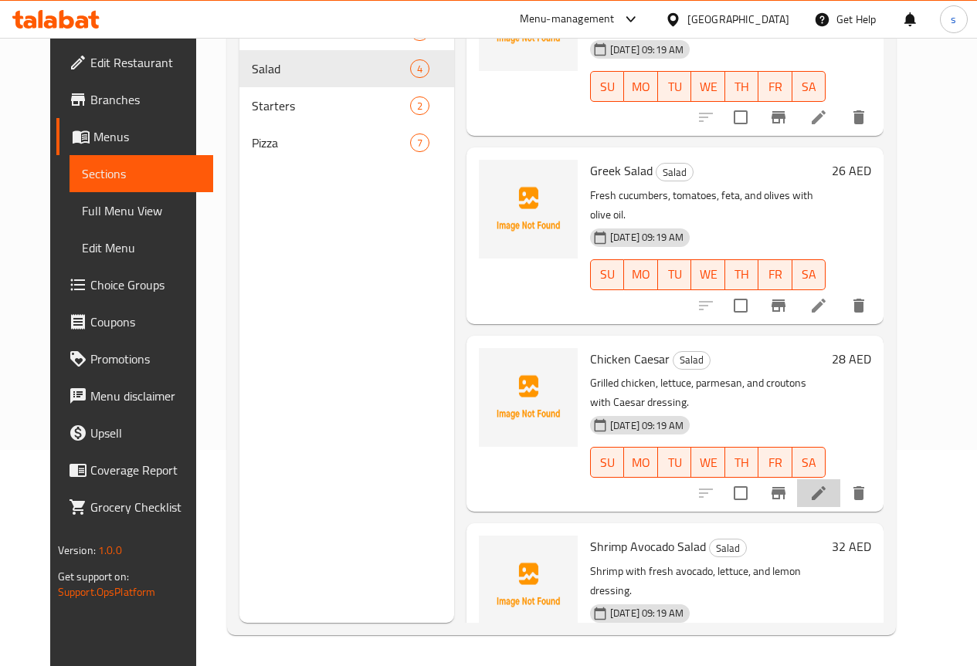
click at [840, 479] on li at bounding box center [818, 493] width 43 height 28
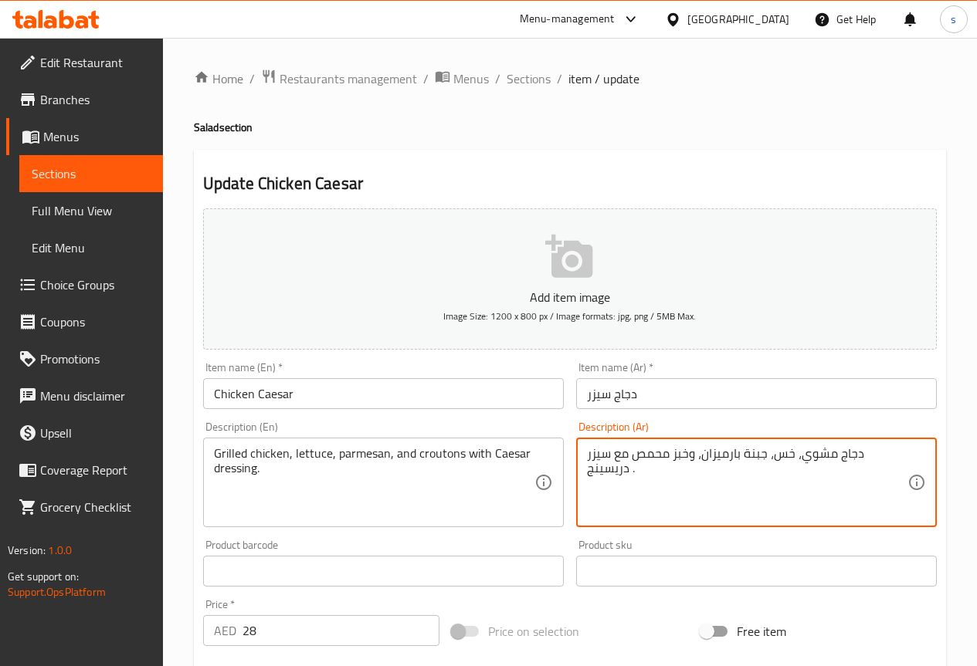
click at [800, 456] on textarea "دجاج مشوي، خس، جبنة بارميزان، وخبز محمص مع سيزر دريسينج ." at bounding box center [747, 482] width 320 height 73
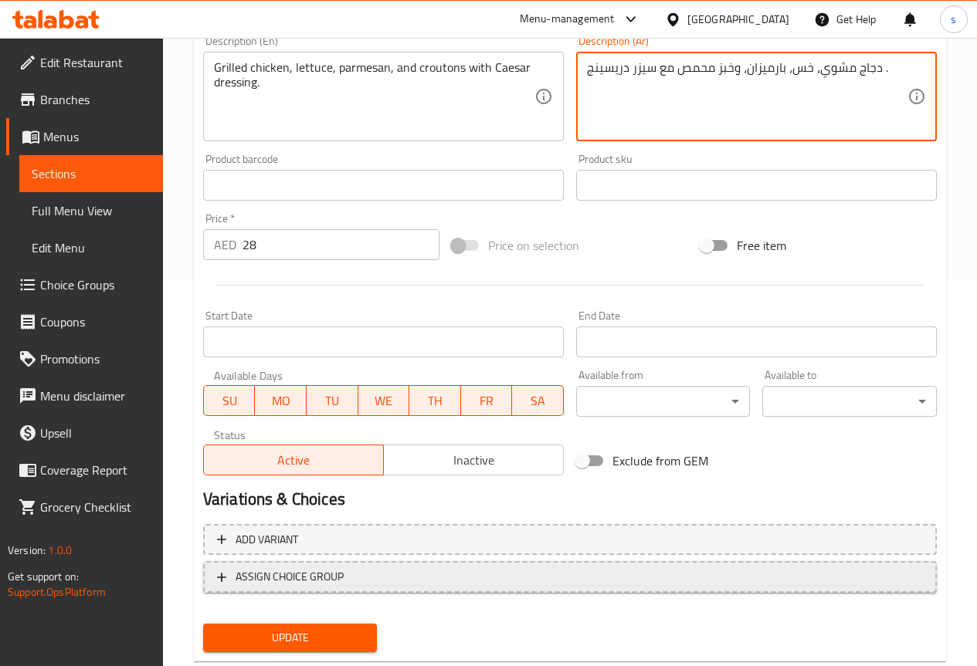
scroll to position [425, 0]
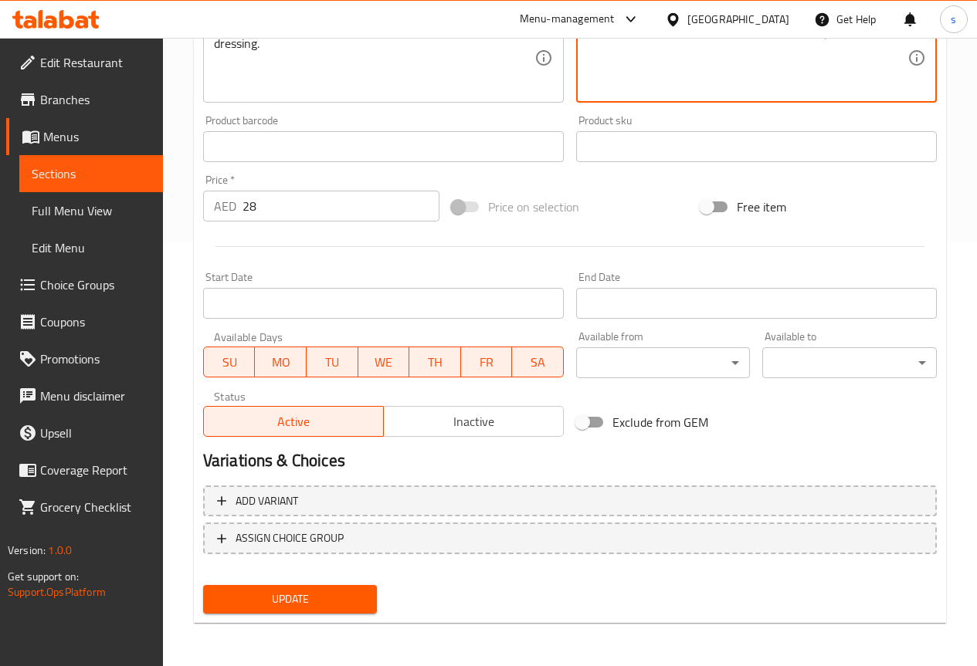
type textarea "دجاج مشوي، خس، بارميزان، وخبز محمص مع سيزر دريسينج ."
click at [331, 594] on span "Update" at bounding box center [290, 599] width 150 height 19
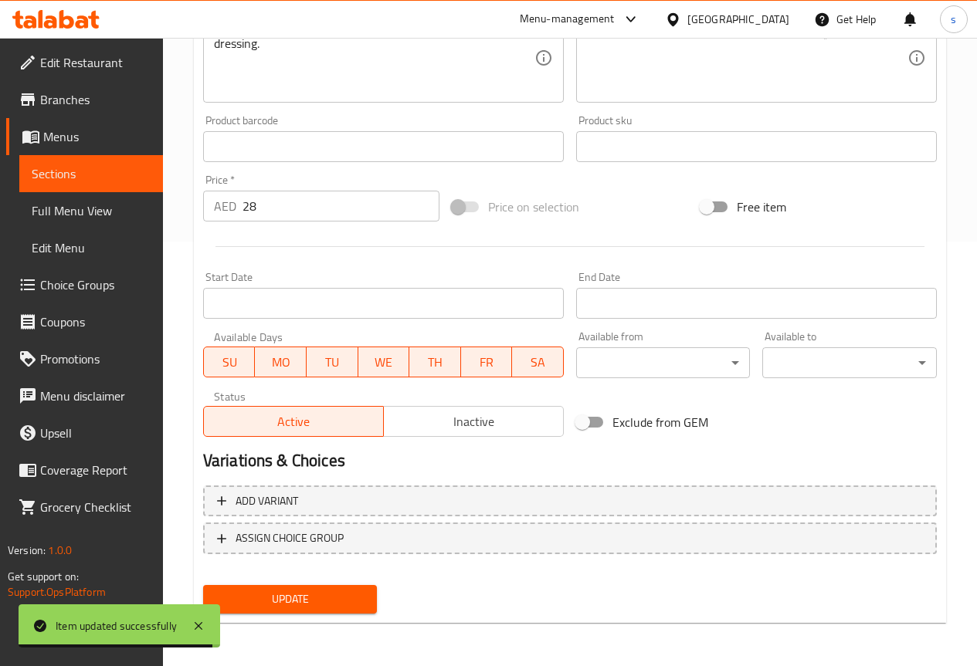
click at [103, 172] on span "Sections" at bounding box center [91, 173] width 119 height 19
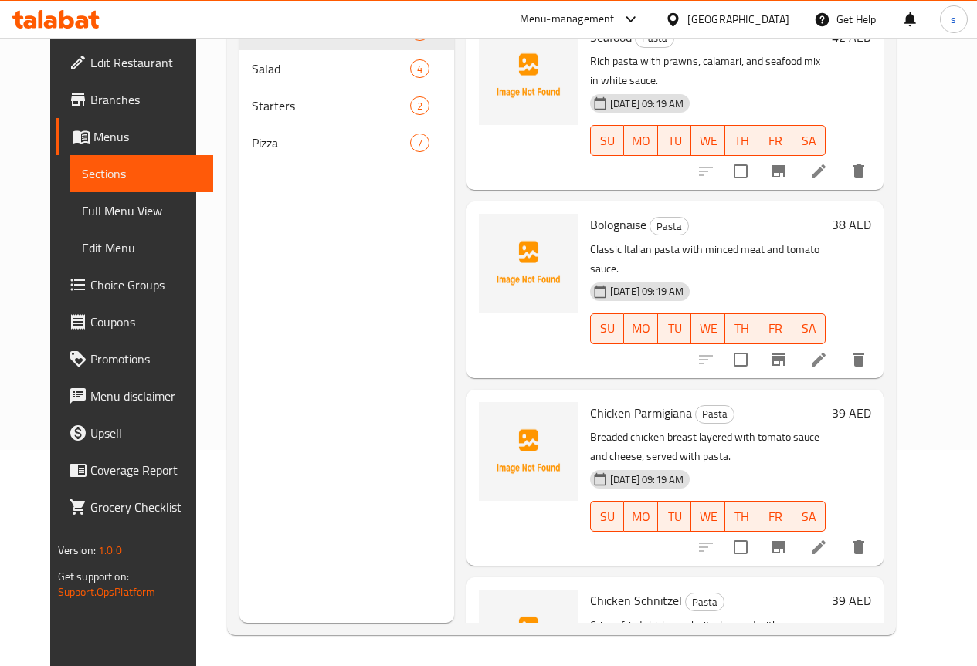
scroll to position [364, 0]
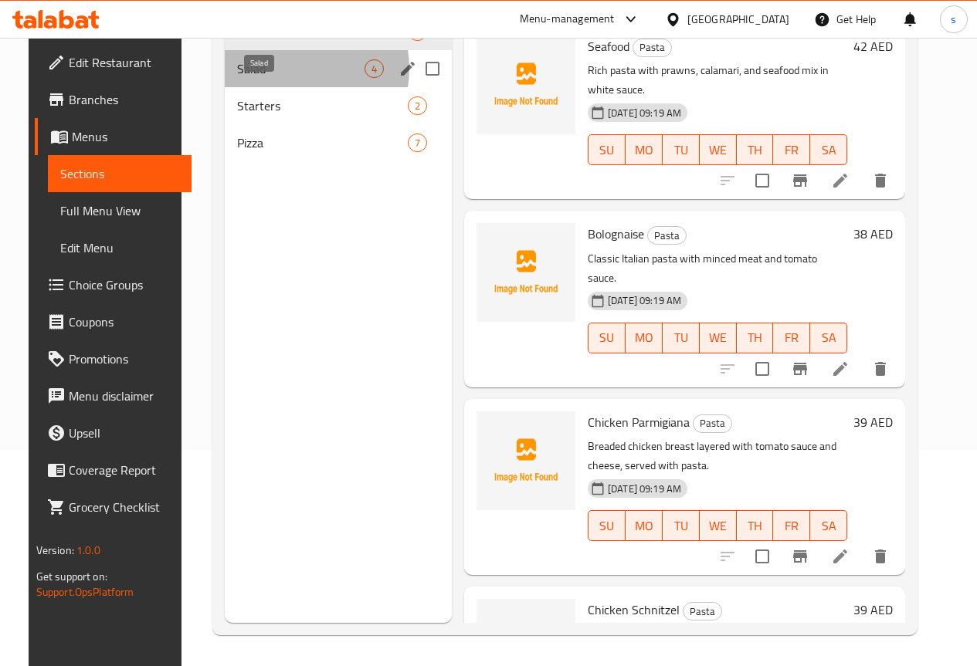
click at [273, 78] on span "Salad" at bounding box center [300, 68] width 127 height 19
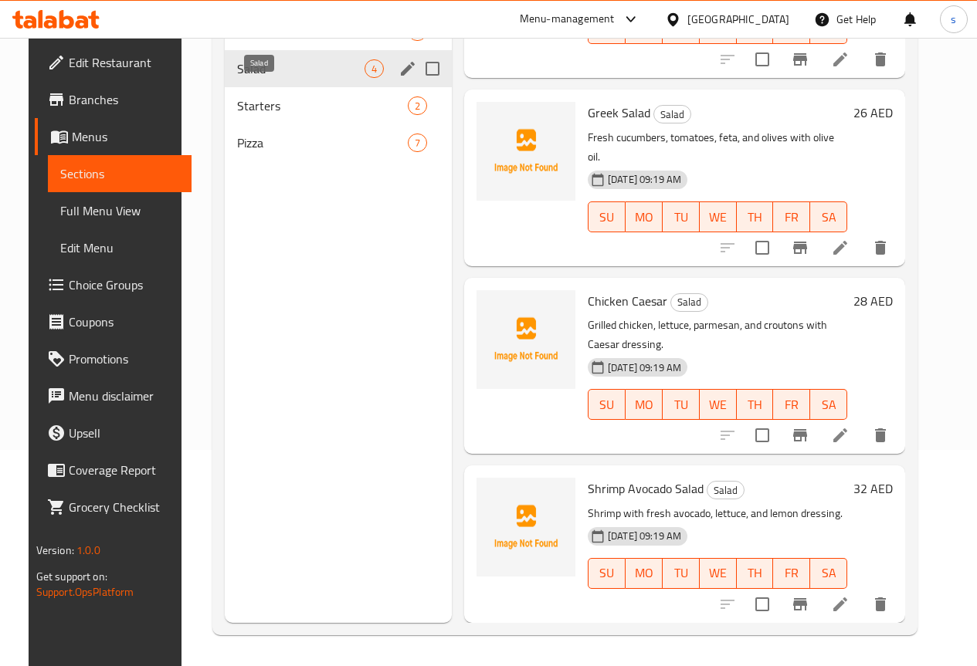
scroll to position [70, 0]
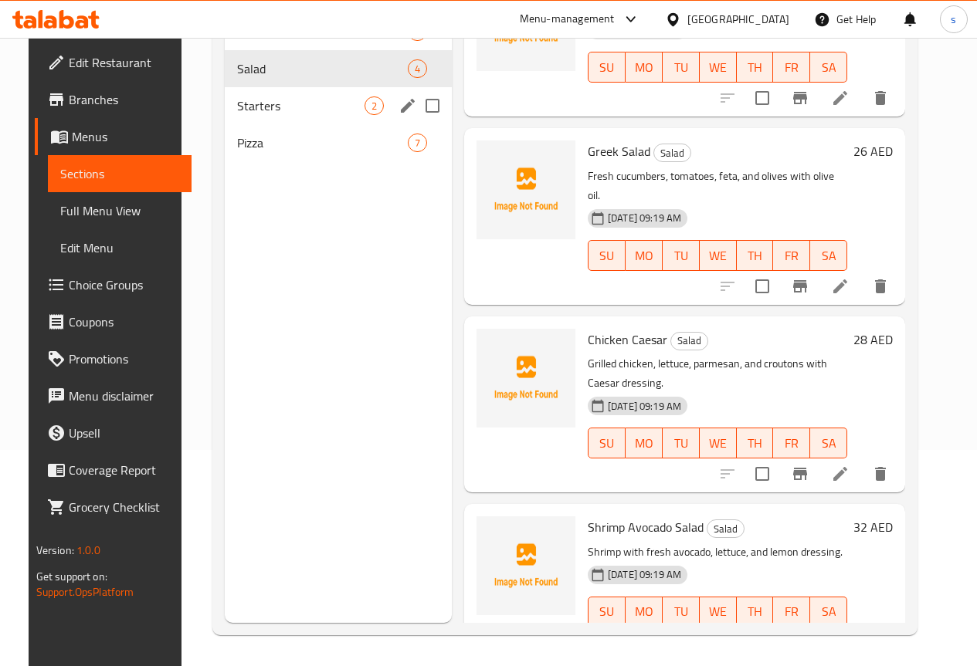
click at [293, 118] on div "Starters 2" at bounding box center [338, 105] width 227 height 37
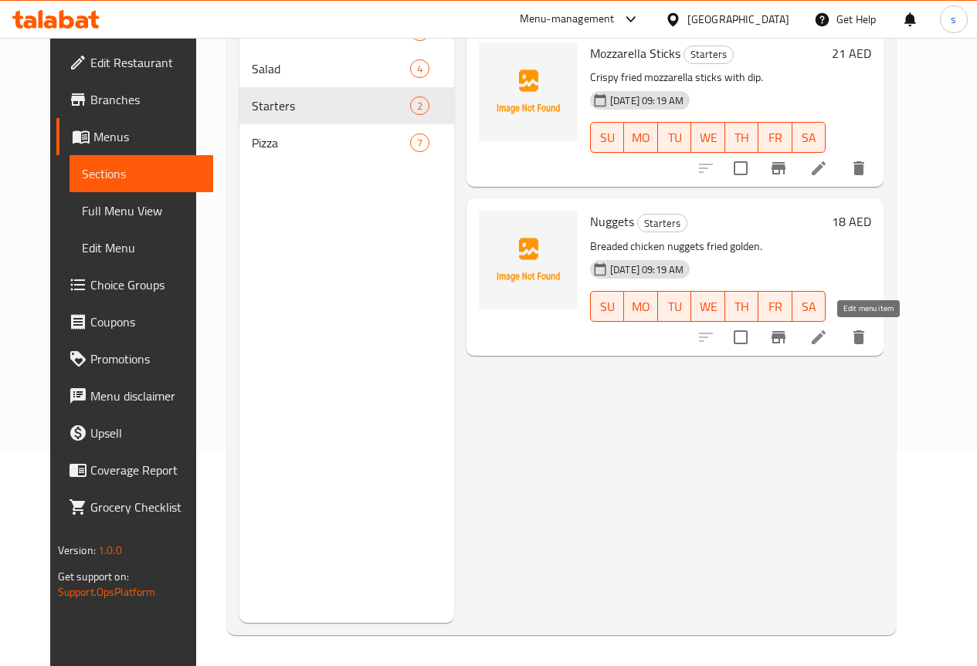
click at [828, 337] on icon at bounding box center [818, 337] width 19 height 19
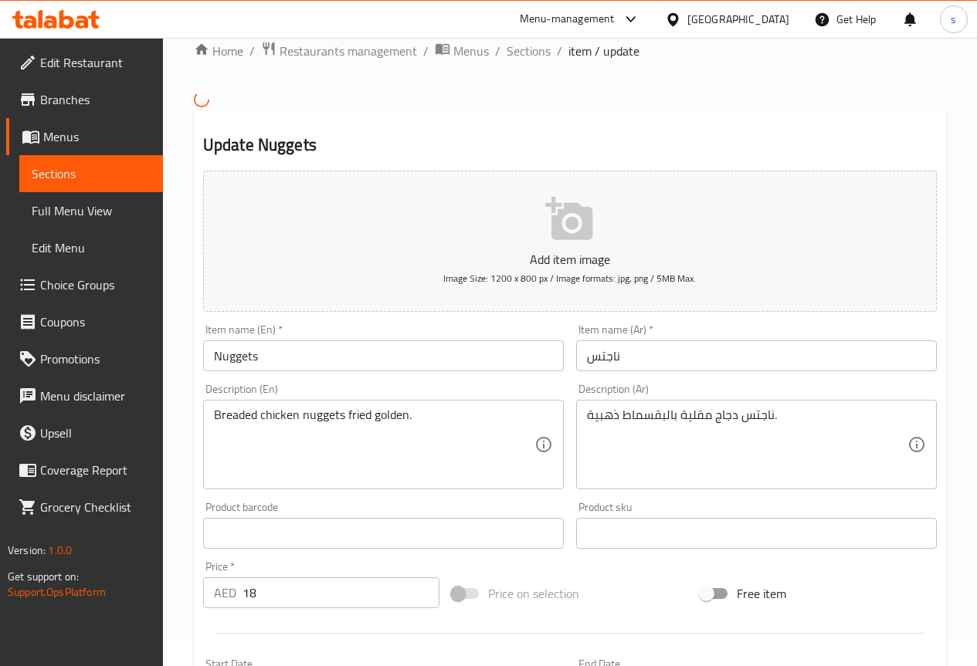
scroll to position [77, 0]
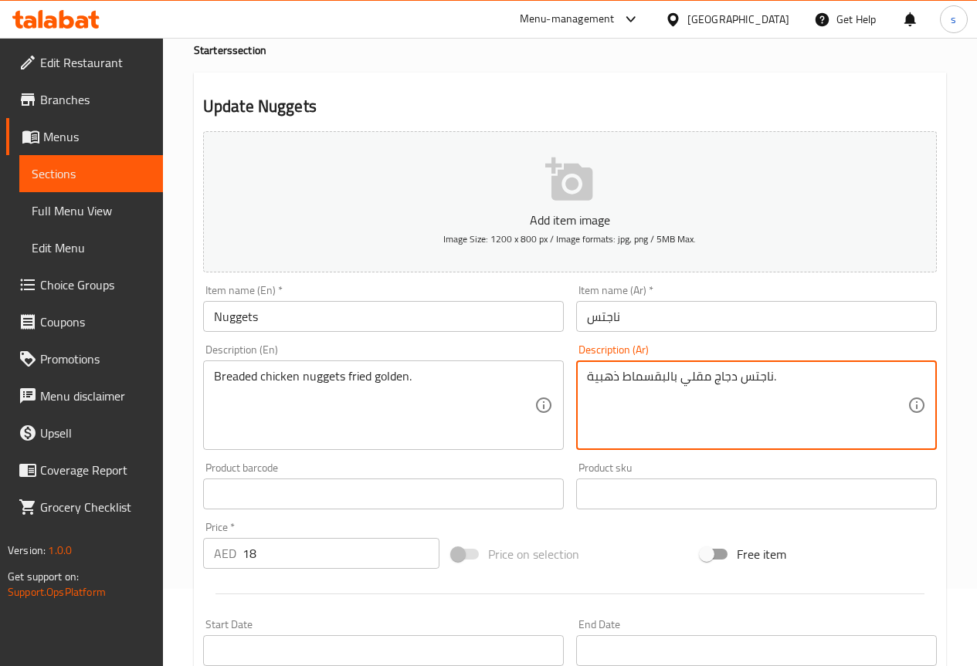
click at [590, 375] on textarea "ناجتس دجاج مقلي بالبقسماط ذهبية." at bounding box center [747, 405] width 320 height 73
type textarea "ناجتس دجاج مقلي بالبقسماط ذهبية."
click at [673, 453] on div "Description (Ar) ناجتس دجاج مقلي بالبقسماط ذهبية. Description (Ar)" at bounding box center [756, 397] width 373 height 118
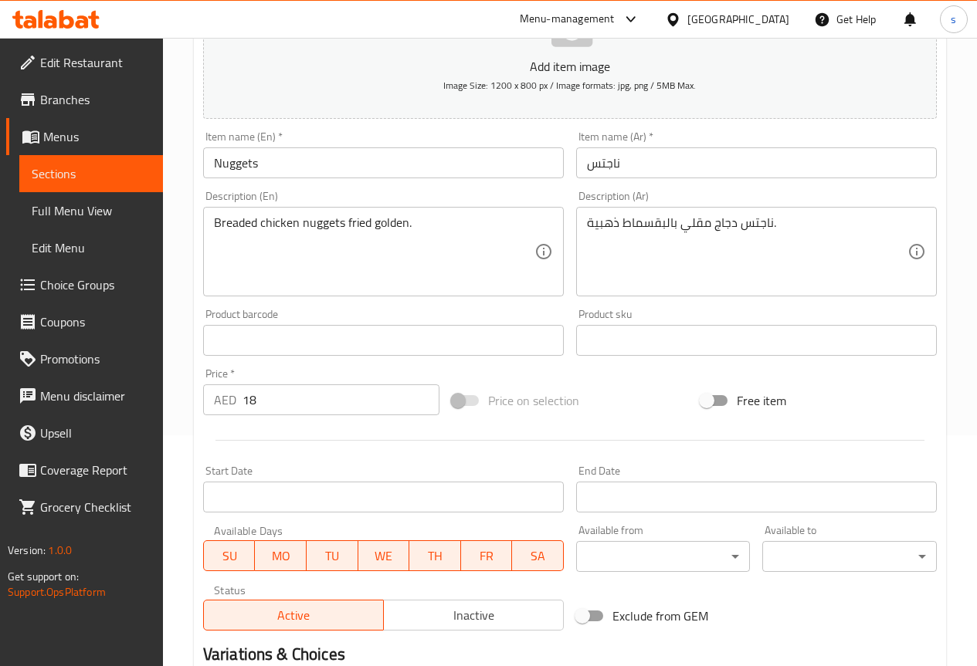
scroll to position [425, 0]
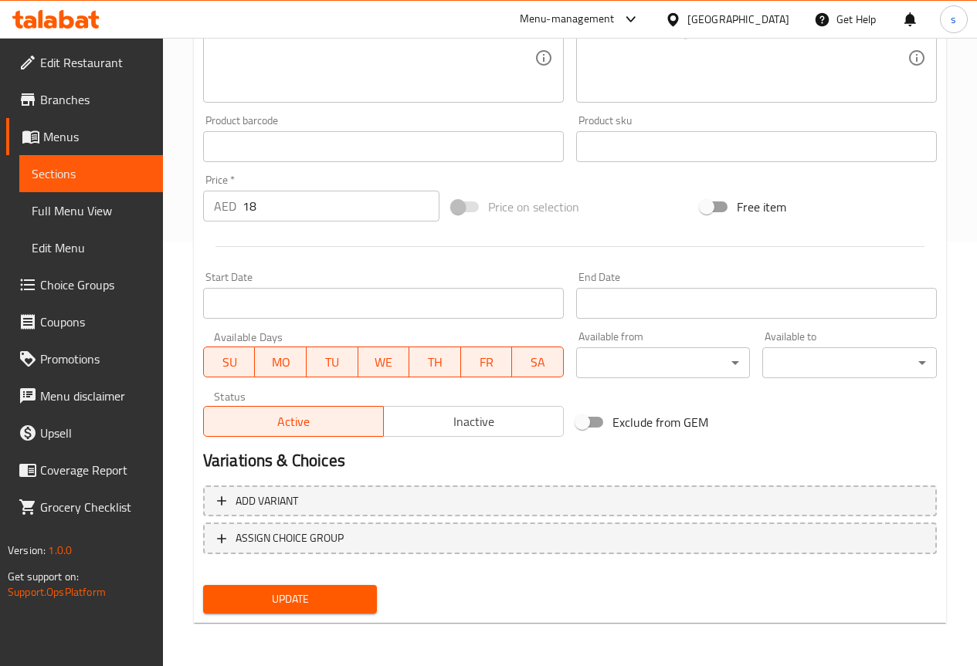
click at [321, 590] on span "Update" at bounding box center [290, 599] width 150 height 19
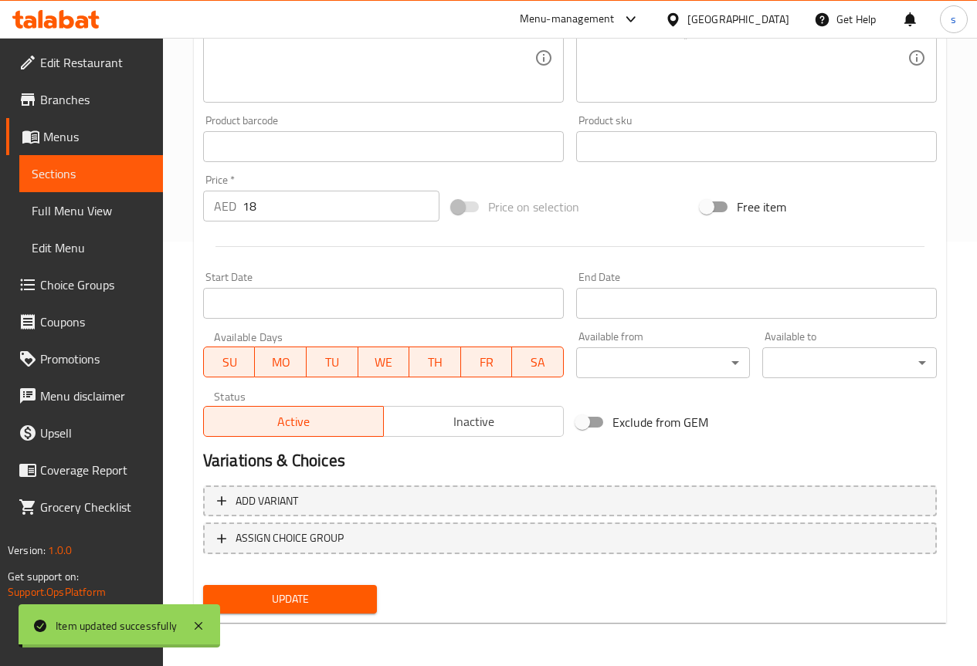
click at [86, 174] on span "Sections" at bounding box center [91, 173] width 119 height 19
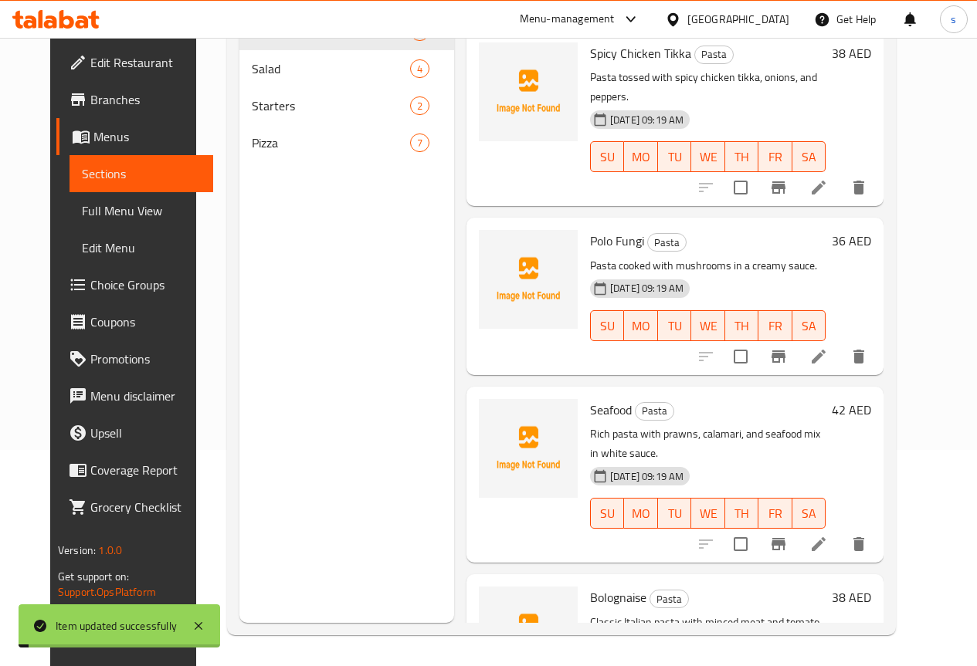
scroll to position [216, 0]
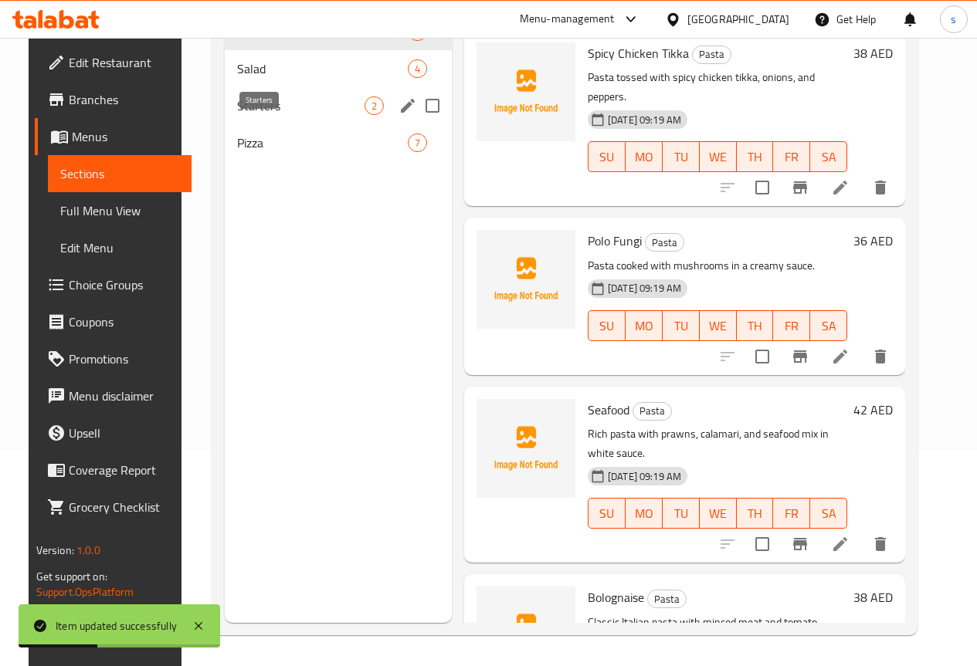
click at [262, 115] on span "Starters" at bounding box center [300, 106] width 127 height 19
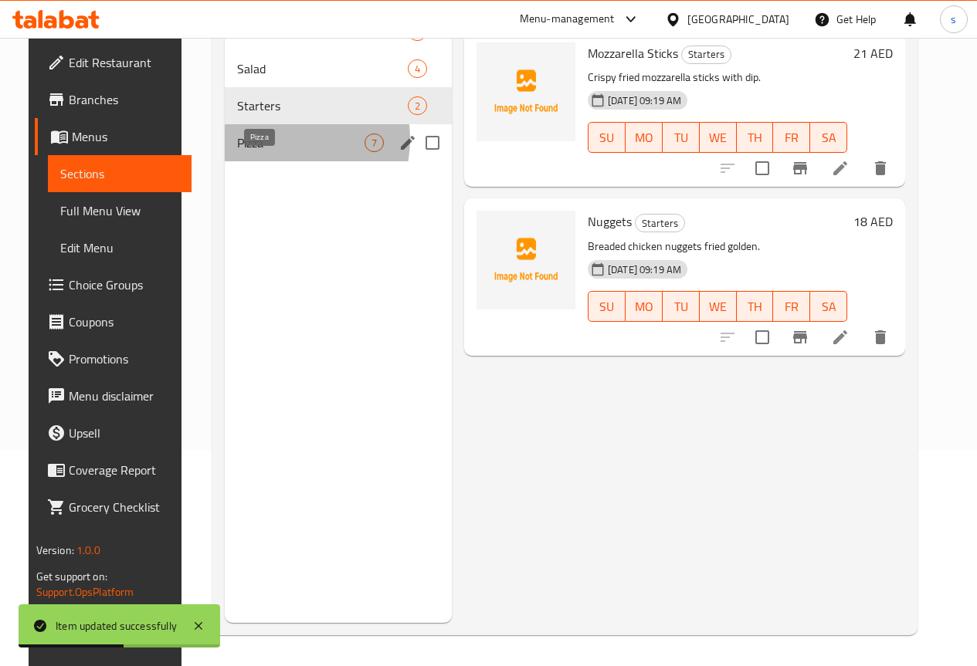
click at [264, 152] on span "Pizza" at bounding box center [300, 143] width 127 height 19
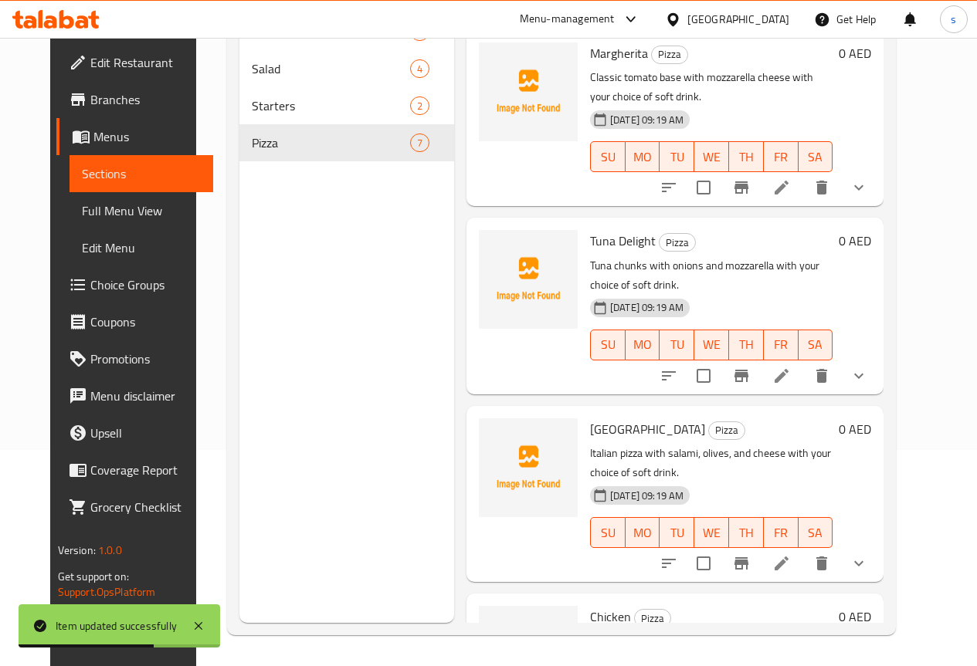
scroll to position [62, 0]
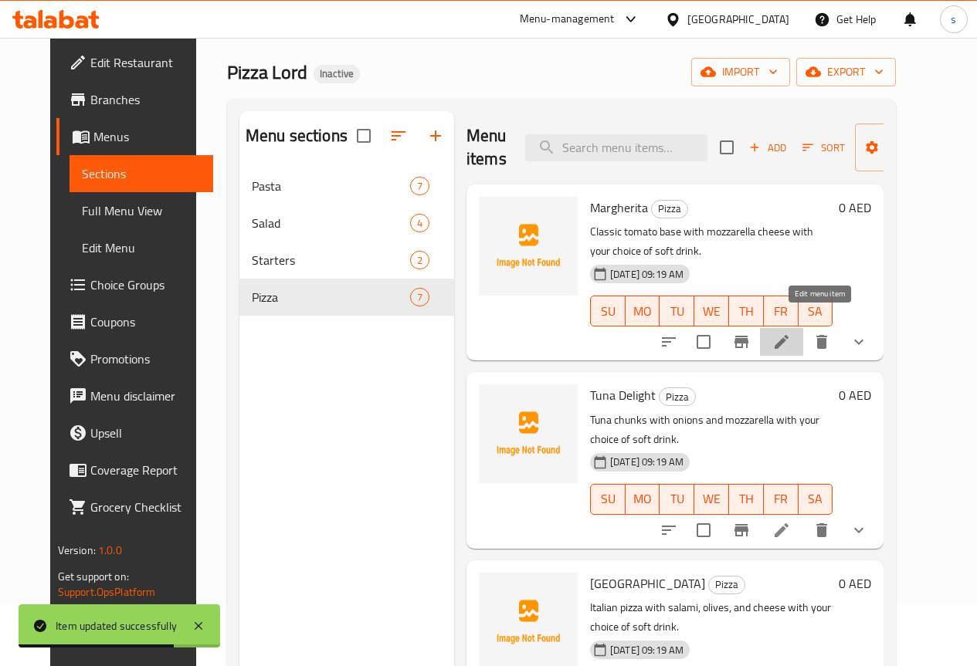
click at [791, 333] on icon at bounding box center [781, 342] width 19 height 19
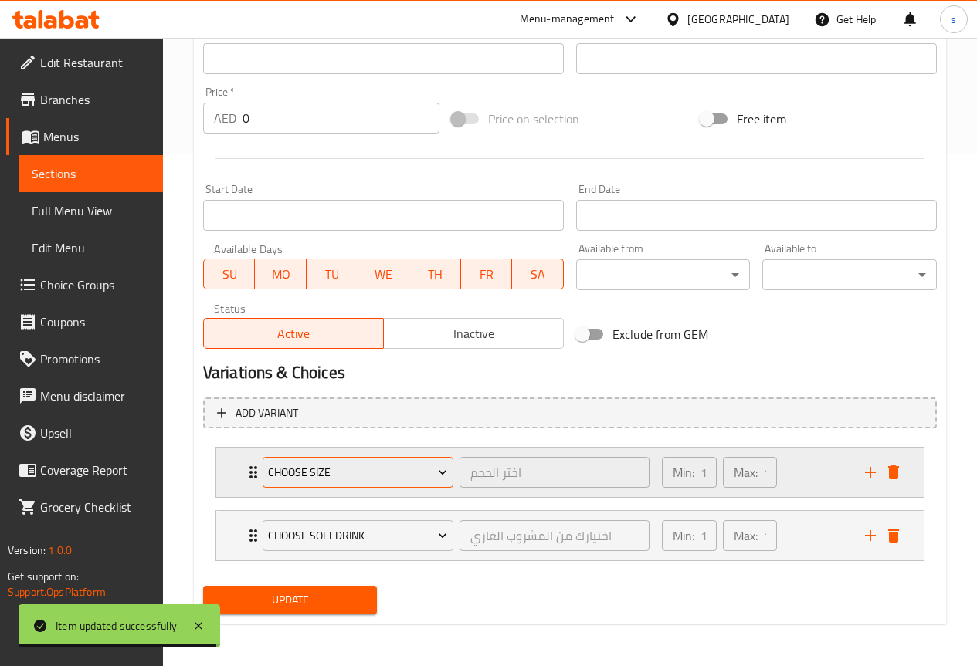
scroll to position [513, 0]
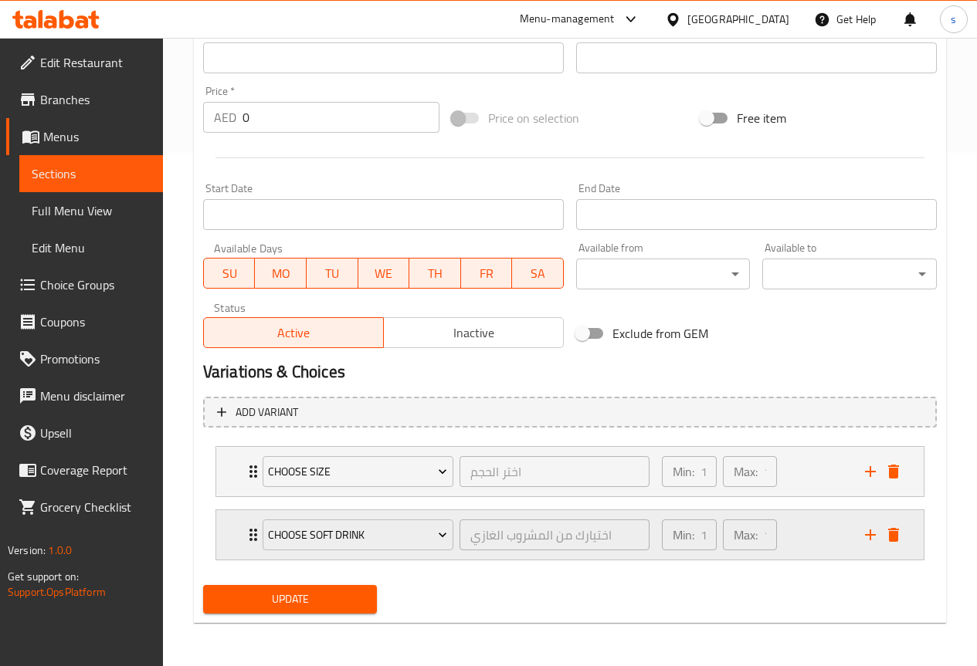
click at [692, 538] on p "Min:" at bounding box center [683, 535] width 22 height 19
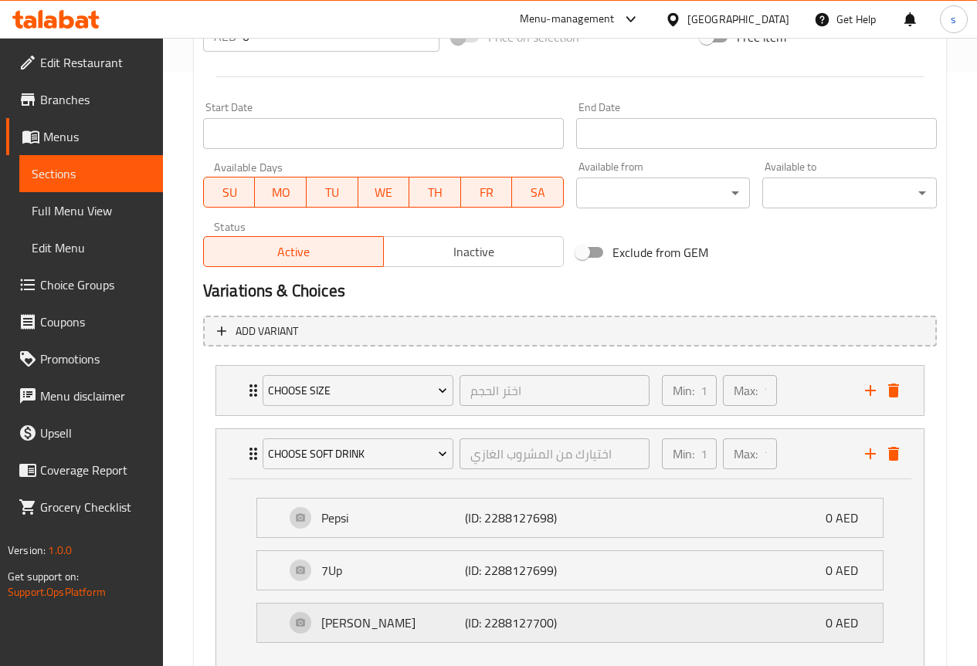
scroll to position [703, 0]
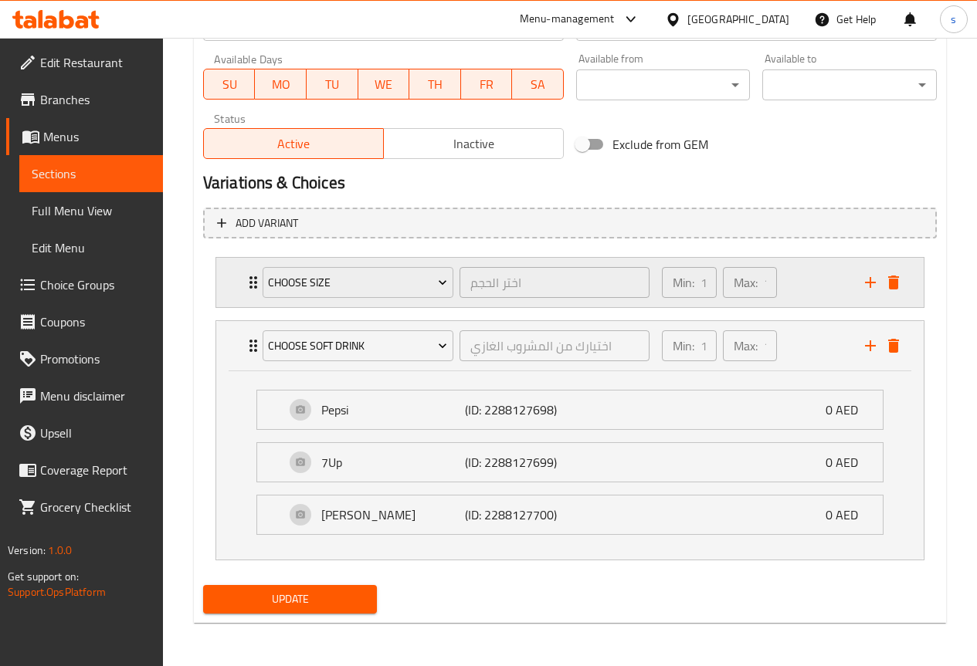
click at [688, 291] on p "Min:" at bounding box center [683, 282] width 22 height 19
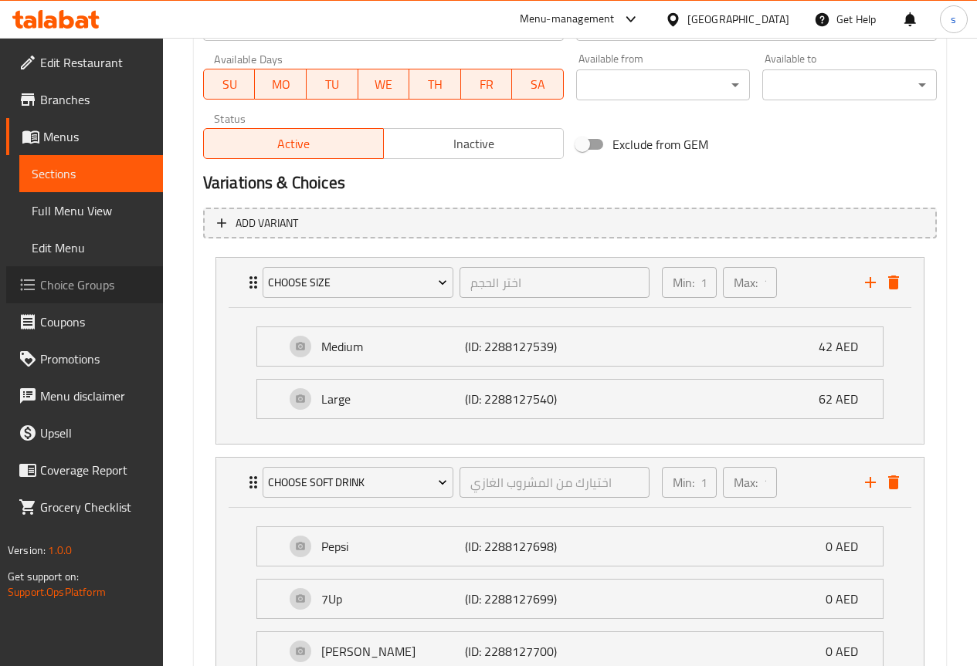
click at [96, 279] on span "Choice Groups" at bounding box center [95, 285] width 110 height 19
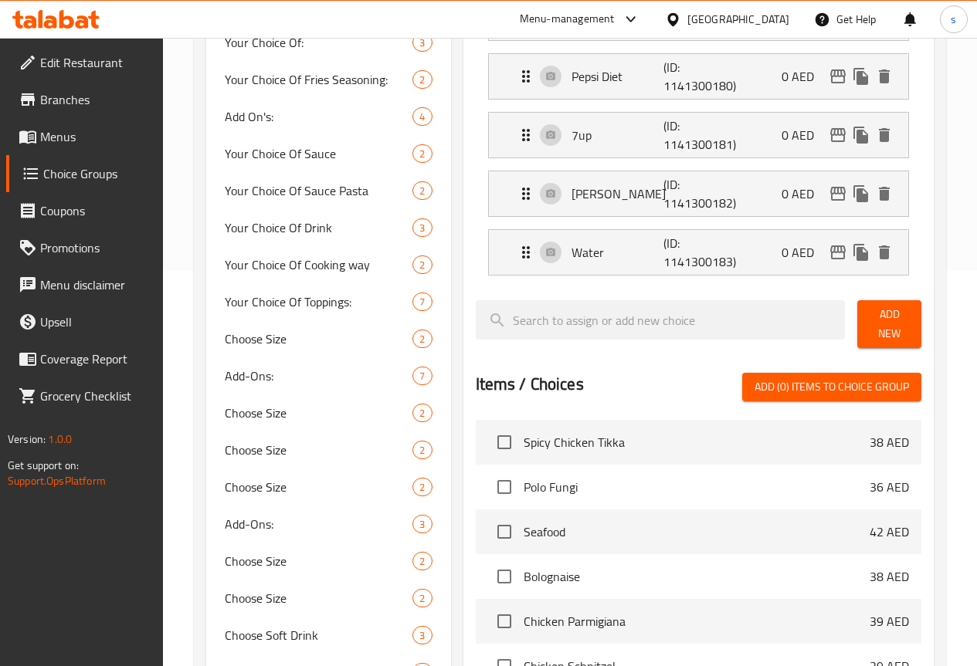
scroll to position [164, 0]
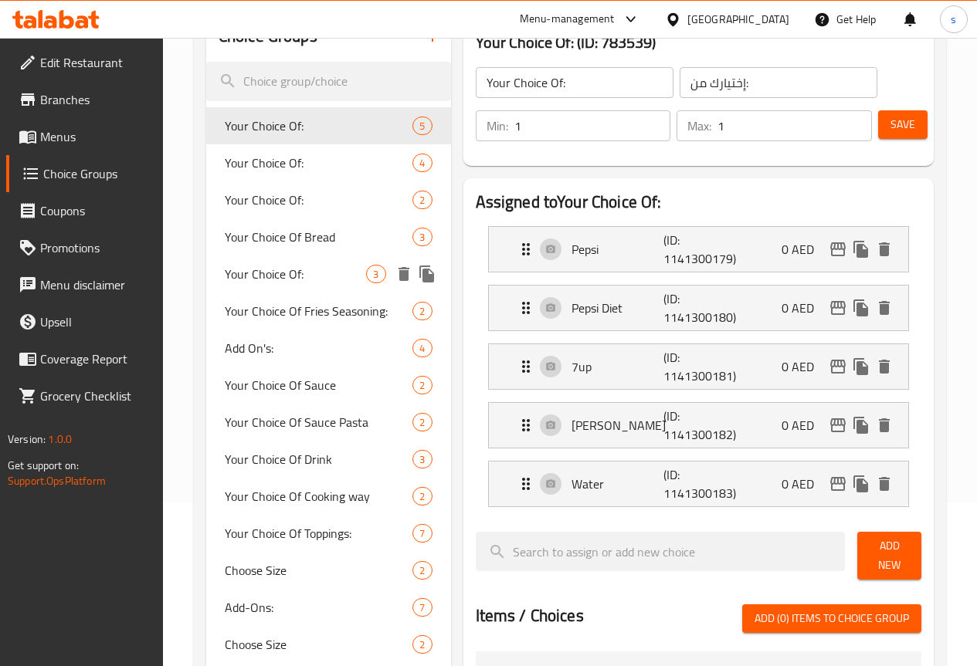
click at [283, 275] on span "Your Choice Of:" at bounding box center [296, 274] width 142 height 19
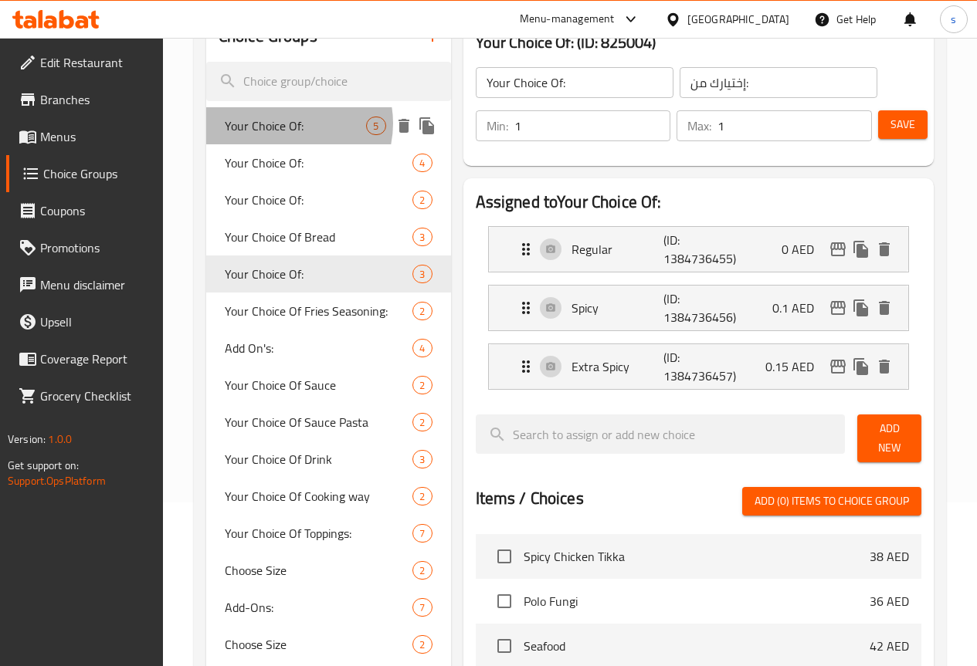
click at [287, 124] on span "Your Choice Of:" at bounding box center [296, 126] width 142 height 19
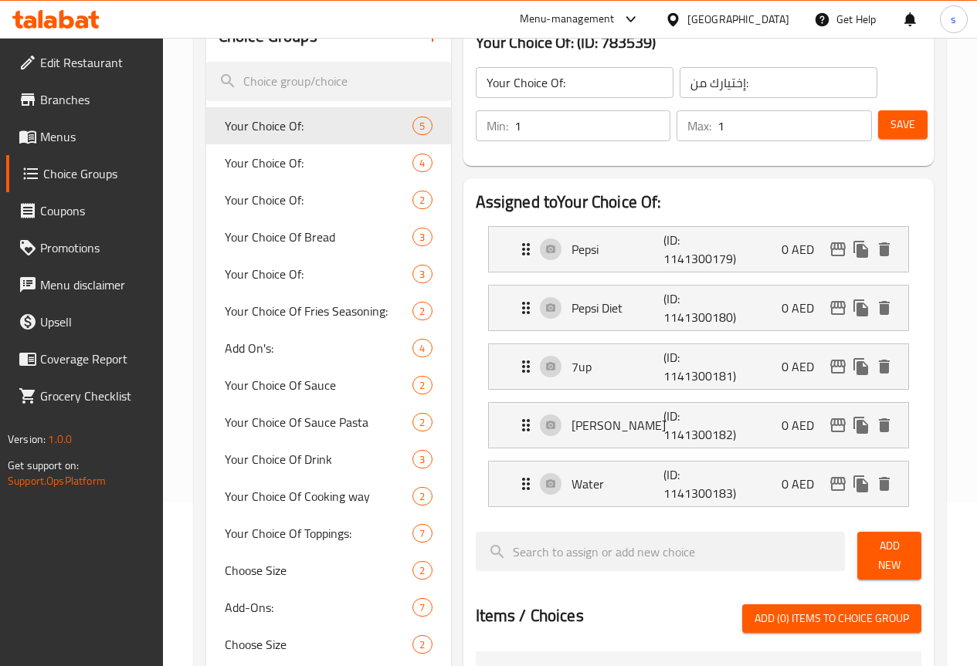
scroll to position [9, 0]
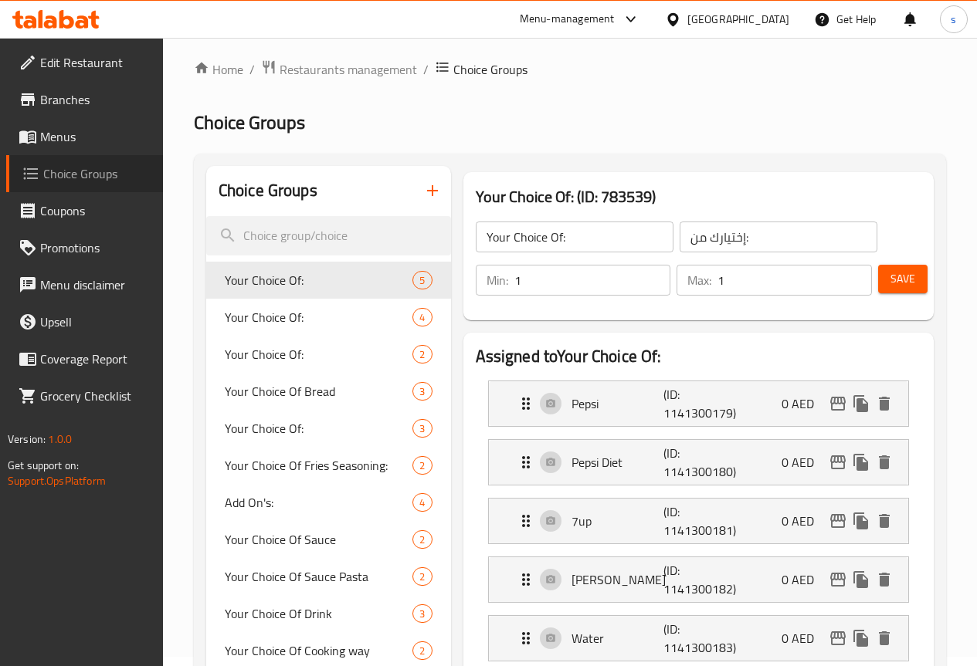
click at [76, 174] on span "Choice Groups" at bounding box center [96, 173] width 107 height 19
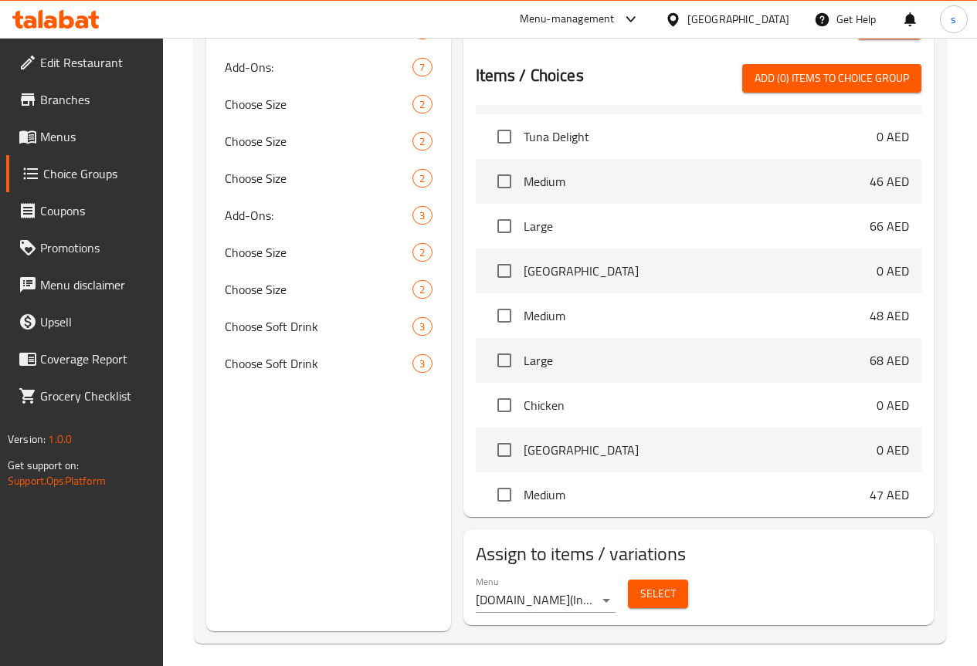
scroll to position [849, 0]
click at [564, 180] on span "Medium" at bounding box center [696, 180] width 346 height 19
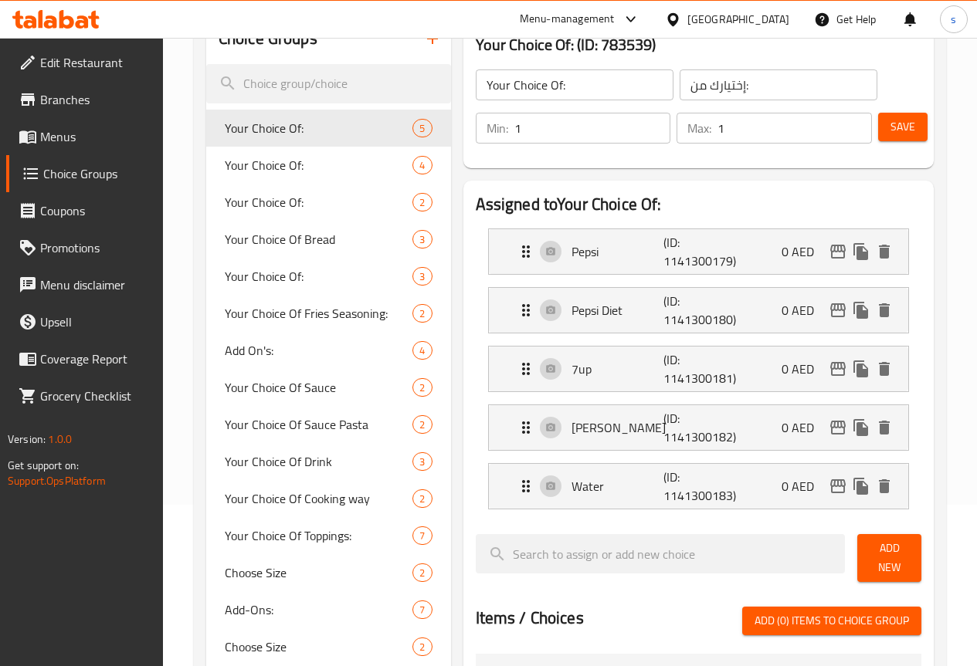
scroll to position [86, 0]
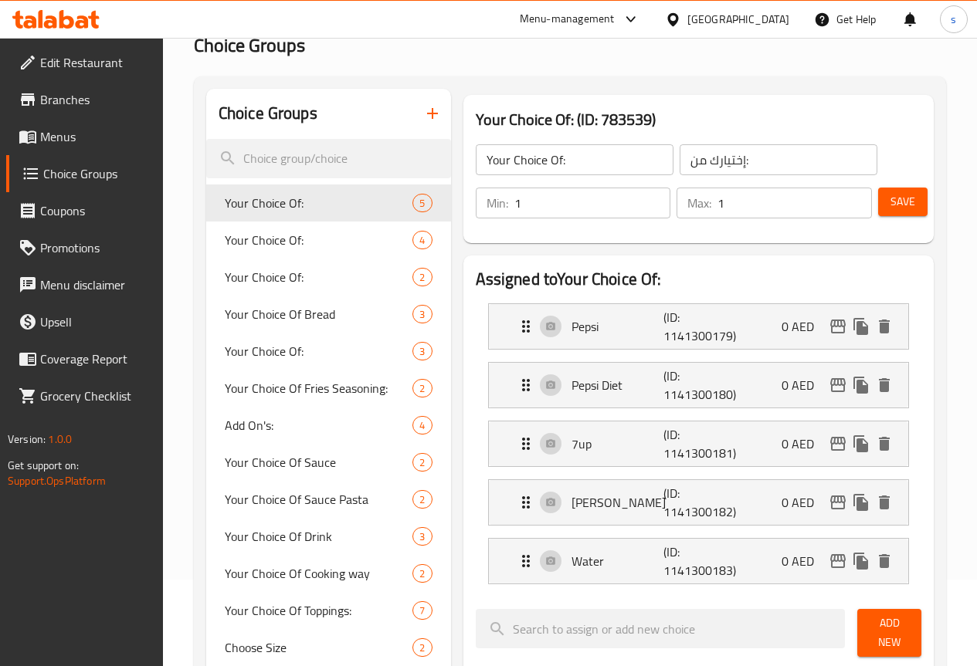
click at [735, 192] on input "1" at bounding box center [794, 203] width 154 height 31
click at [527, 151] on input "Your Choice Of:" at bounding box center [575, 159] width 198 height 31
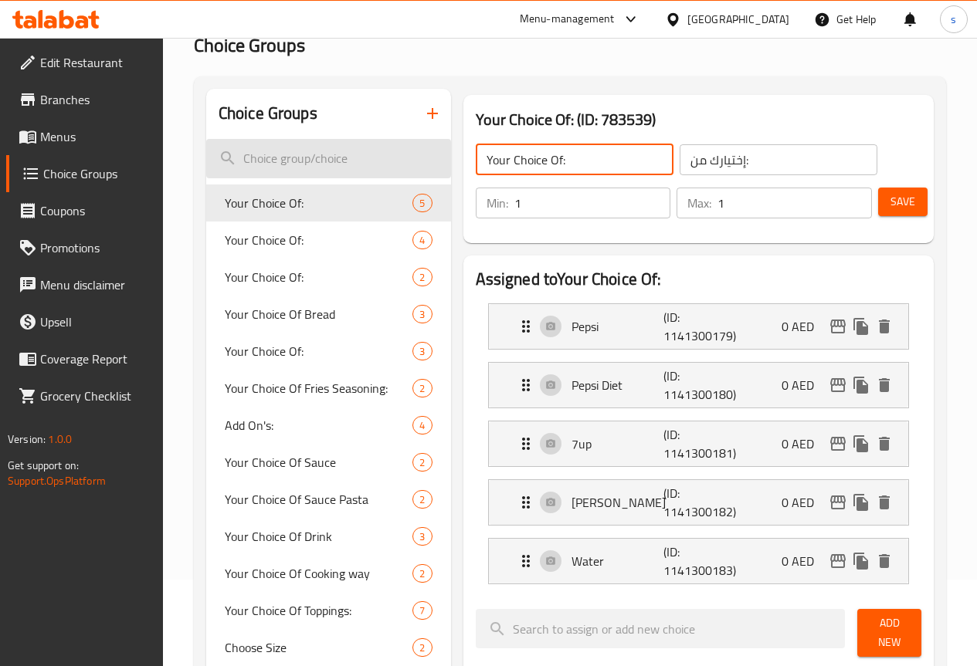
click at [337, 151] on input "search" at bounding box center [328, 158] width 245 height 39
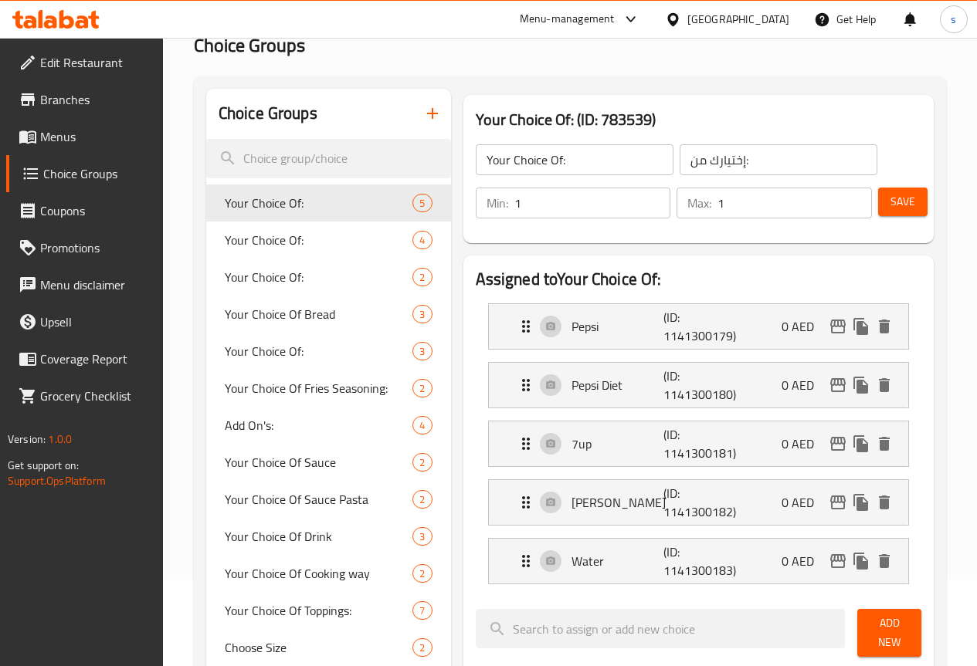
click at [427, 119] on icon "button" at bounding box center [432, 113] width 11 height 11
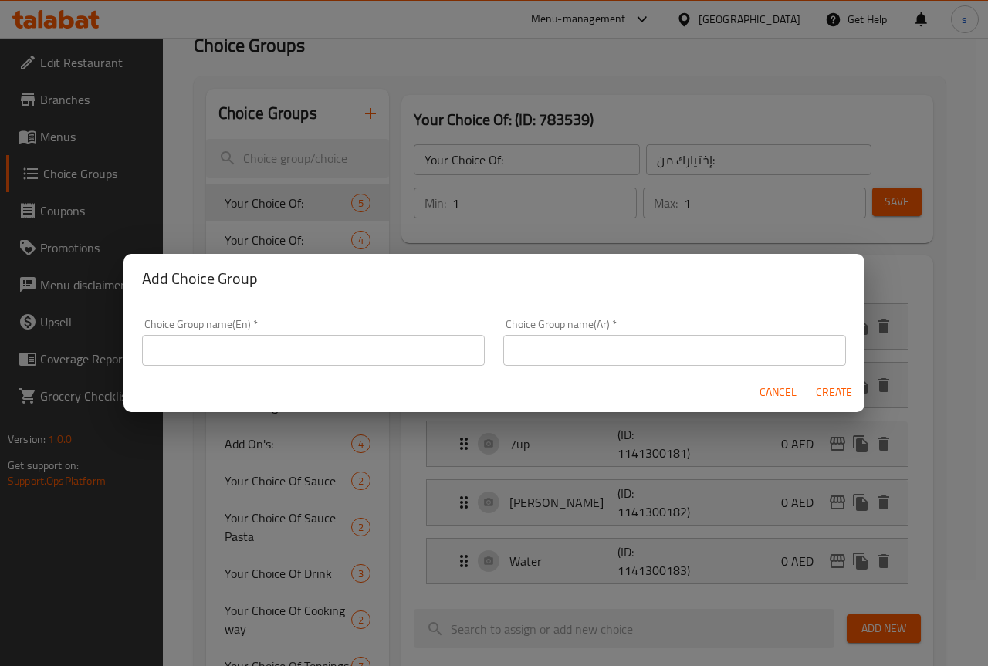
click at [784, 392] on span "Cancel" at bounding box center [778, 392] width 37 height 19
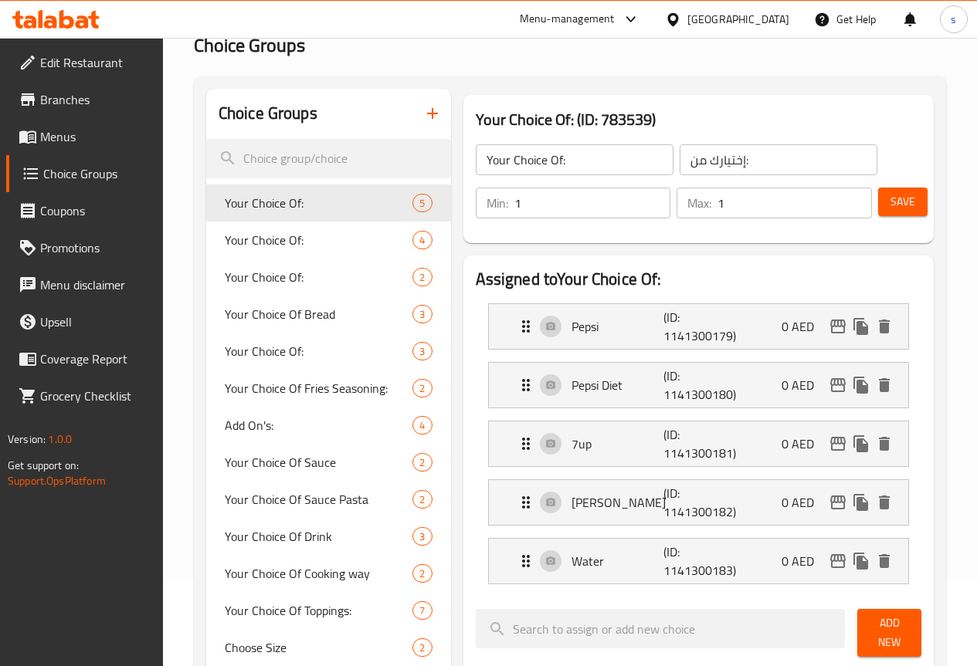
click at [476, 80] on div "Choice Groups Your Choice Of: 5 Your Choice Of: 4 Your Choice Of: 2 Your Choice…" at bounding box center [570, 668] width 752 height 1185
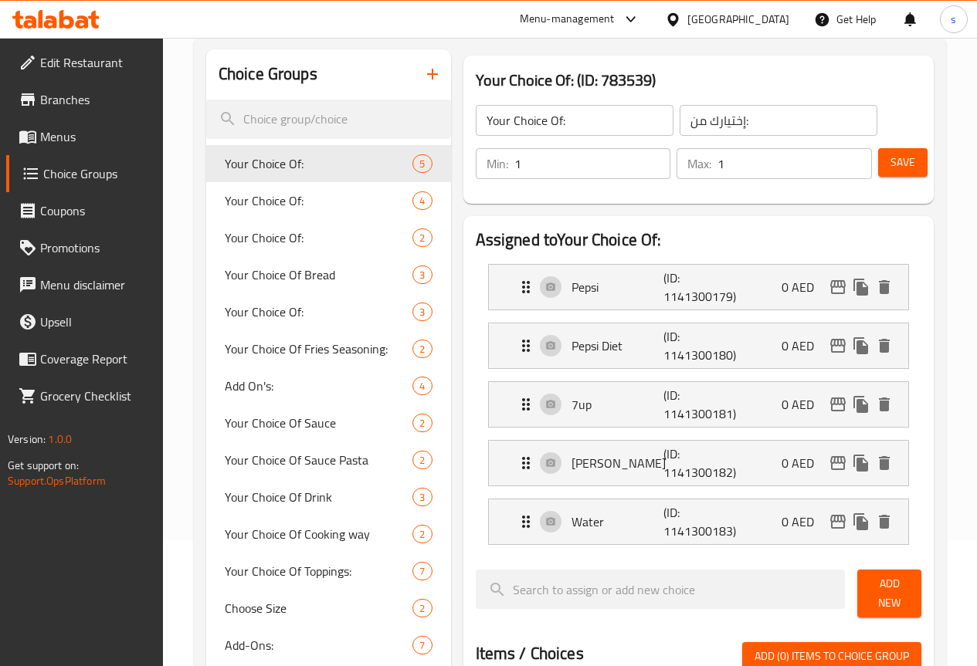
scroll to position [164, 0]
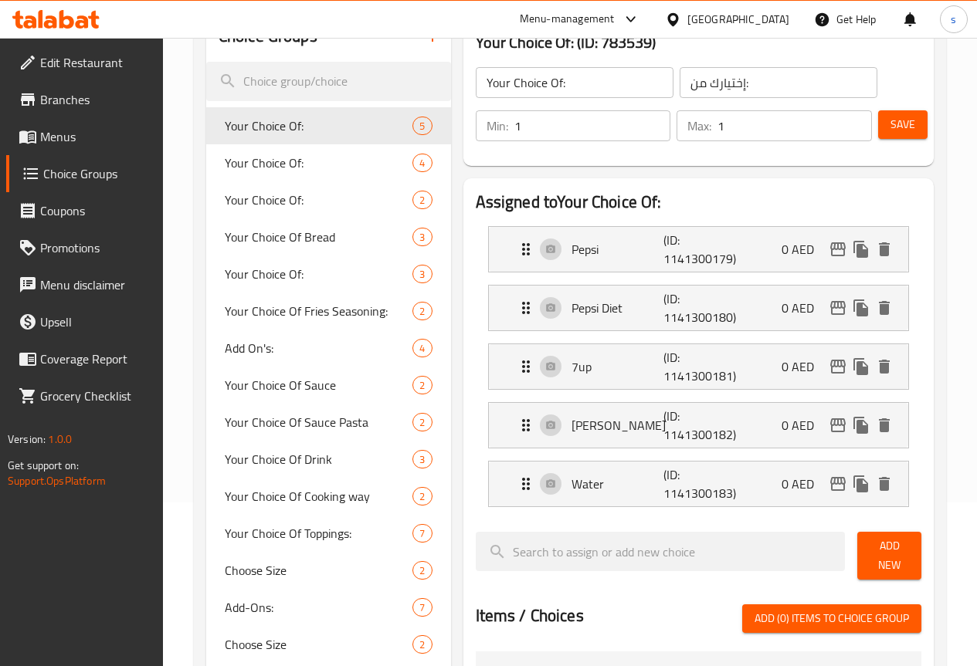
click at [58, 137] on span "Menus" at bounding box center [95, 136] width 110 height 19
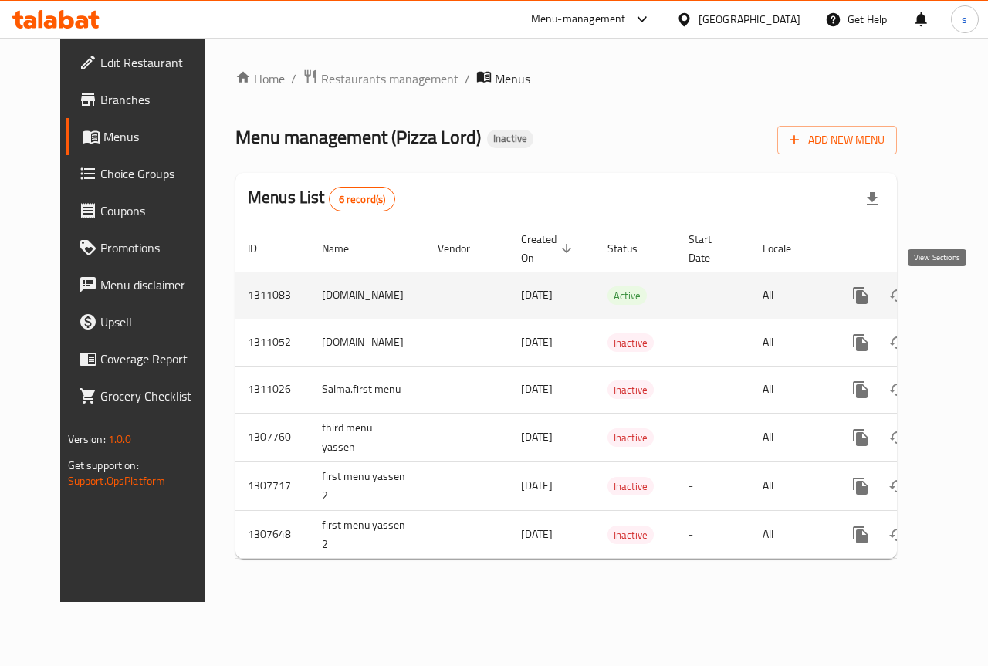
click at [954, 305] on link "enhanced table" at bounding box center [972, 295] width 37 height 37
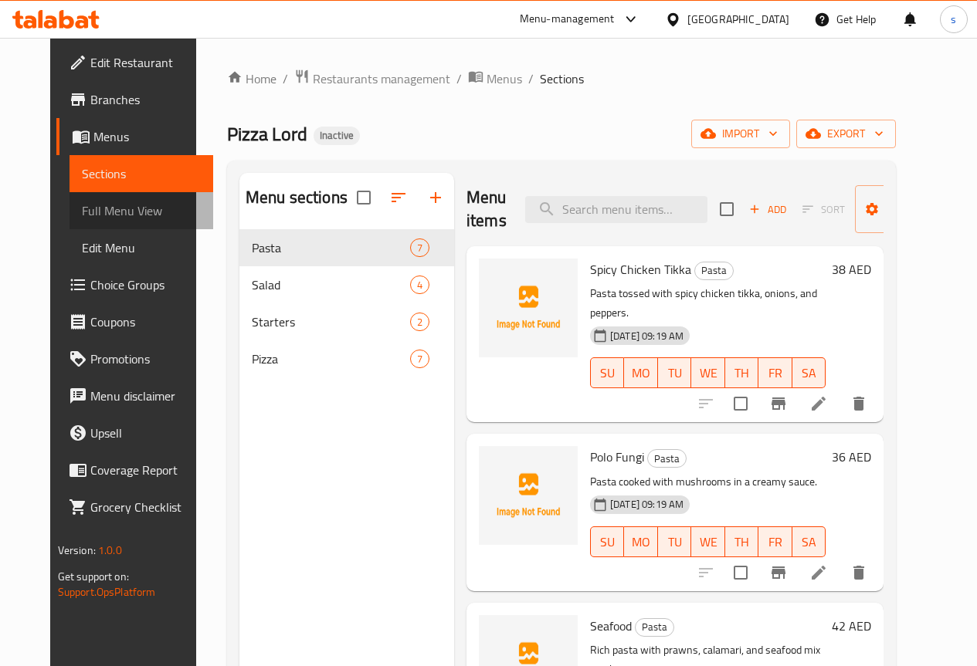
click at [82, 212] on span "Full Menu View" at bounding box center [141, 211] width 119 height 19
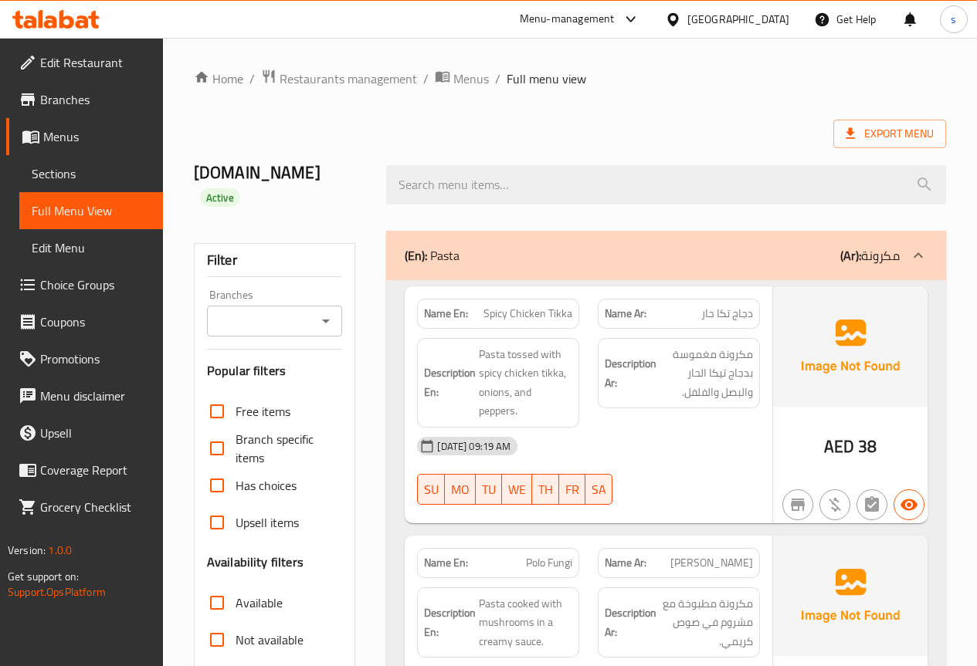
click at [95, 177] on span "Sections" at bounding box center [91, 173] width 119 height 19
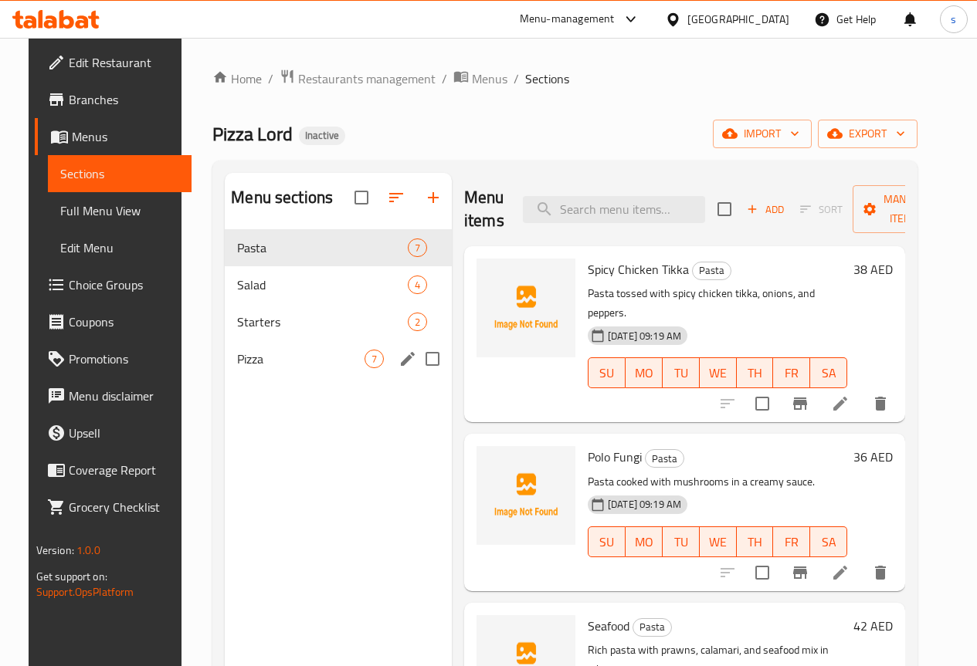
click at [327, 378] on div "Pizza 7" at bounding box center [338, 358] width 227 height 37
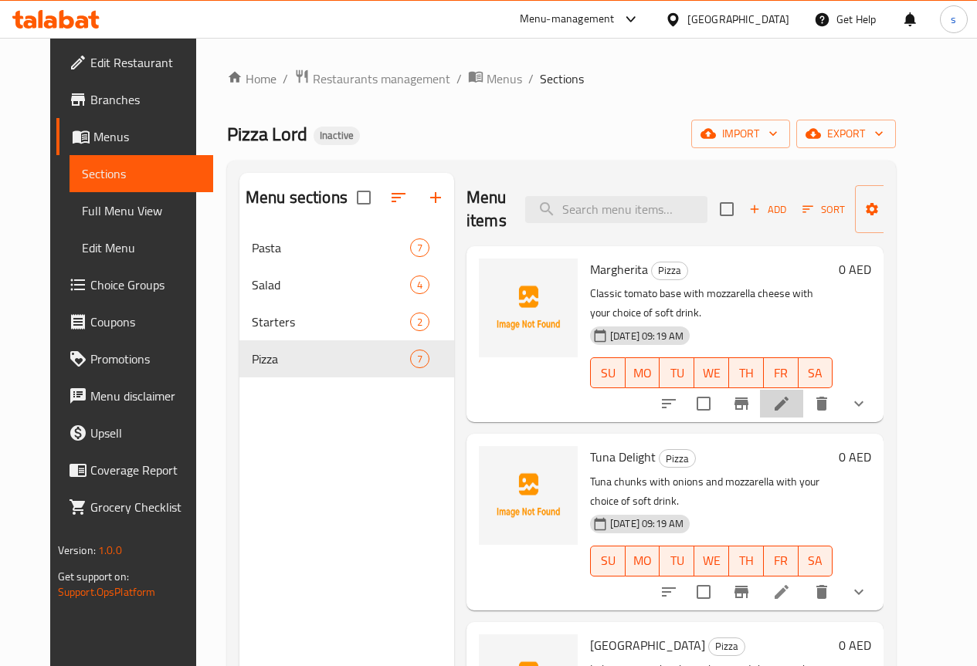
click at [803, 390] on li at bounding box center [781, 404] width 43 height 28
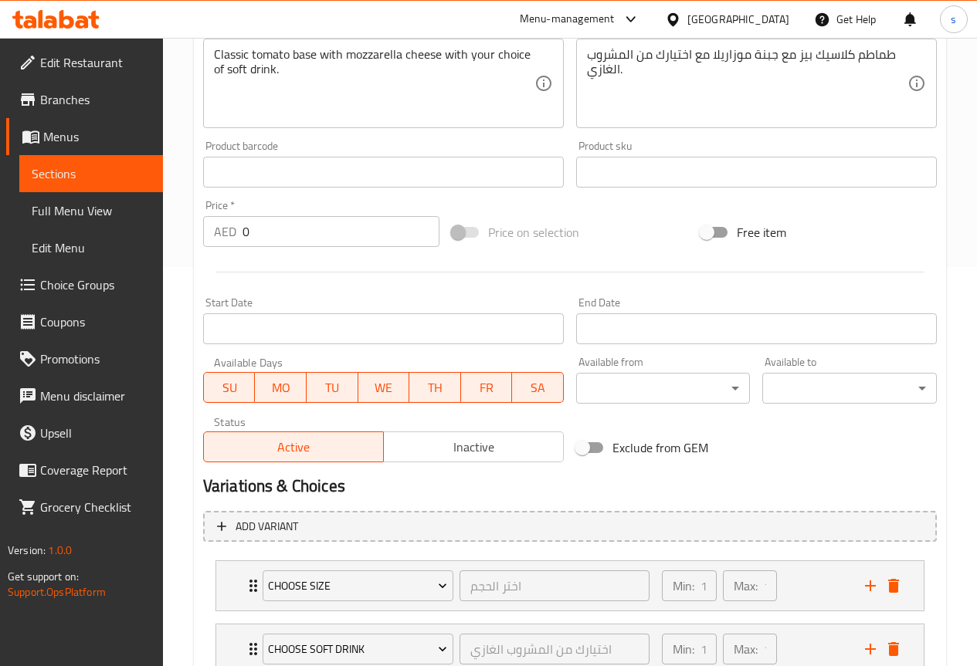
scroll to position [513, 0]
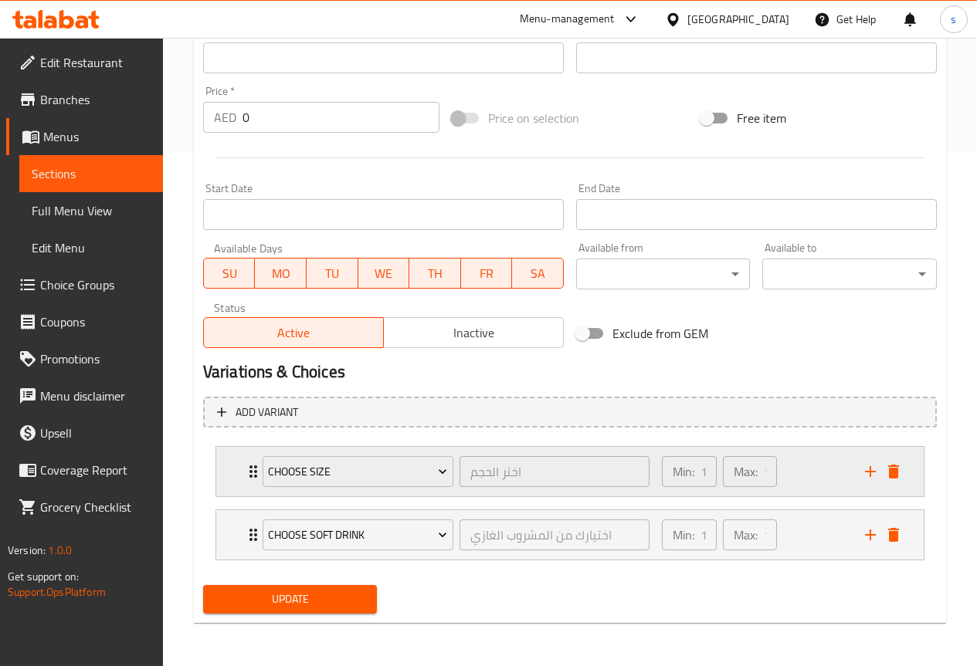
click at [693, 476] on p "Min:" at bounding box center [683, 471] width 22 height 19
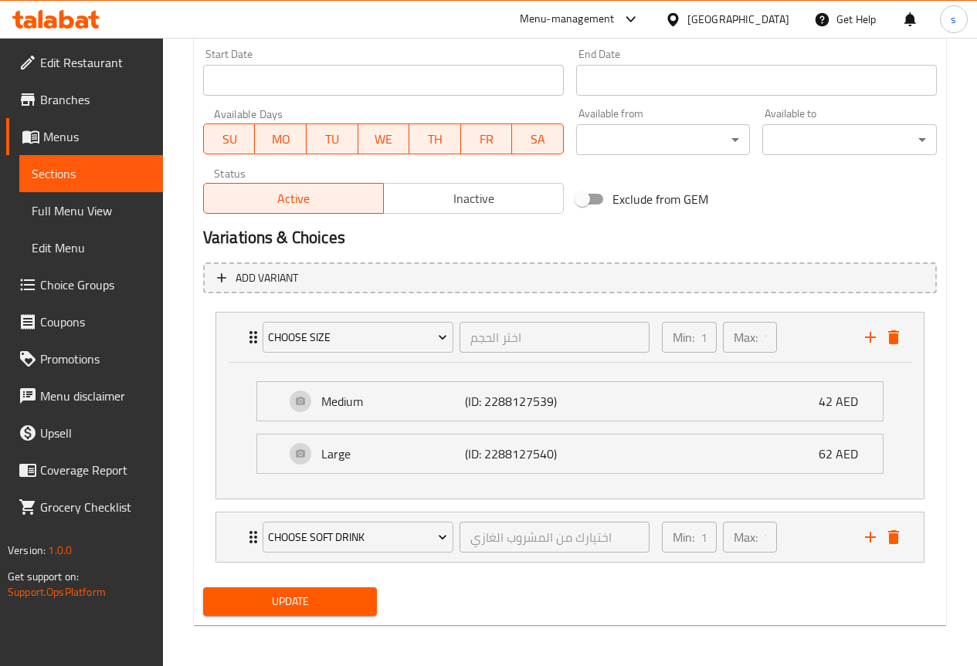
scroll to position [650, 0]
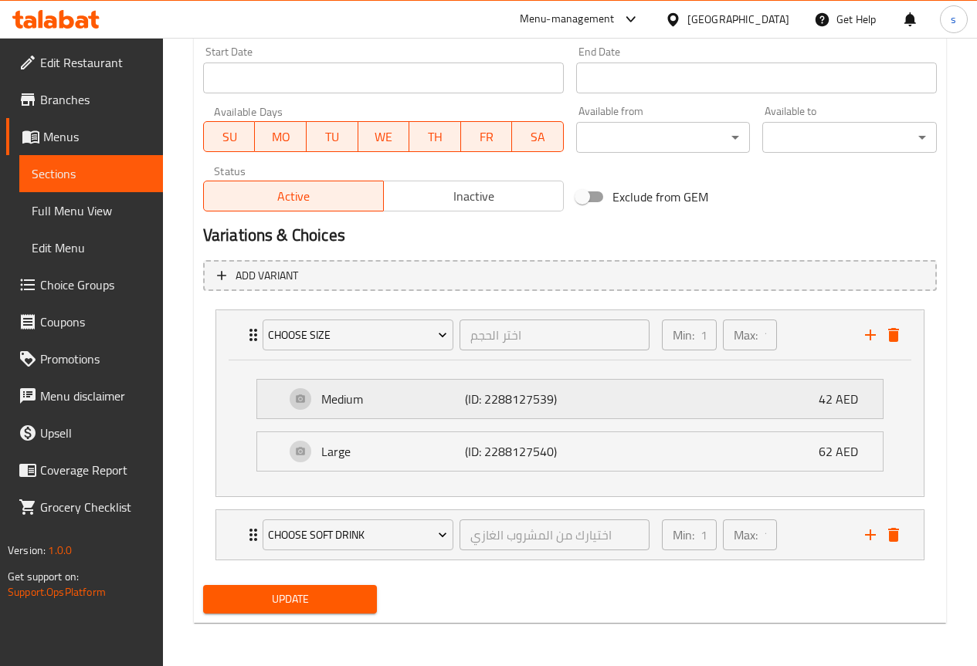
click at [344, 396] on p "Medium" at bounding box center [393, 399] width 144 height 19
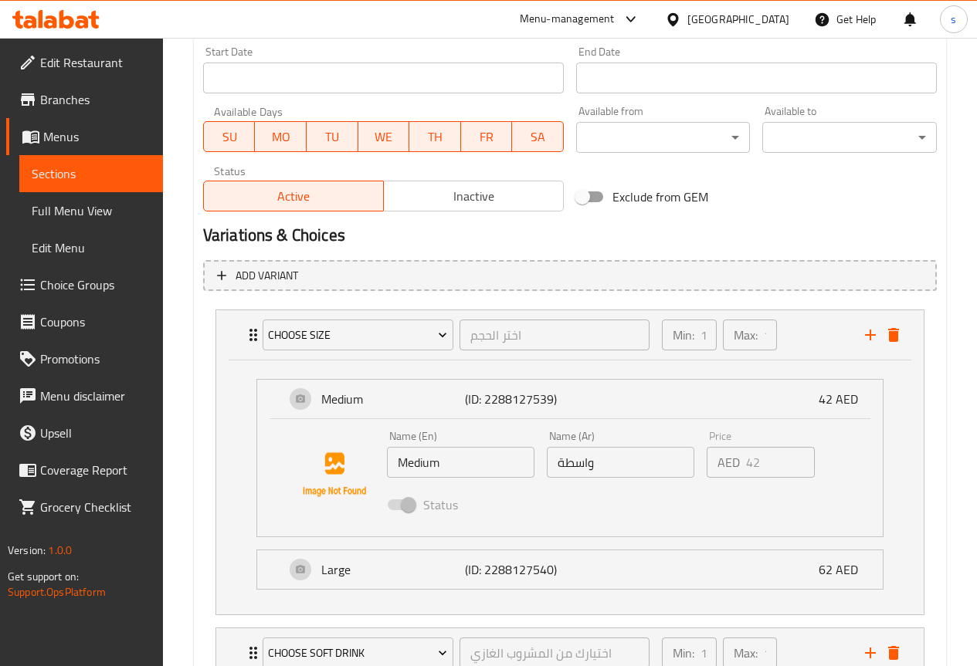
click at [583, 472] on input "واسطة" at bounding box center [620, 462] width 147 height 31
click at [585, 465] on input "واسطة" at bounding box center [620, 462] width 147 height 31
drag, startPoint x: 604, startPoint y: 470, endPoint x: 520, endPoint y: 470, distance: 84.2
click at [520, 470] on div "Name (En) Medium Name (En) Name (Ar) واسطة Name (Ar) Price AED 42 Price Status" at bounding box center [621, 475] width 480 height 101
click at [614, 466] on input "واسطة" at bounding box center [620, 462] width 147 height 31
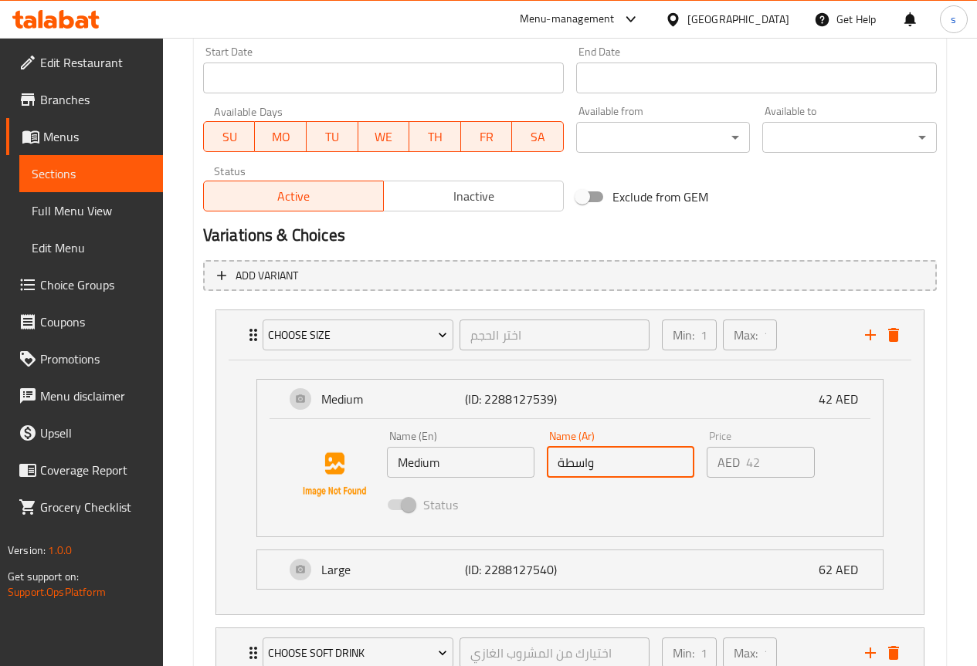
click at [614, 466] on input "واسطة" at bounding box center [620, 462] width 147 height 31
click at [626, 476] on input "واسطة" at bounding box center [620, 462] width 147 height 31
click at [618, 458] on input "واسطة" at bounding box center [620, 462] width 147 height 31
click at [594, 472] on input "واسطة" at bounding box center [620, 462] width 147 height 31
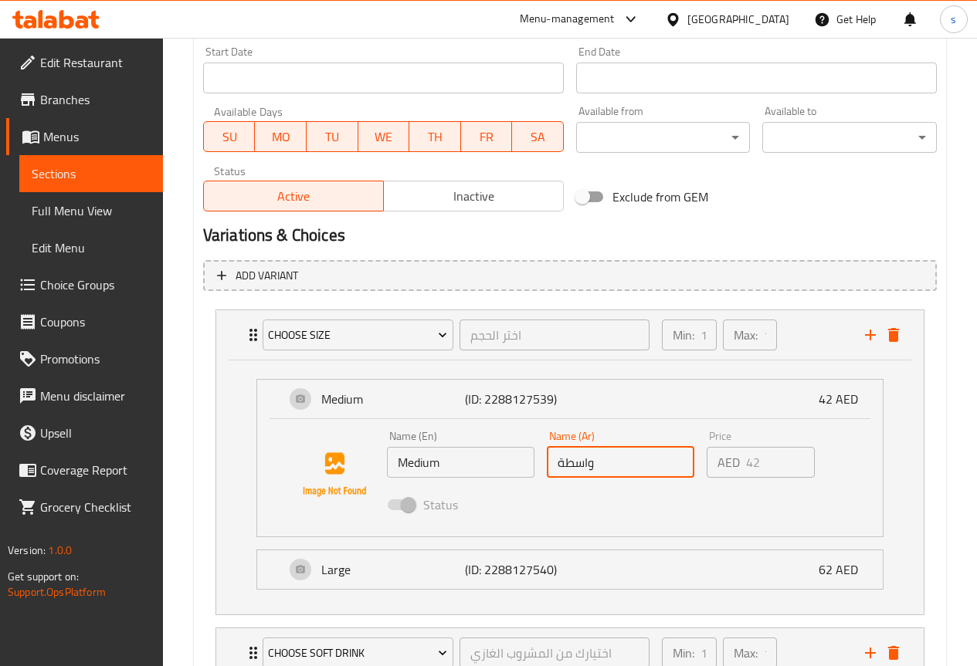
click at [594, 472] on input "واسطة" at bounding box center [620, 462] width 147 height 31
click at [426, 507] on span "Status" at bounding box center [440, 505] width 35 height 19
click at [418, 502] on span at bounding box center [400, 504] width 45 height 29
click at [415, 500] on span at bounding box center [400, 504] width 45 height 29
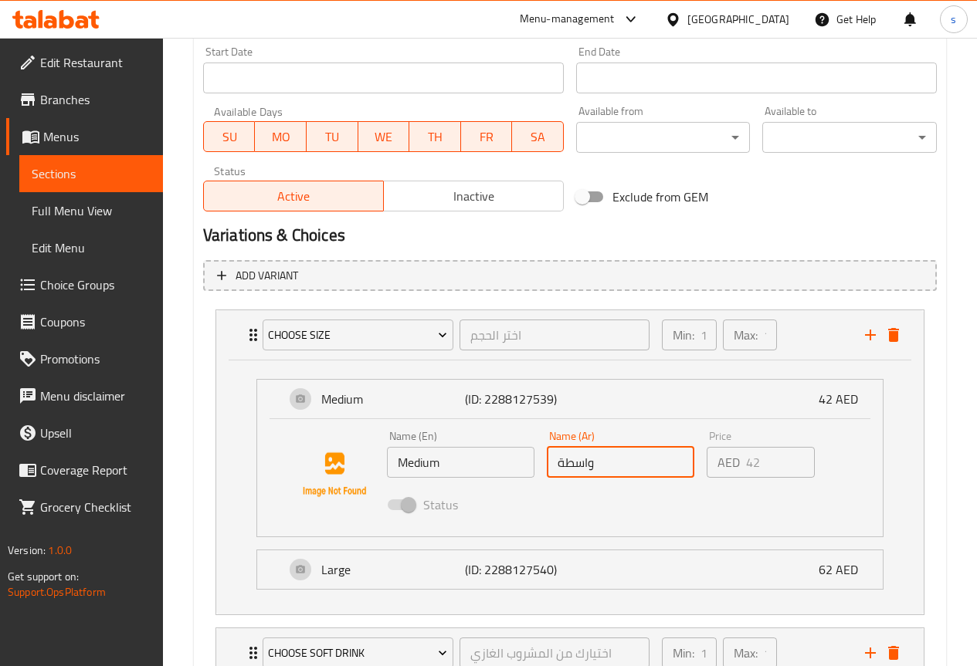
click at [630, 453] on input "واسطة" at bounding box center [620, 462] width 147 height 31
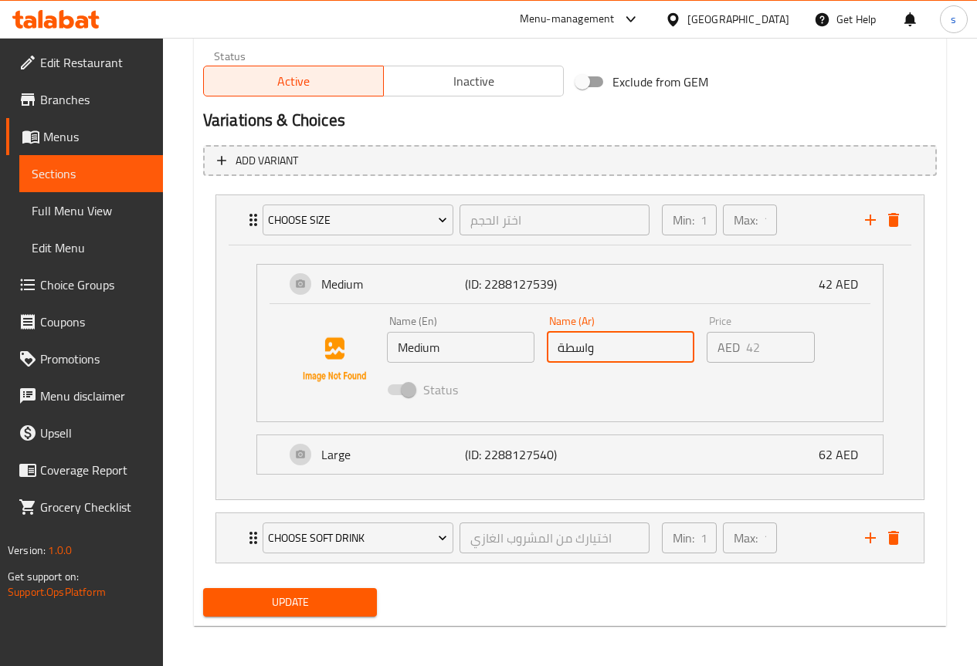
scroll to position [768, 0]
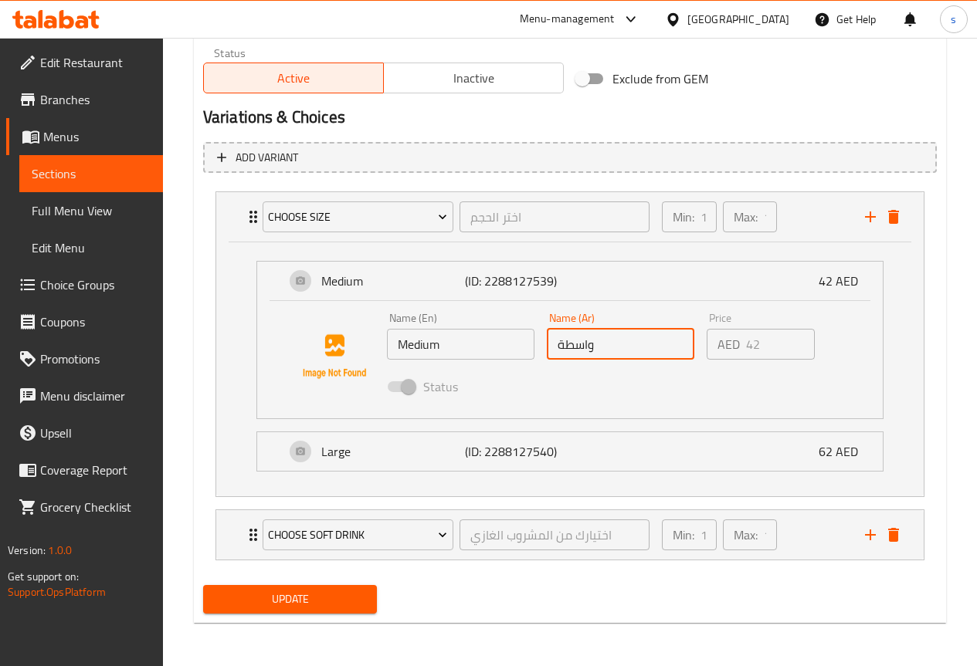
click at [604, 359] on input "واسطة" at bounding box center [620, 344] width 147 height 31
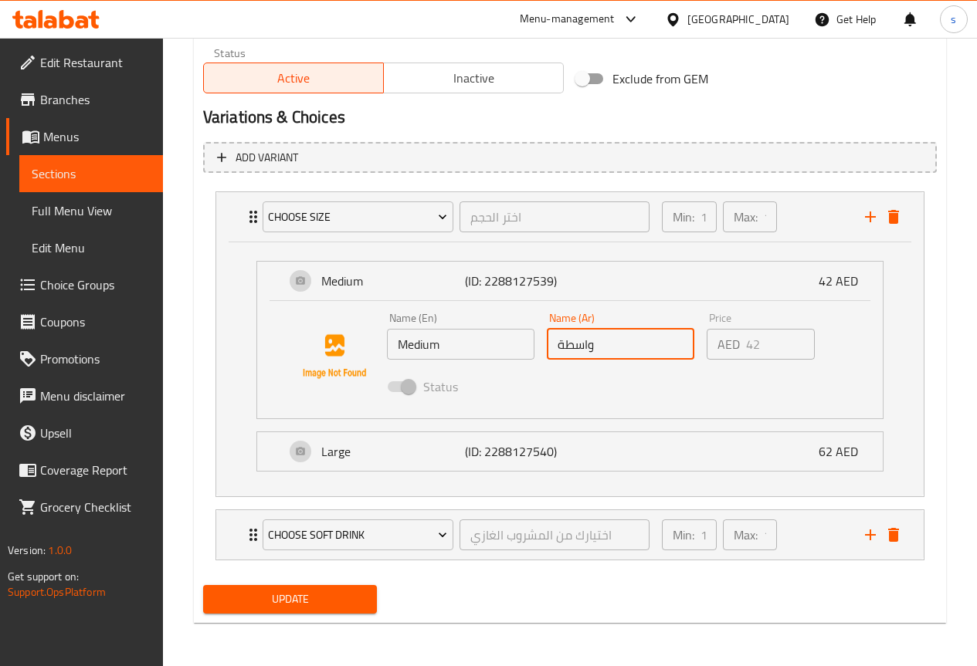
drag, startPoint x: 620, startPoint y: 351, endPoint x: 532, endPoint y: 345, distance: 88.2
click at [532, 345] on div "Name (En) Medium Name (En) Name (Ar) واسطة Name (Ar) Price AED 42 Price Status" at bounding box center [621, 357] width 480 height 101
click at [585, 340] on input "واسطة" at bounding box center [620, 344] width 147 height 31
click at [941, 305] on div "Add variant Choose Size اختر الحجم ​ Min: 1 ​ Max: 1 ​ Medium (ID: 2288127539) …" at bounding box center [570, 358] width 746 height 444
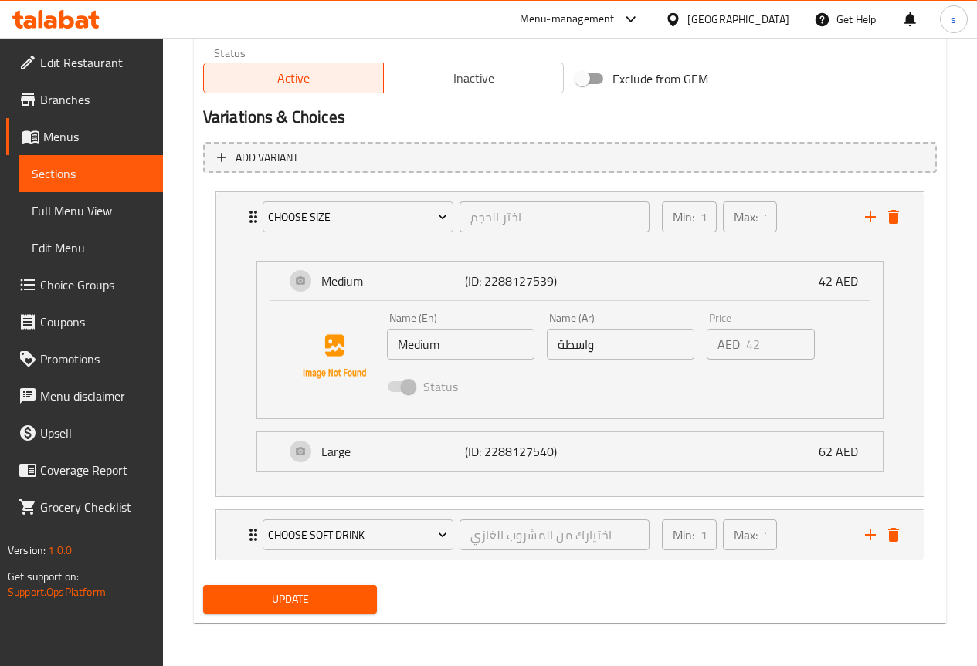
click at [937, 400] on div "Add variant Choose Size اختر الحجم ​ Min: 1 ​ Max: 1 ​ Medium (ID: 2288127539) …" at bounding box center [570, 358] width 746 height 444
drag, startPoint x: 559, startPoint y: 347, endPoint x: 510, endPoint y: 347, distance: 48.6
click at [510, 347] on div "Name (En) Medium Name (En) Name (Ar) واسطة Name (Ar) Price AED 42 Price Status" at bounding box center [621, 357] width 480 height 101
click at [105, 283] on span "Choice Groups" at bounding box center [95, 285] width 110 height 19
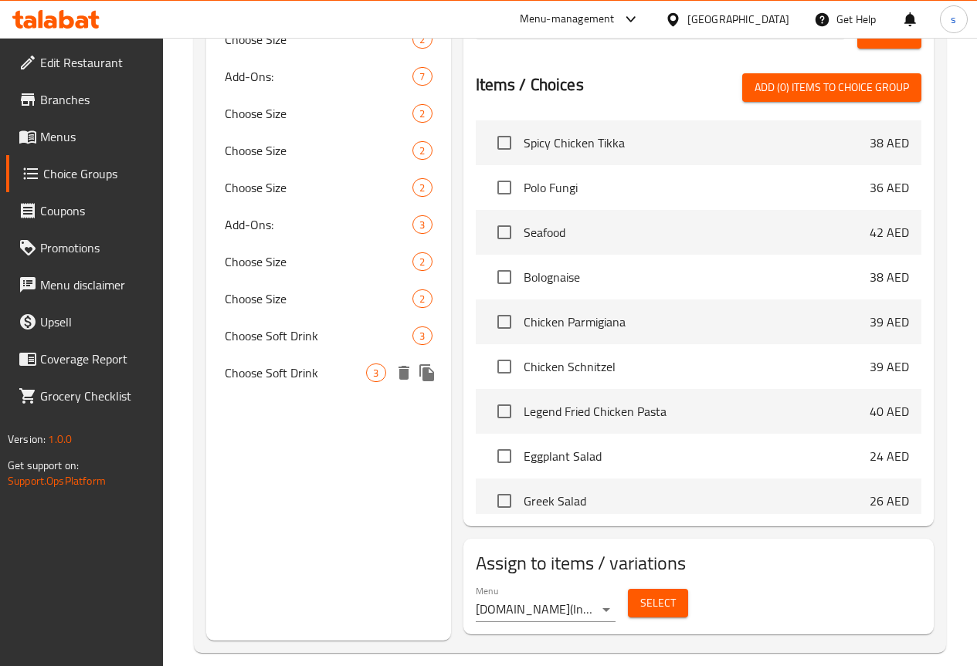
scroll to position [704, 0]
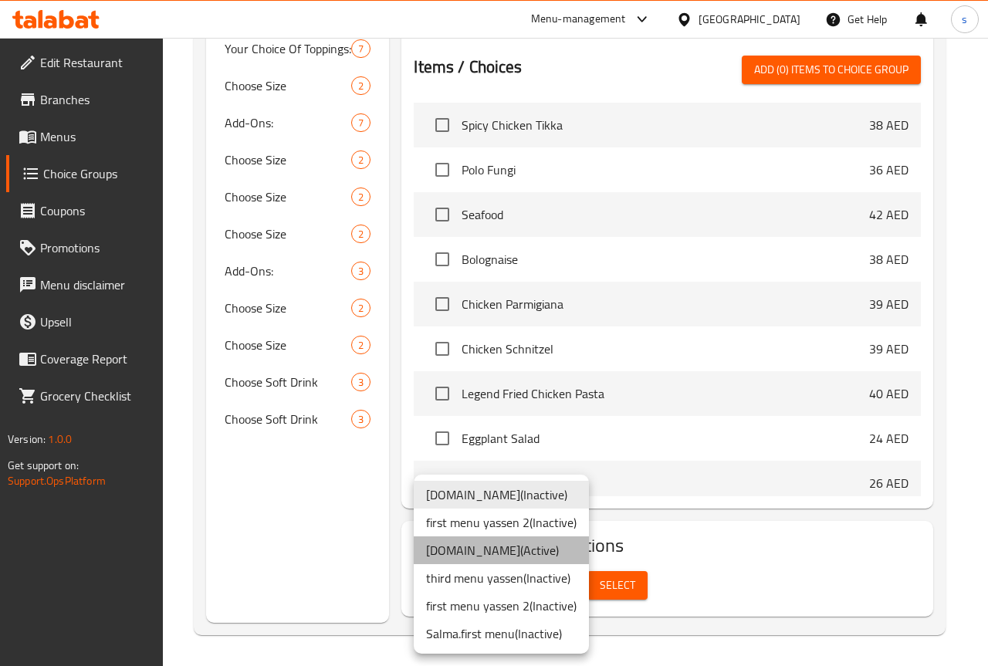
click at [524, 550] on li "[DOMAIN_NAME] ( Active )" at bounding box center [501, 551] width 175 height 28
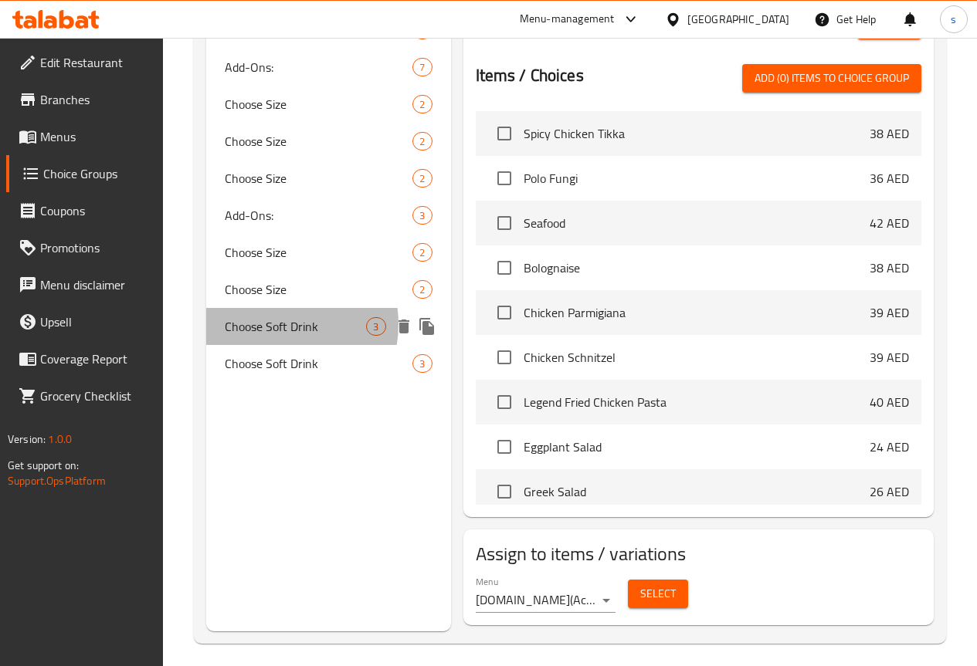
click at [276, 336] on span "Choose Soft Drink" at bounding box center [296, 326] width 142 height 19
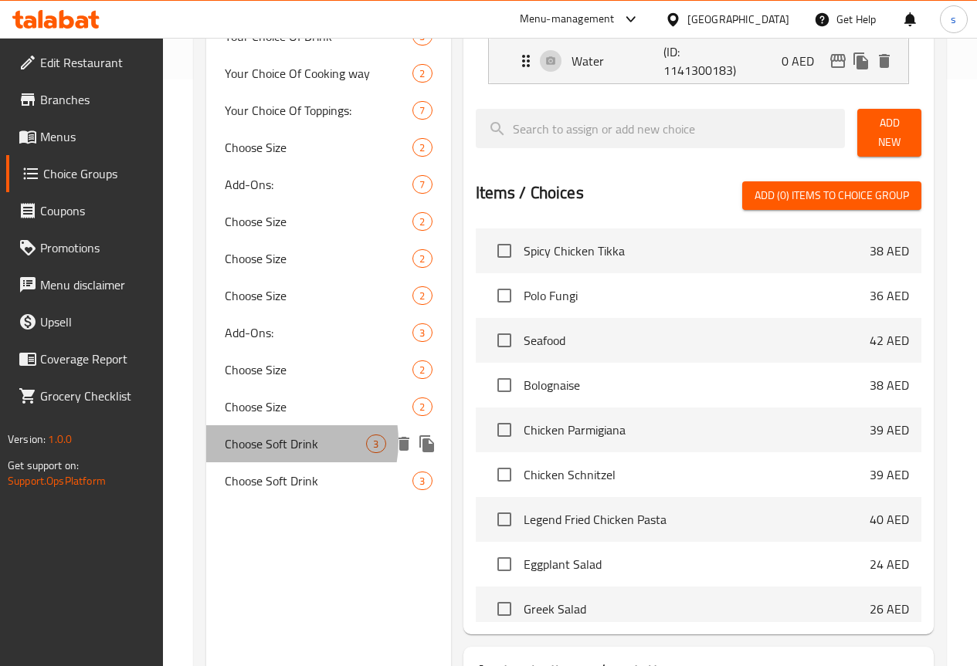
type input "Choose Soft Drink"
type input "اختيارك من المشروب الغازي"
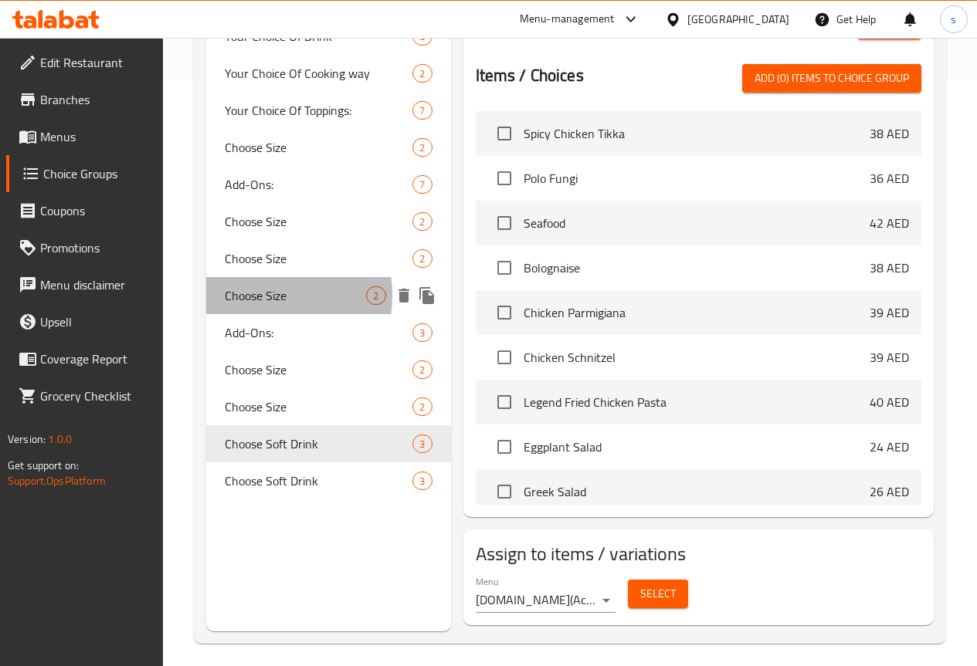
click at [262, 305] on span "Choose Size" at bounding box center [296, 295] width 142 height 19
type input "Choose Size"
type input "اختر الحجم"
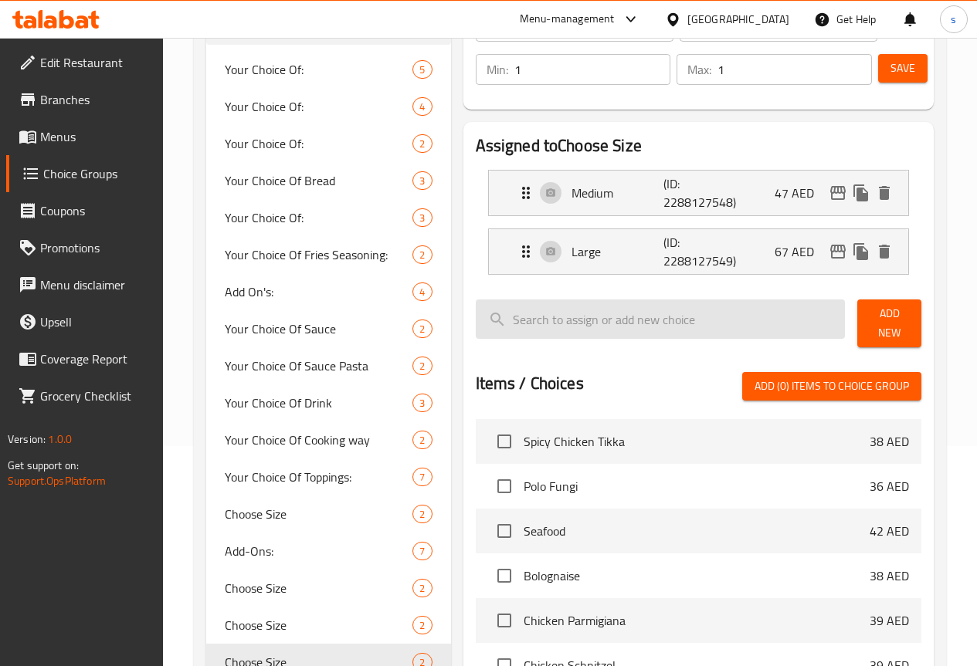
scroll to position [219, 0]
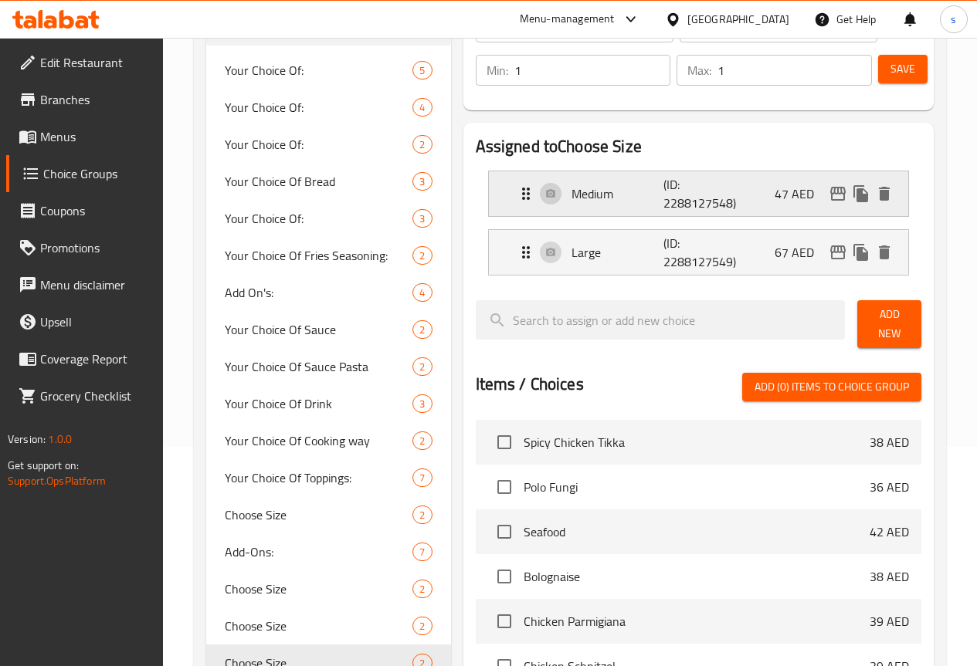
click at [741, 198] on div "Medium (ID: 2288127548) 47 AED" at bounding box center [703, 193] width 373 height 45
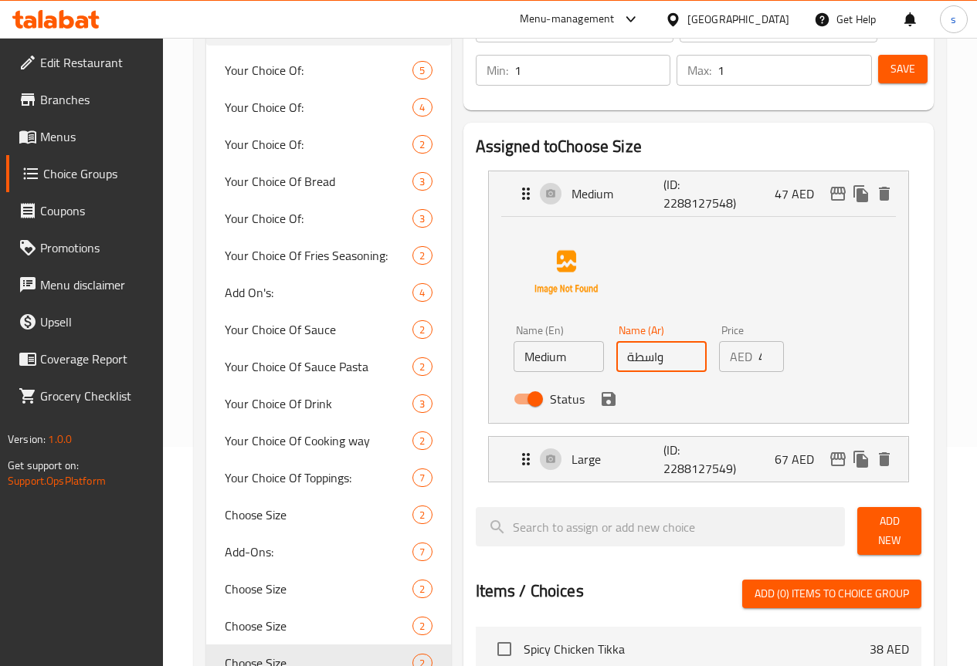
click at [626, 363] on input "واسطة" at bounding box center [661, 356] width 90 height 31
click at [625, 362] on input "واسطة" at bounding box center [661, 356] width 90 height 31
type input "وسط"
click at [941, 239] on div "Choice Groups Your Choice Of: 5 Your Choice Of: 4 Your Choice Of: 2 Your Choice…" at bounding box center [570, 552] width 752 height 1216
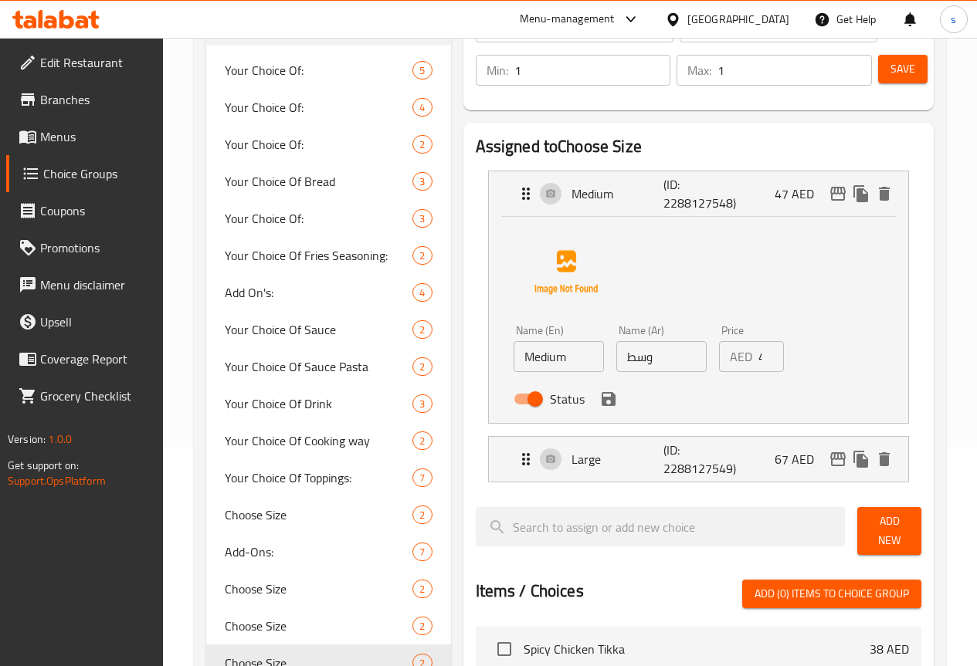
click at [882, 64] on button "Save" at bounding box center [902, 69] width 49 height 29
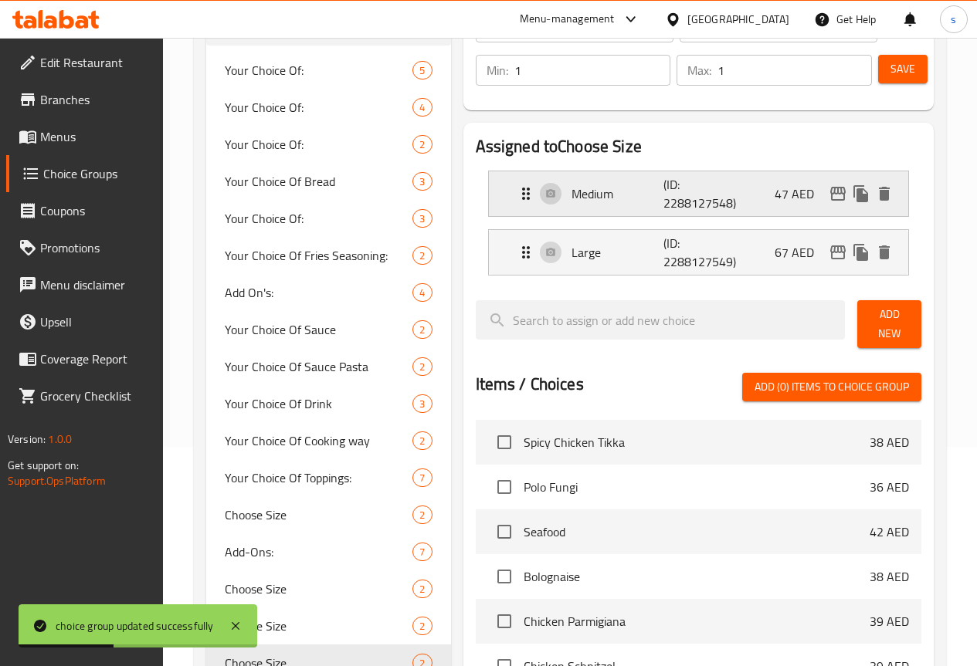
click at [663, 207] on p "(ID: 2288127548)" at bounding box center [694, 193] width 62 height 37
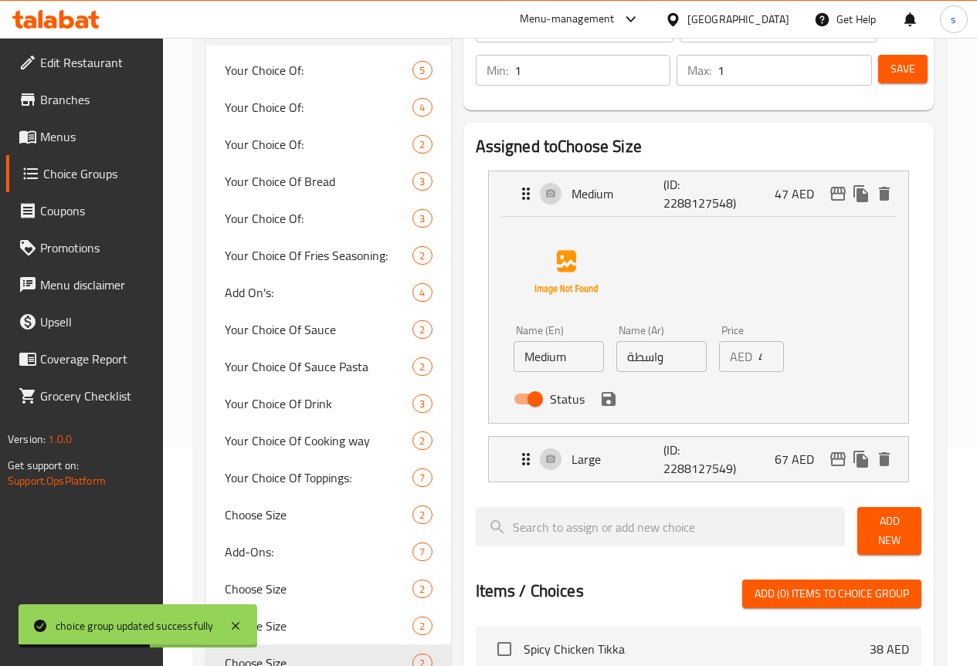
click at [622, 362] on input "واسطة" at bounding box center [661, 356] width 90 height 31
type input "وسط"
click at [945, 305] on div "Choice Groups Your Choice Of: 5 Your Choice Of: 4 Your Choice Of: 2 Your Choice…" at bounding box center [570, 552] width 752 height 1216
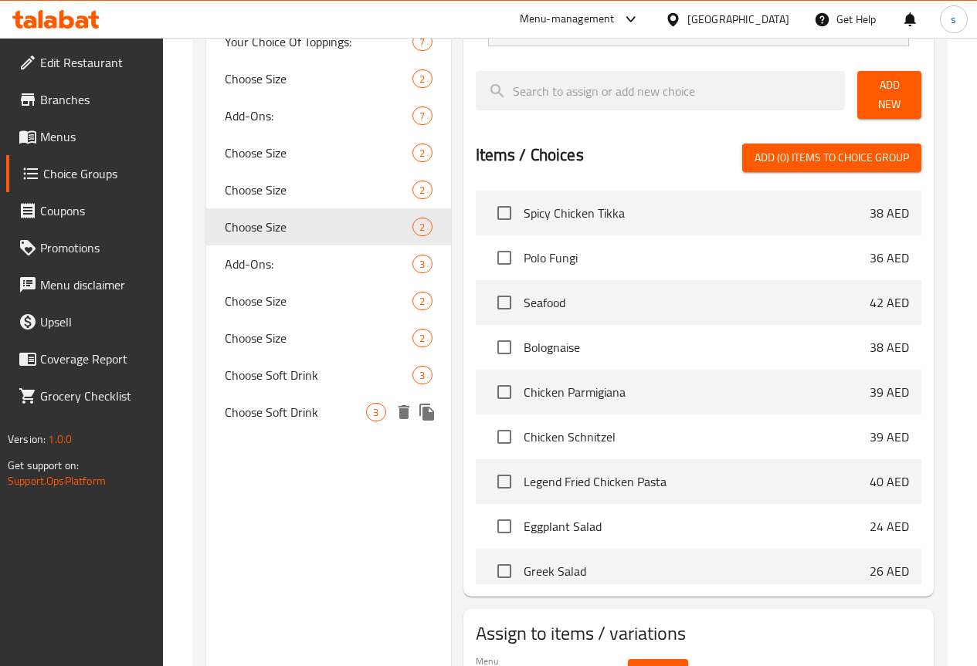
scroll to position [735, 0]
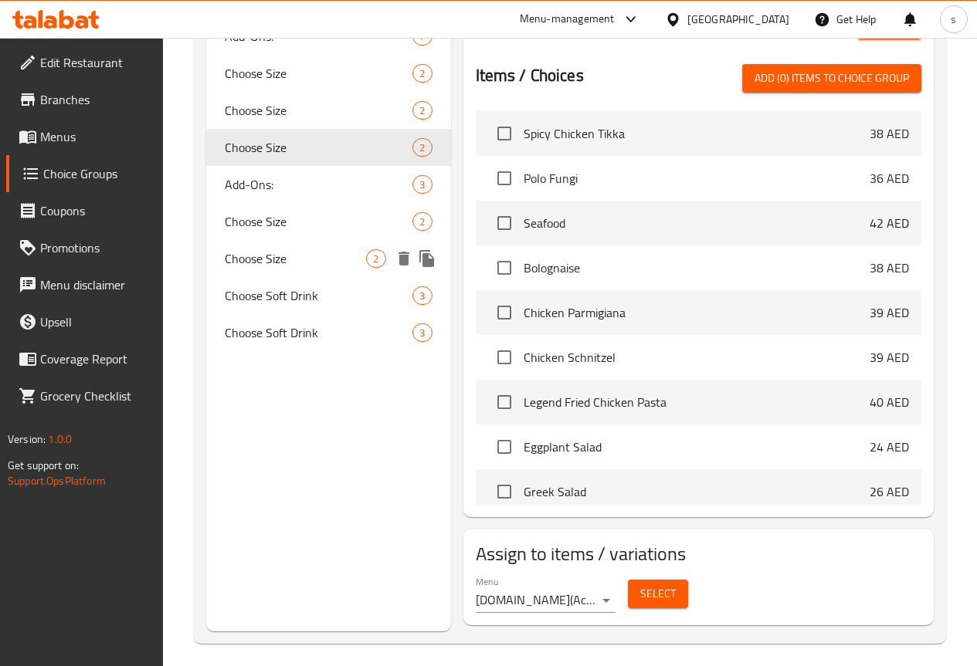
click at [246, 268] on span "Choose Size" at bounding box center [296, 258] width 142 height 19
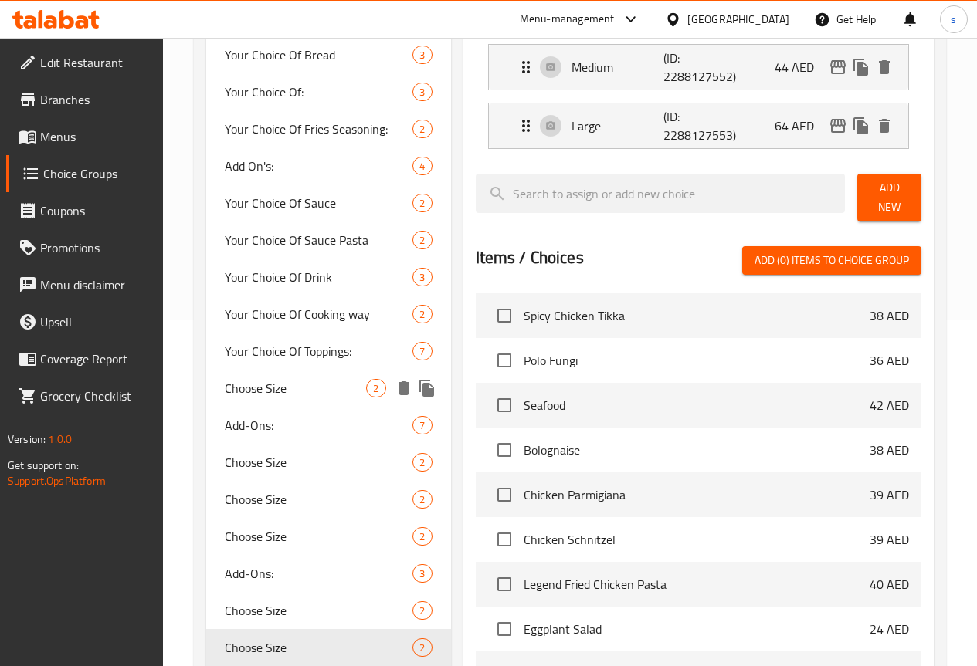
scroll to position [374, 0]
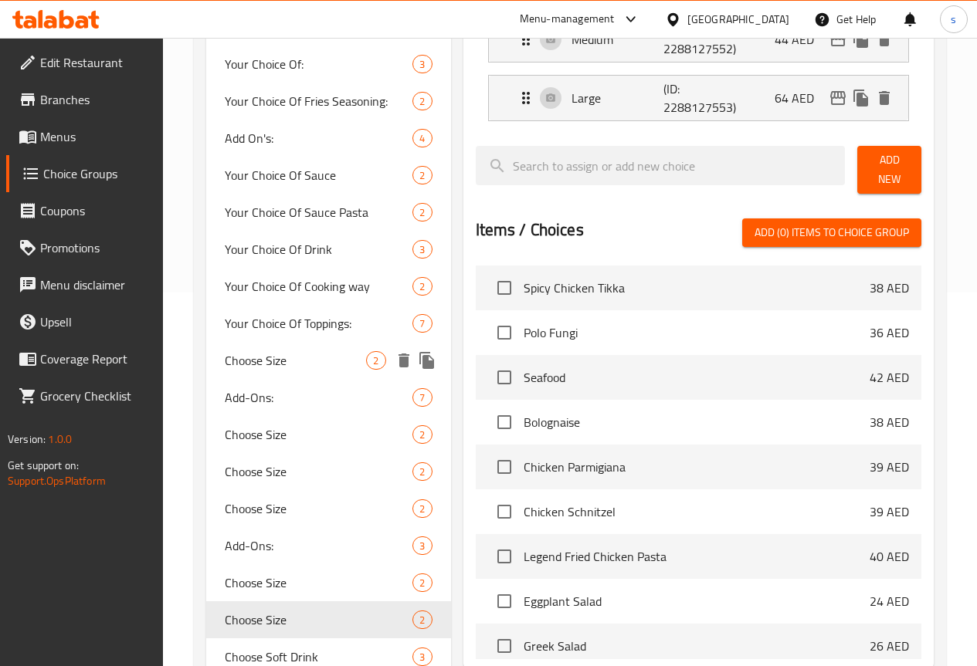
click at [292, 370] on span "Choose Size" at bounding box center [296, 360] width 142 height 19
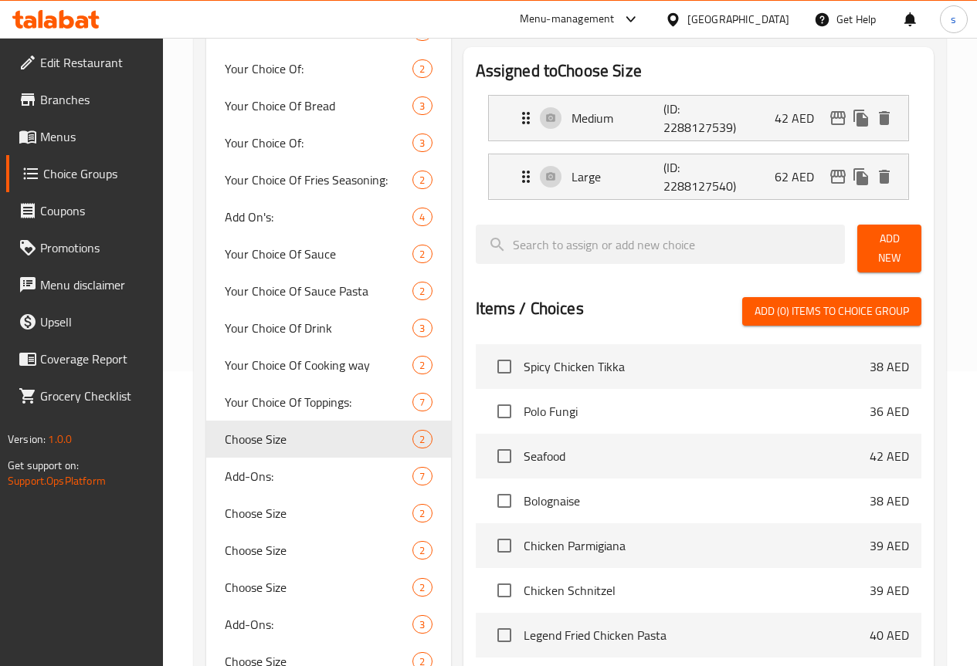
scroll to position [219, 0]
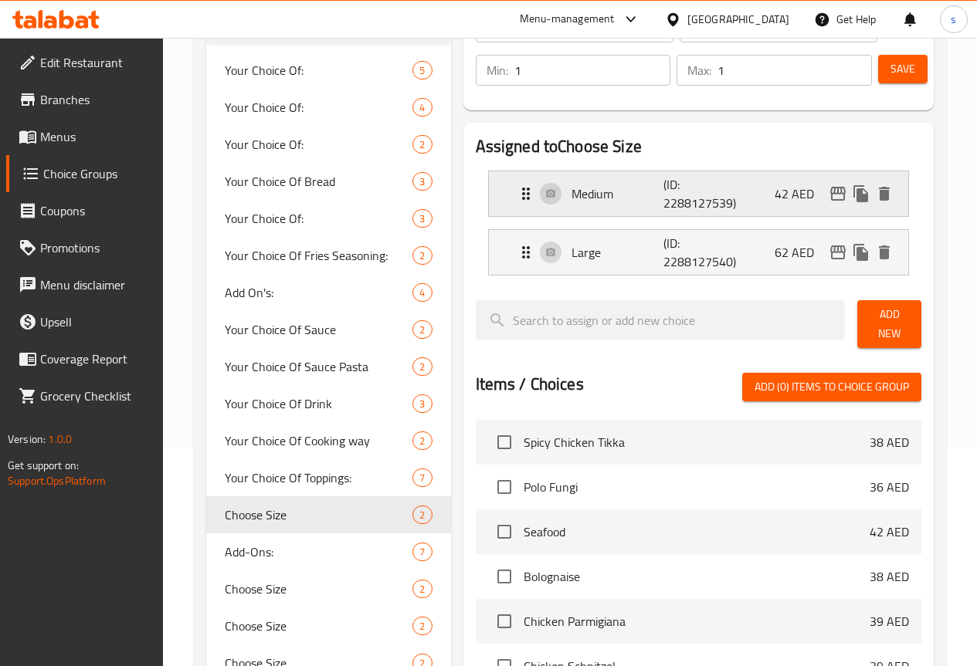
click at [652, 215] on div "Medium (ID: 2288127539) 42 AED" at bounding box center [703, 193] width 373 height 45
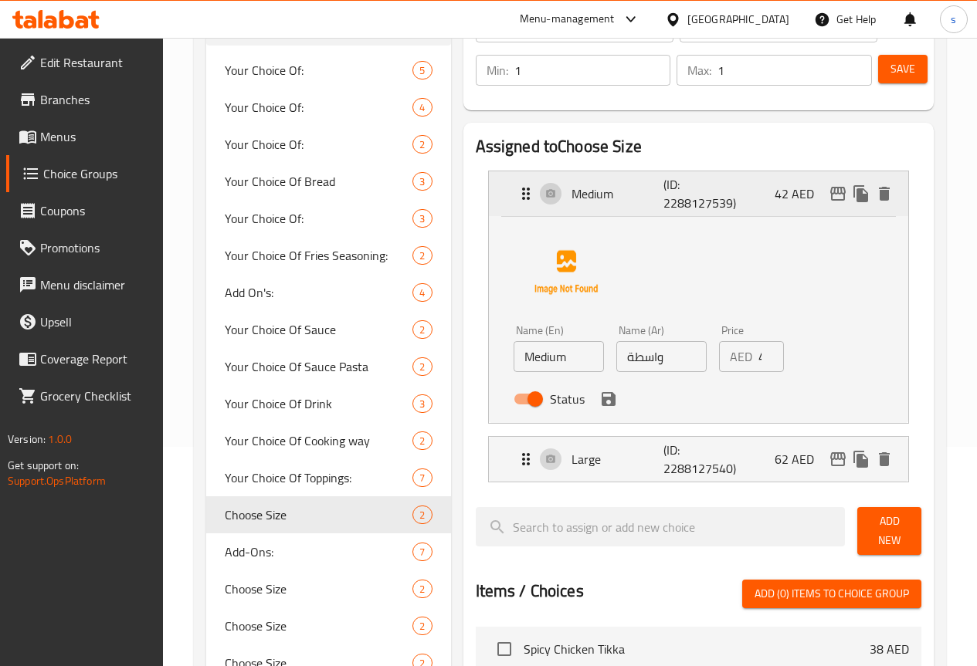
click at [674, 195] on p "(ID: 2288127539)" at bounding box center [694, 193] width 62 height 37
